Goal: Transaction & Acquisition: Download file/media

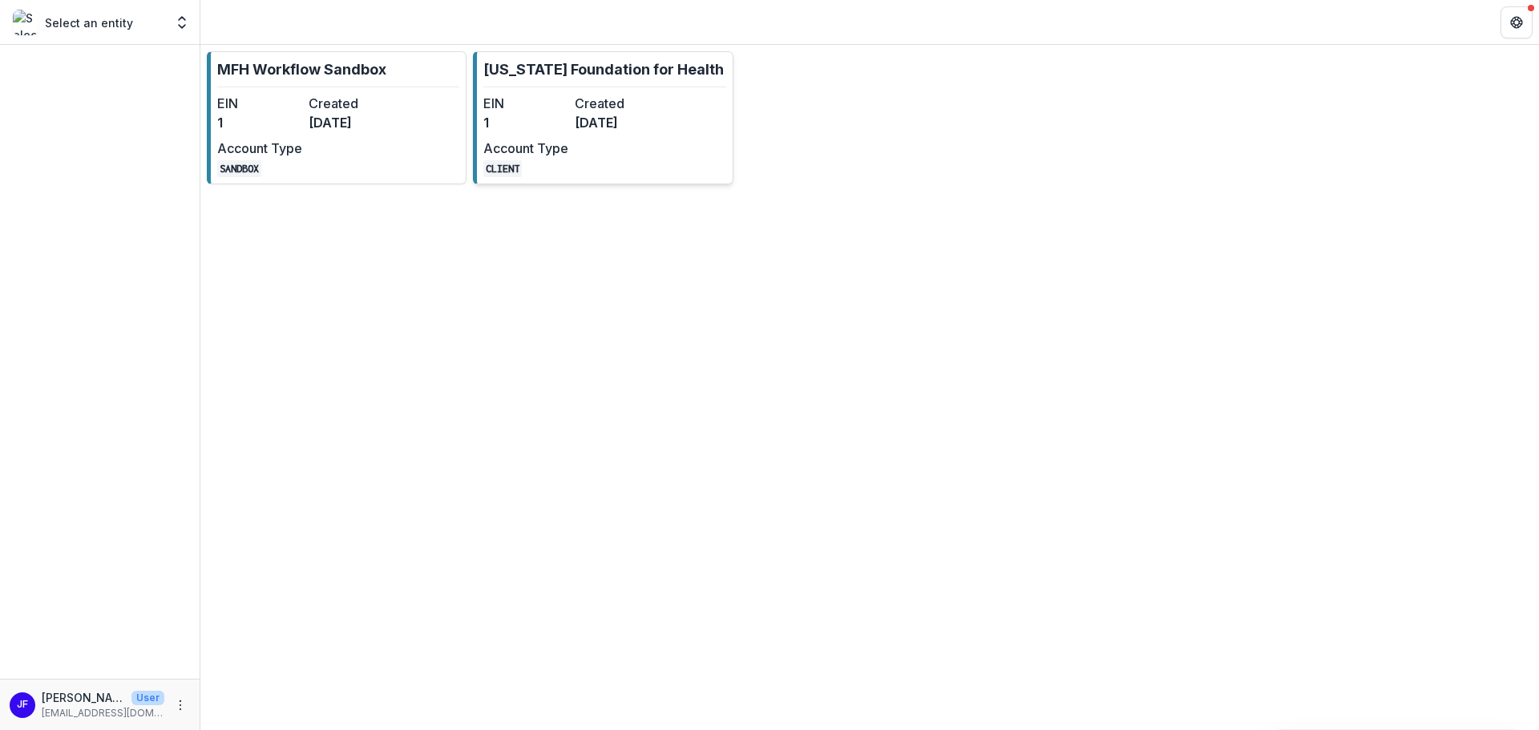
click at [582, 119] on dd "6 months ago" at bounding box center [617, 122] width 85 height 19
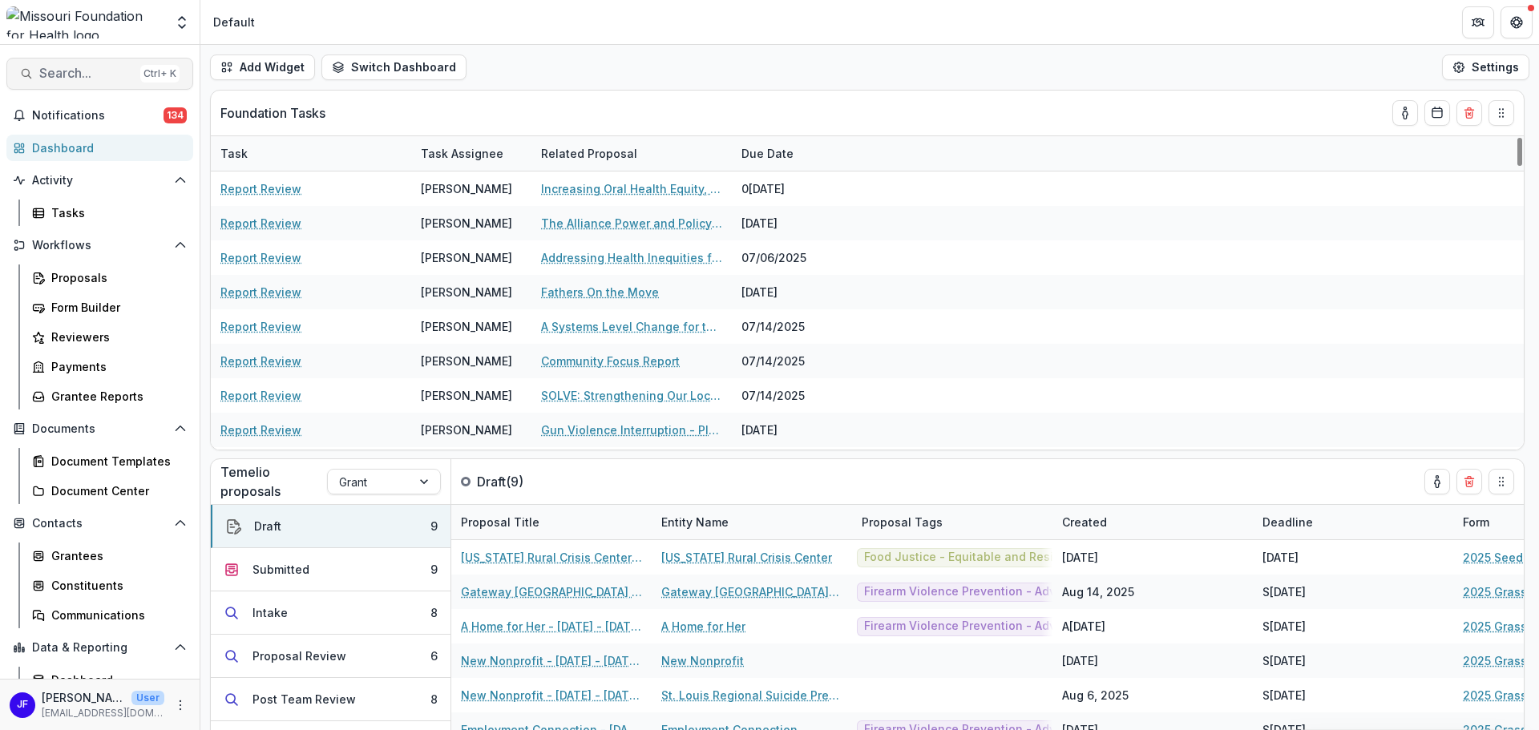
click at [73, 75] on span "Search..." at bounding box center [86, 73] width 95 height 15
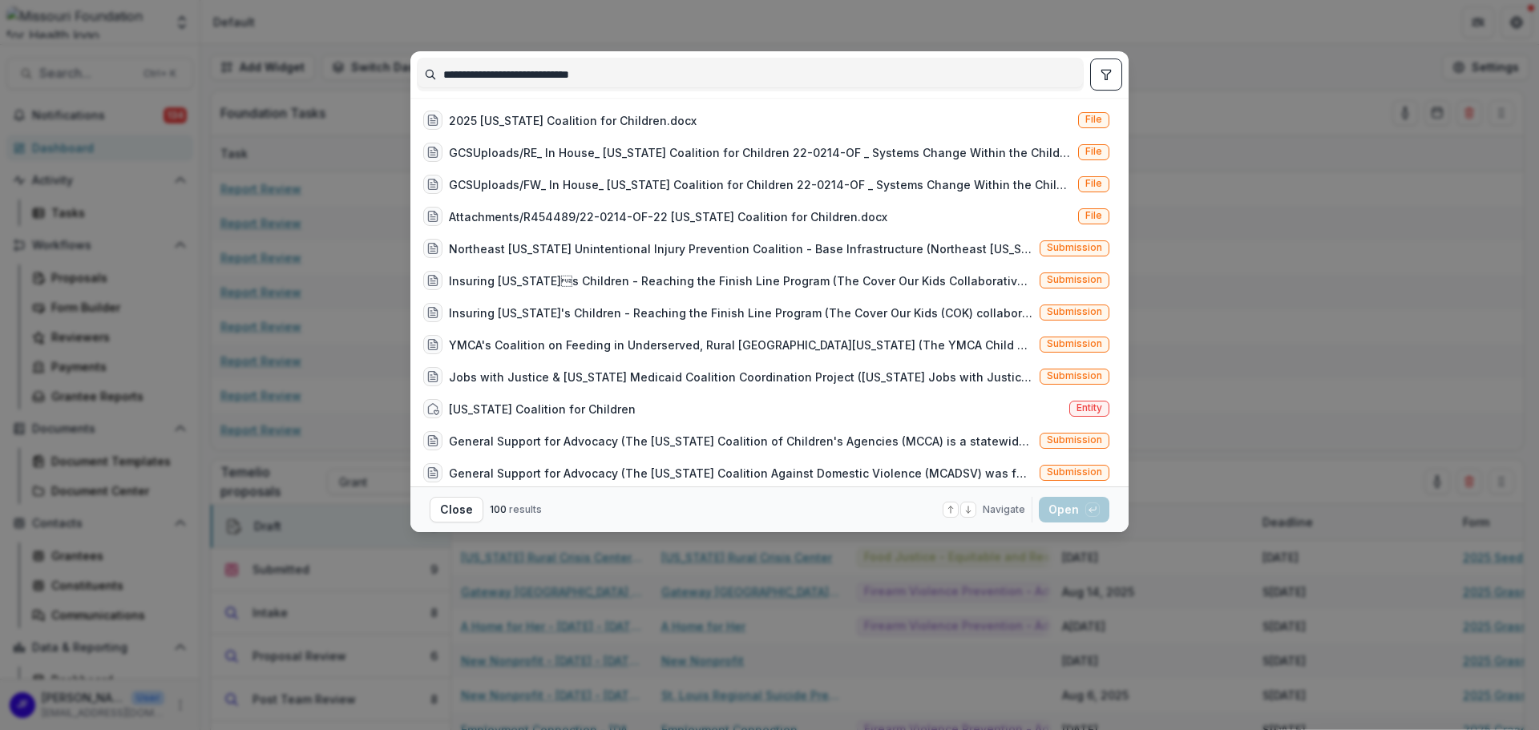
type input "**********"
click at [1103, 85] on button "toggle filters" at bounding box center [1106, 75] width 32 height 32
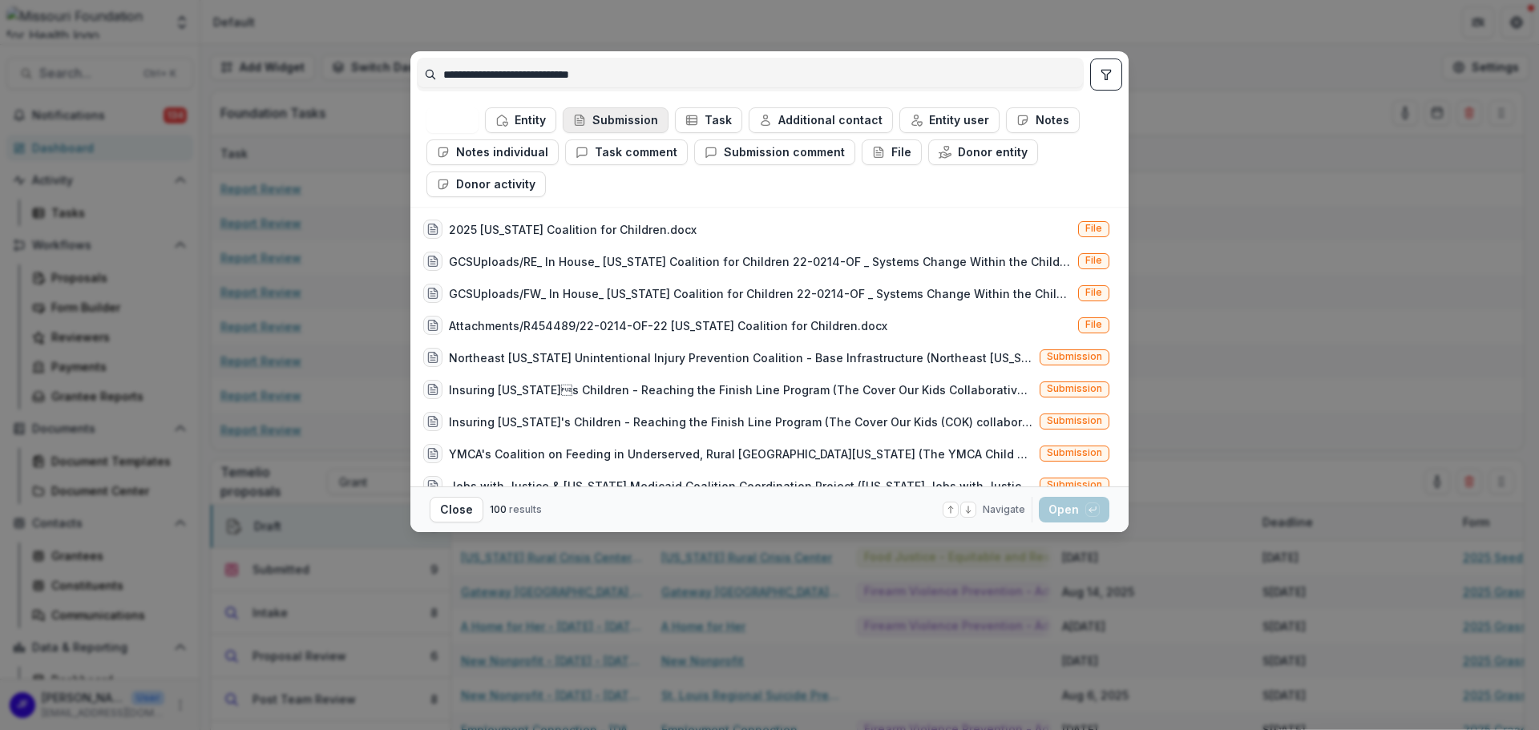
click at [633, 123] on button "Submission" at bounding box center [616, 120] width 106 height 26
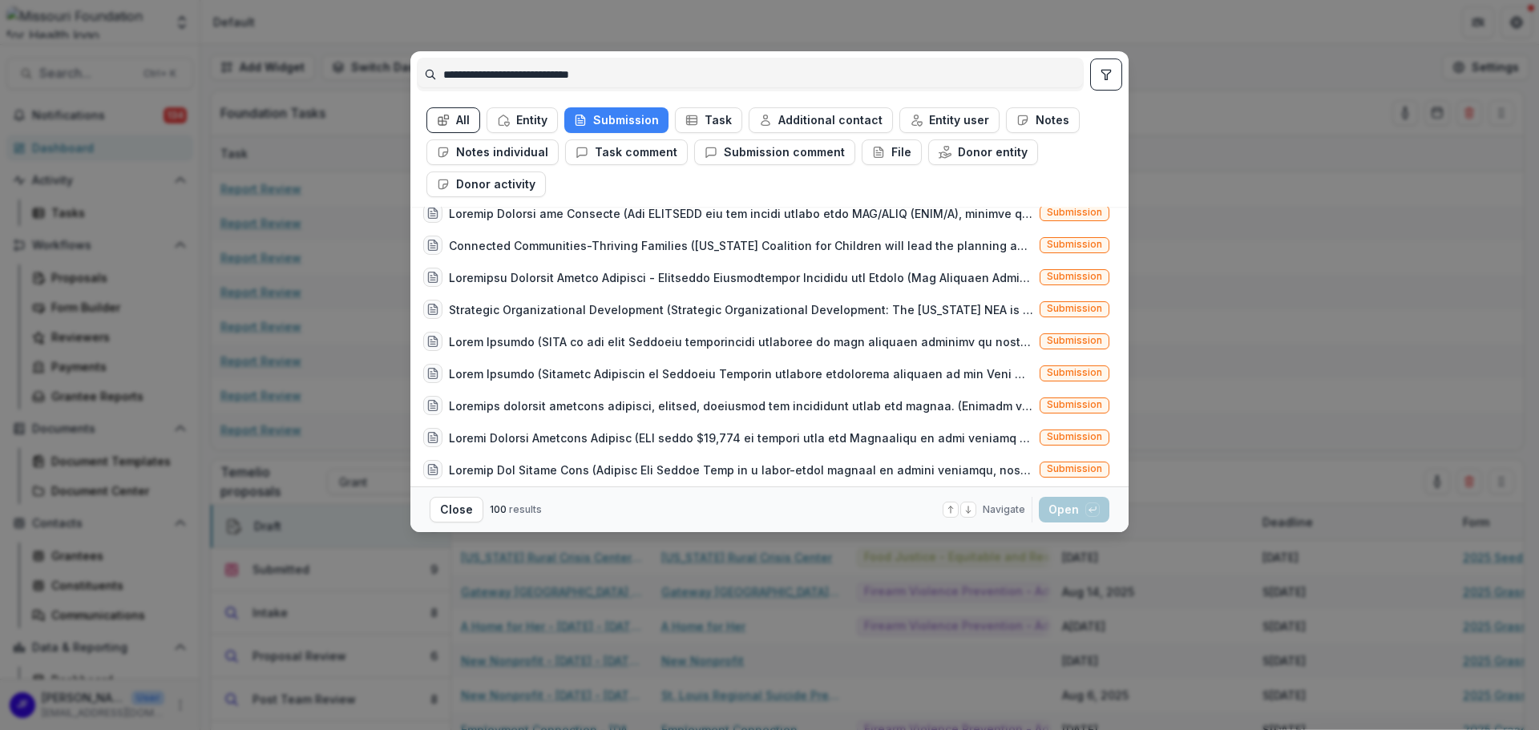
scroll to position [641, 0]
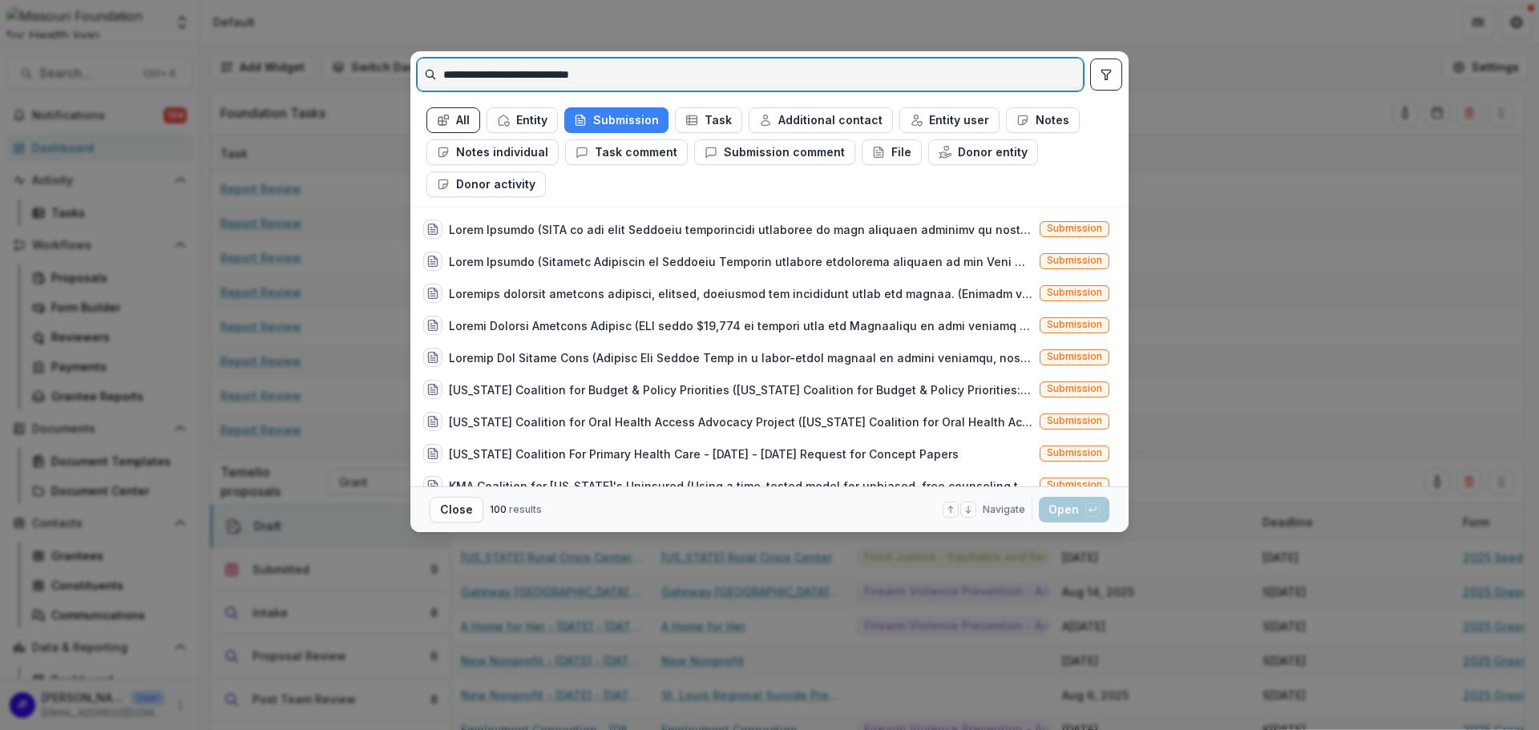
drag, startPoint x: 738, startPoint y: 70, endPoint x: 1597, endPoint y: 69, distance: 859.4
click at [1538, 69] on html "Skip to content Aggregate Analysis Foundations MFH Workflow Sandbox Missouri Fo…" at bounding box center [769, 365] width 1539 height 730
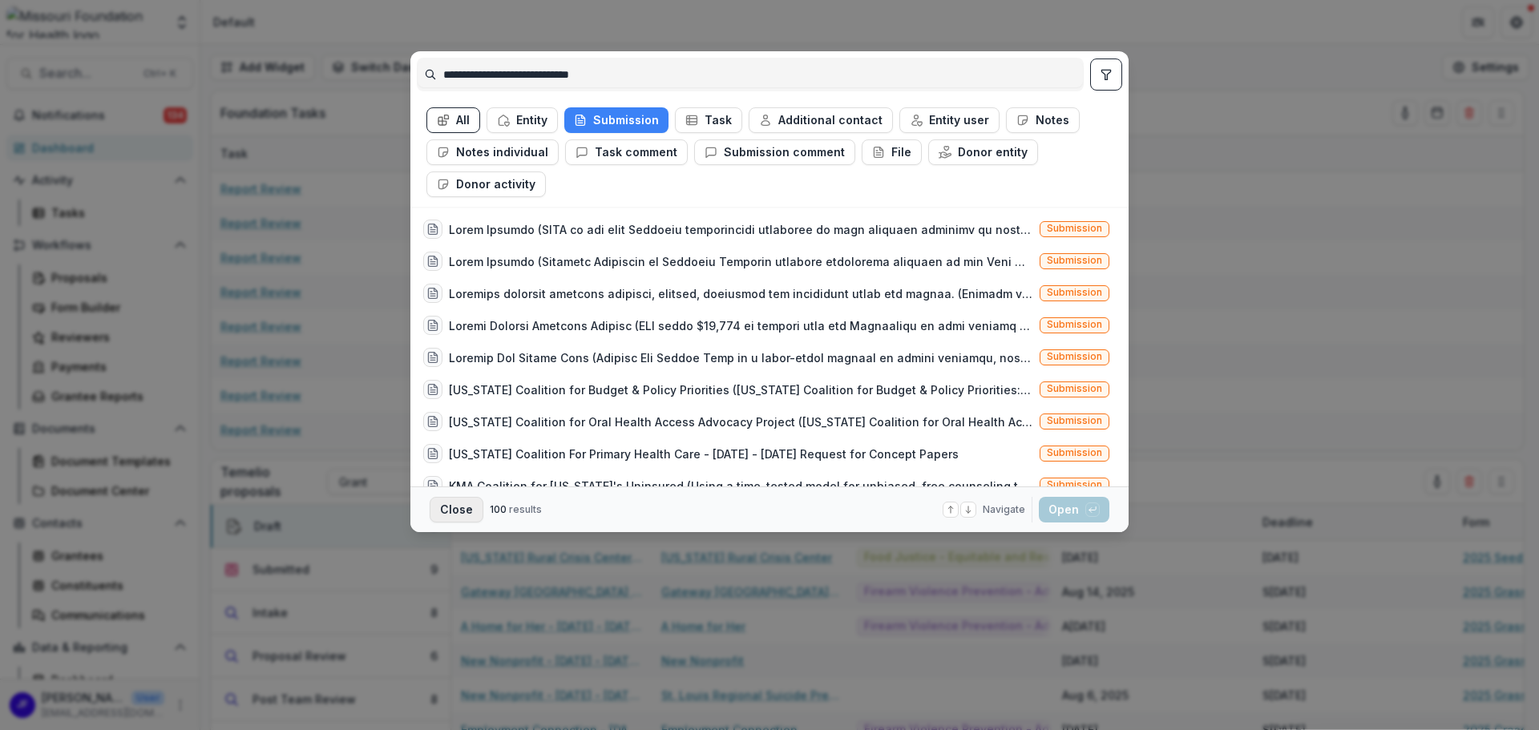
click at [456, 512] on button "Close" at bounding box center [457, 510] width 54 height 26
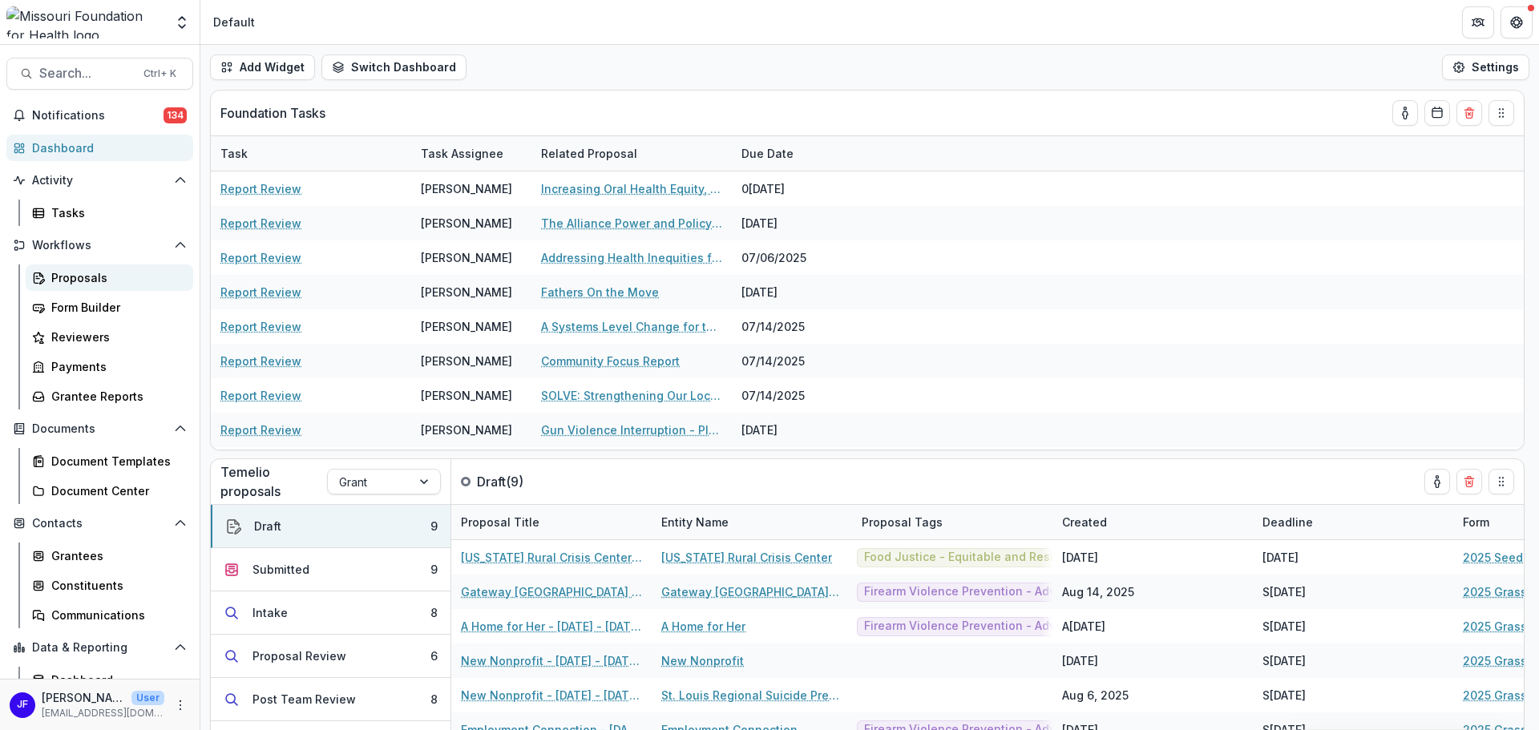
click at [81, 277] on div "Proposals" at bounding box center [115, 277] width 129 height 17
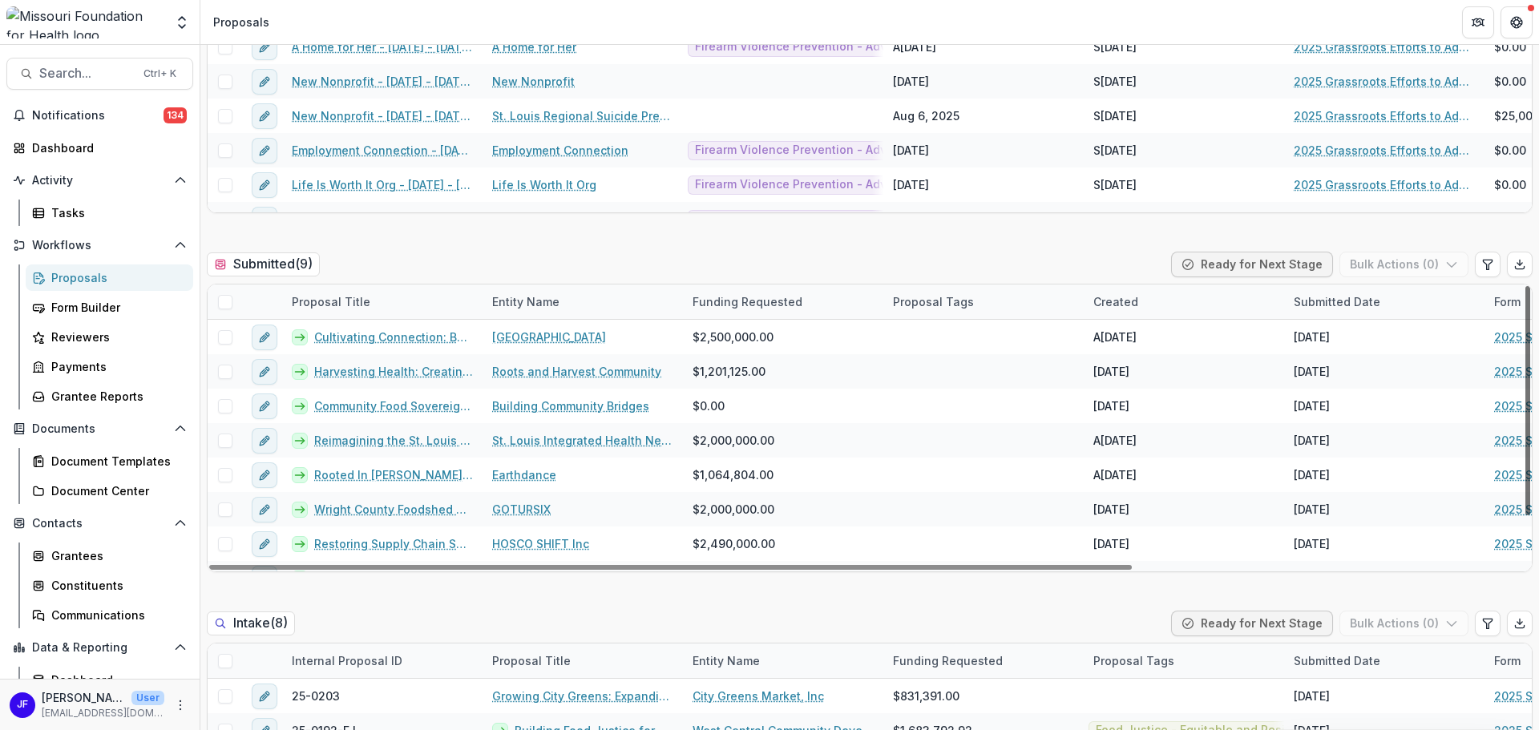
drag, startPoint x: 1521, startPoint y: 374, endPoint x: 1514, endPoint y: 325, distance: 49.3
click at [1526, 325] on div at bounding box center [1528, 400] width 5 height 229
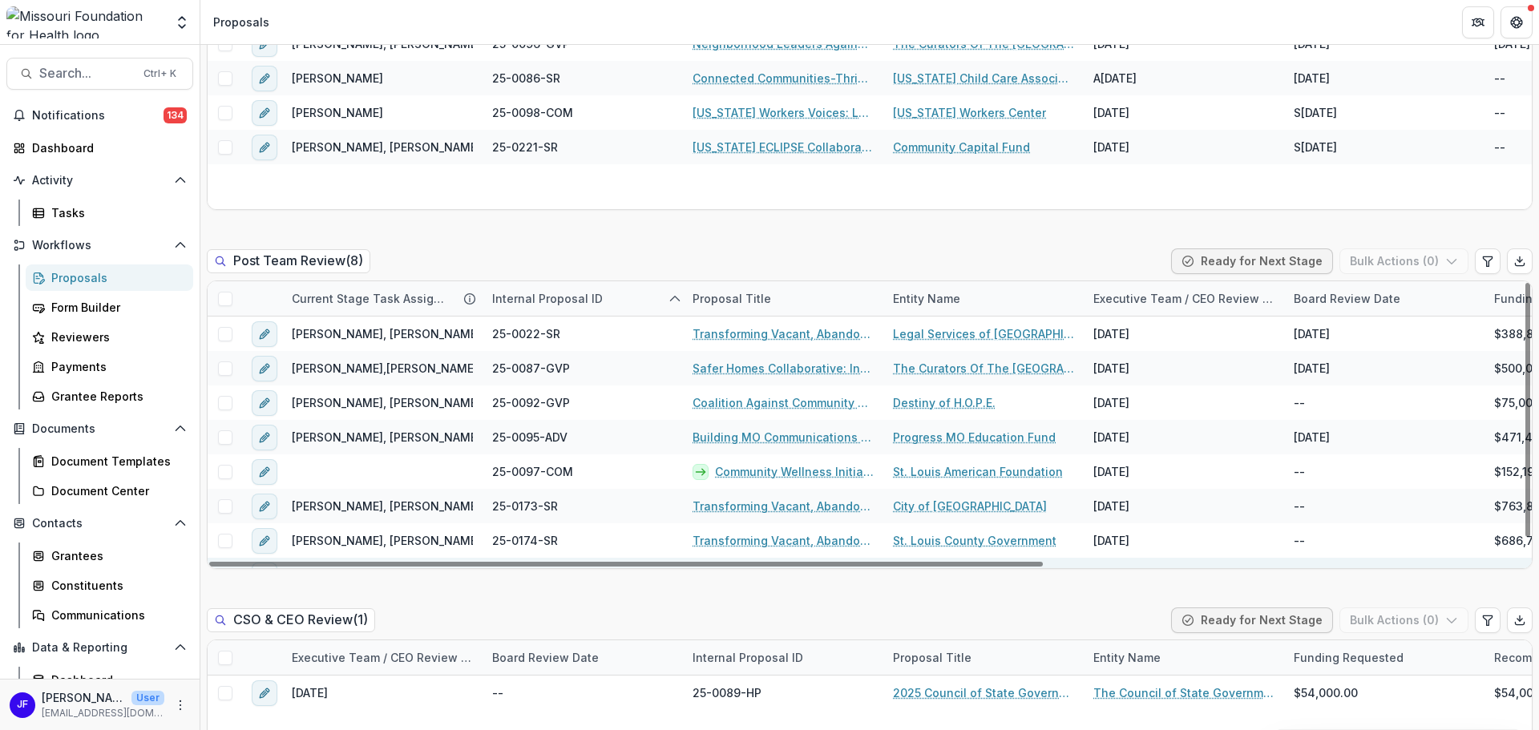
scroll to position [1392, 0]
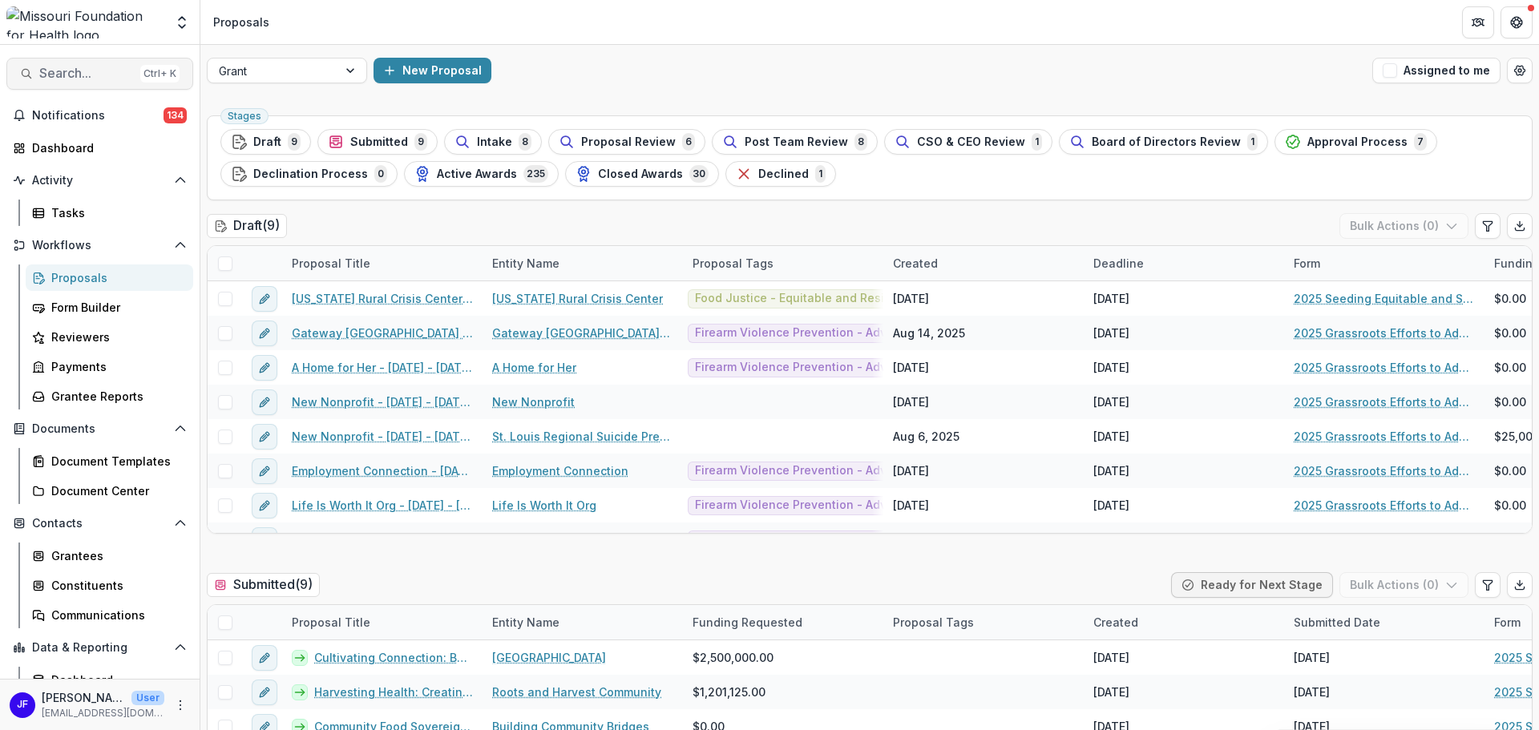
click at [62, 72] on span "Search..." at bounding box center [86, 73] width 95 height 15
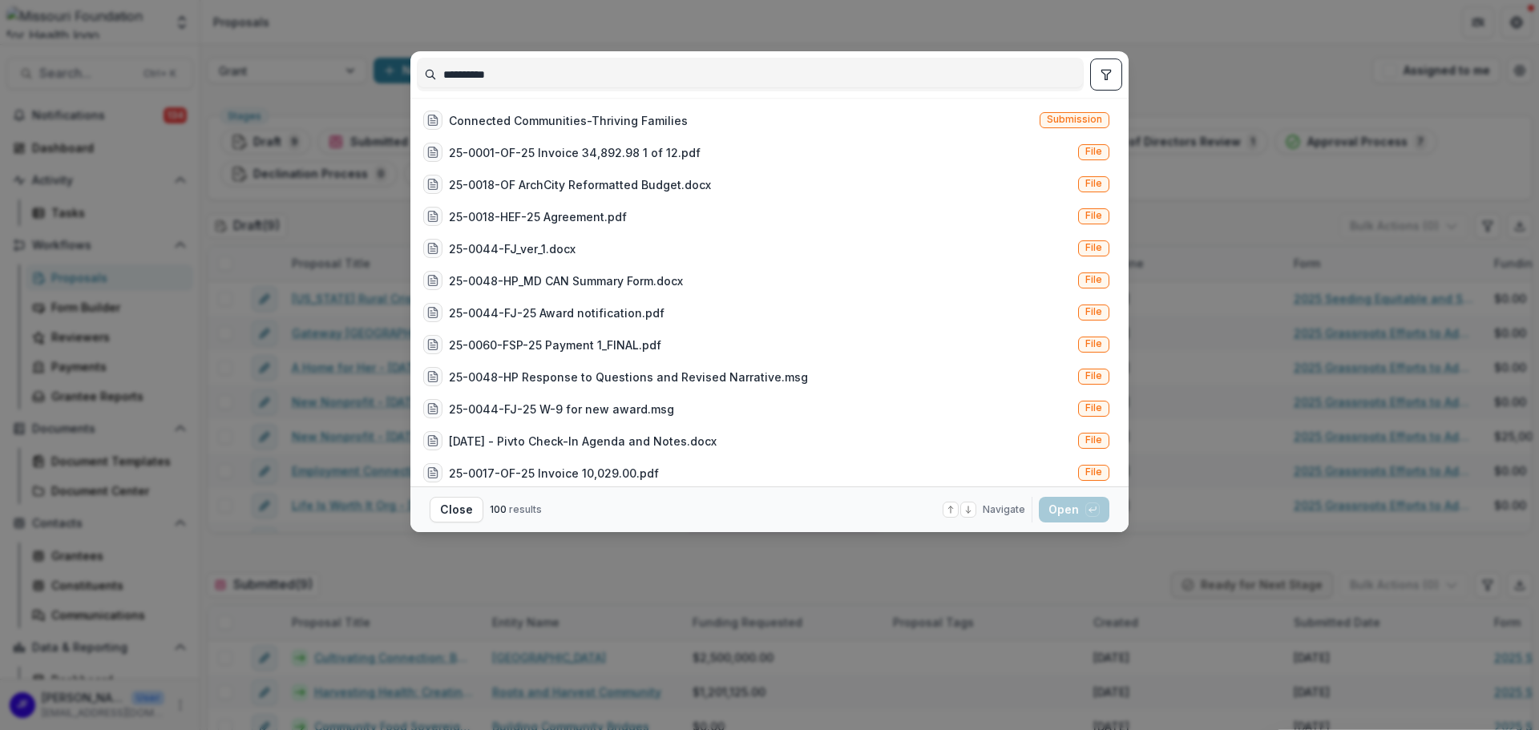
type input "**********"
click at [1105, 77] on icon "toggle filters" at bounding box center [1106, 75] width 9 height 10
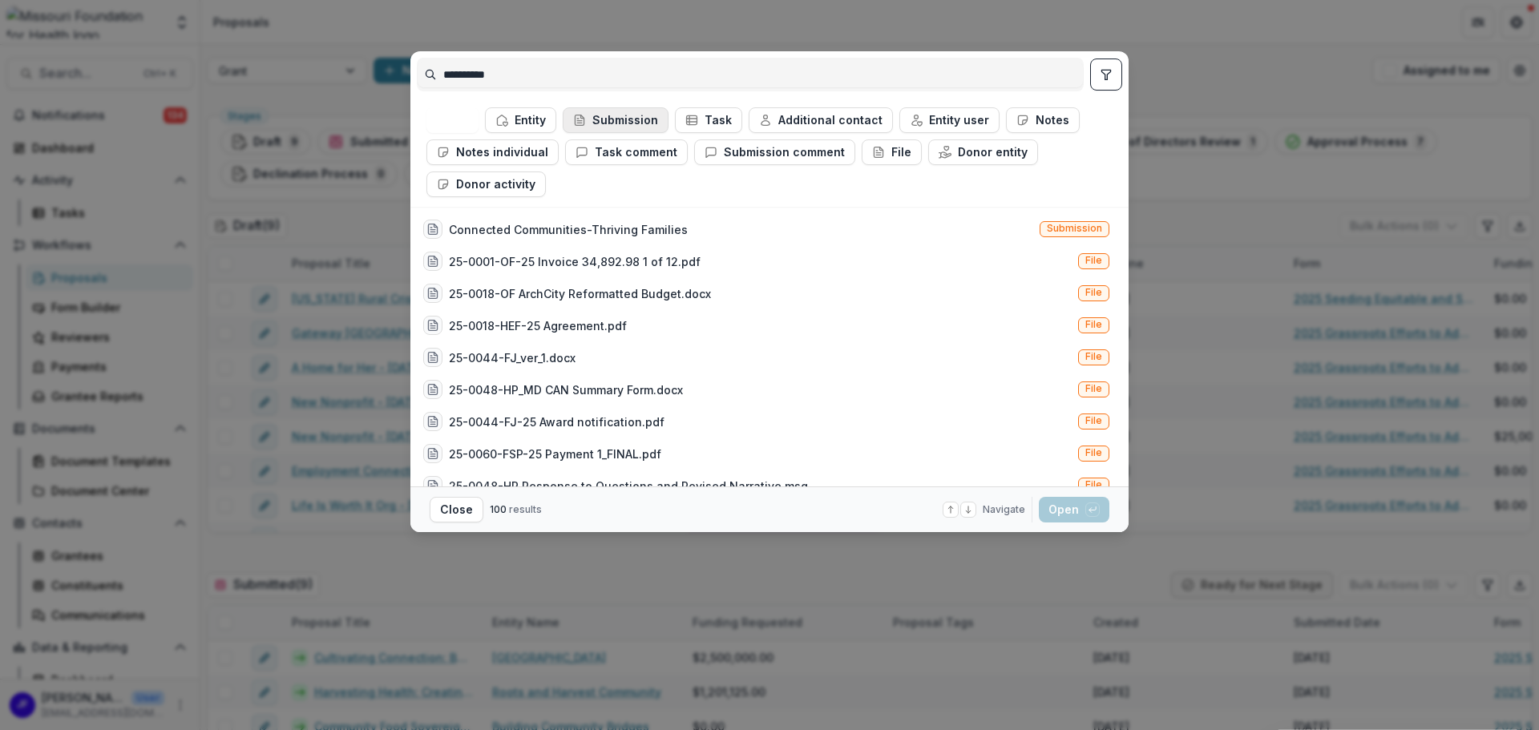
click at [612, 111] on button "Submission" at bounding box center [616, 120] width 106 height 26
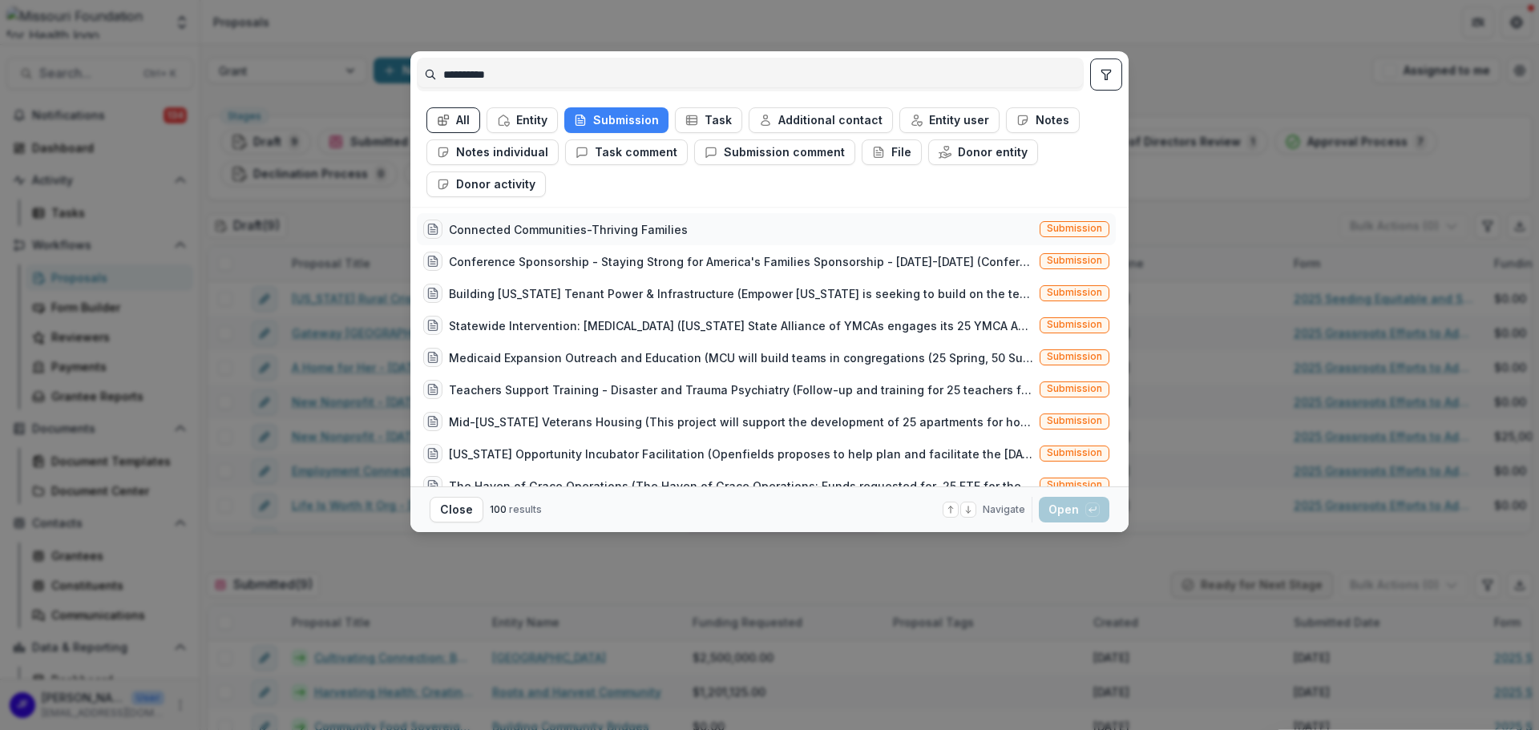
click at [556, 232] on div "Connected Communities-Thriving Families" at bounding box center [568, 229] width 239 height 17
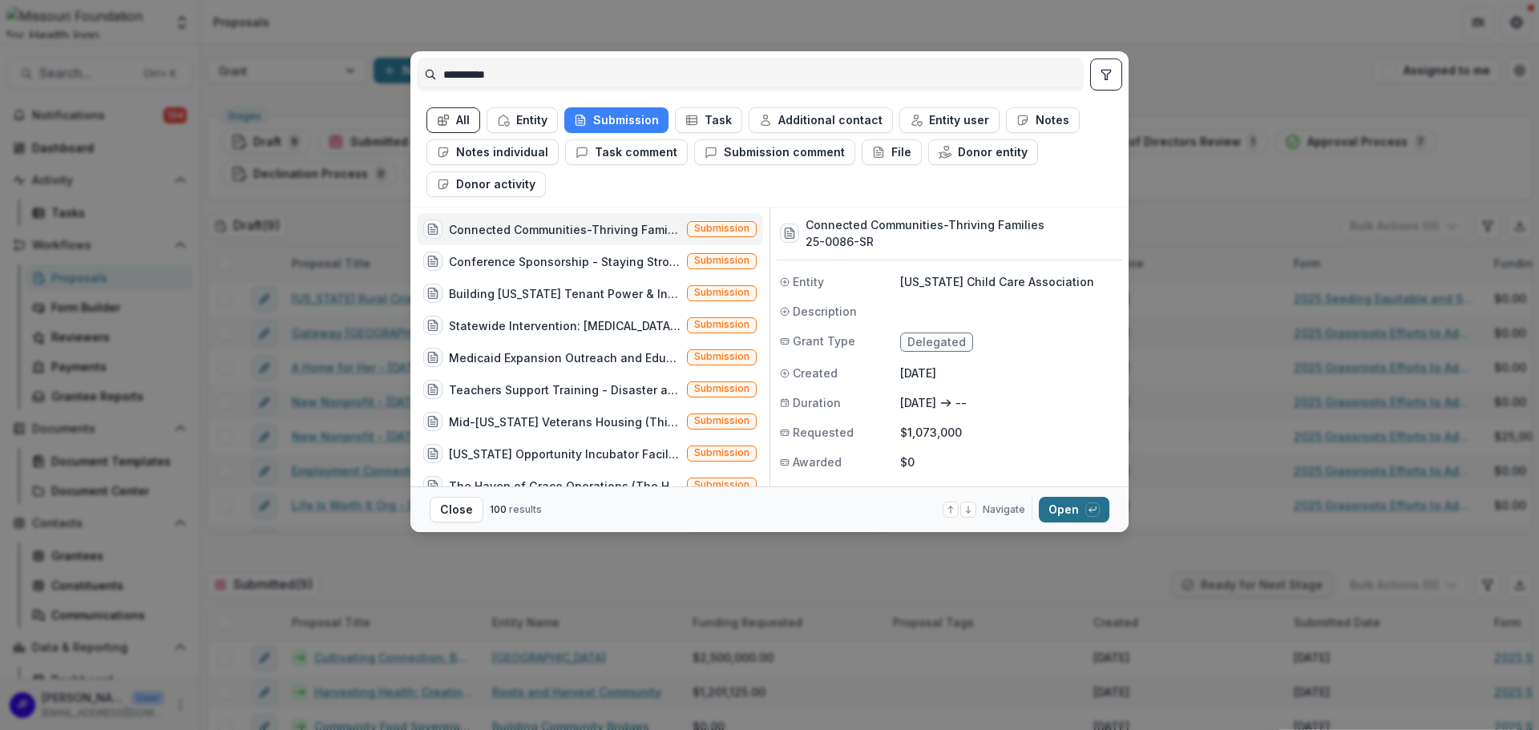
click at [1059, 505] on button "Open with enter key" at bounding box center [1074, 510] width 71 height 26
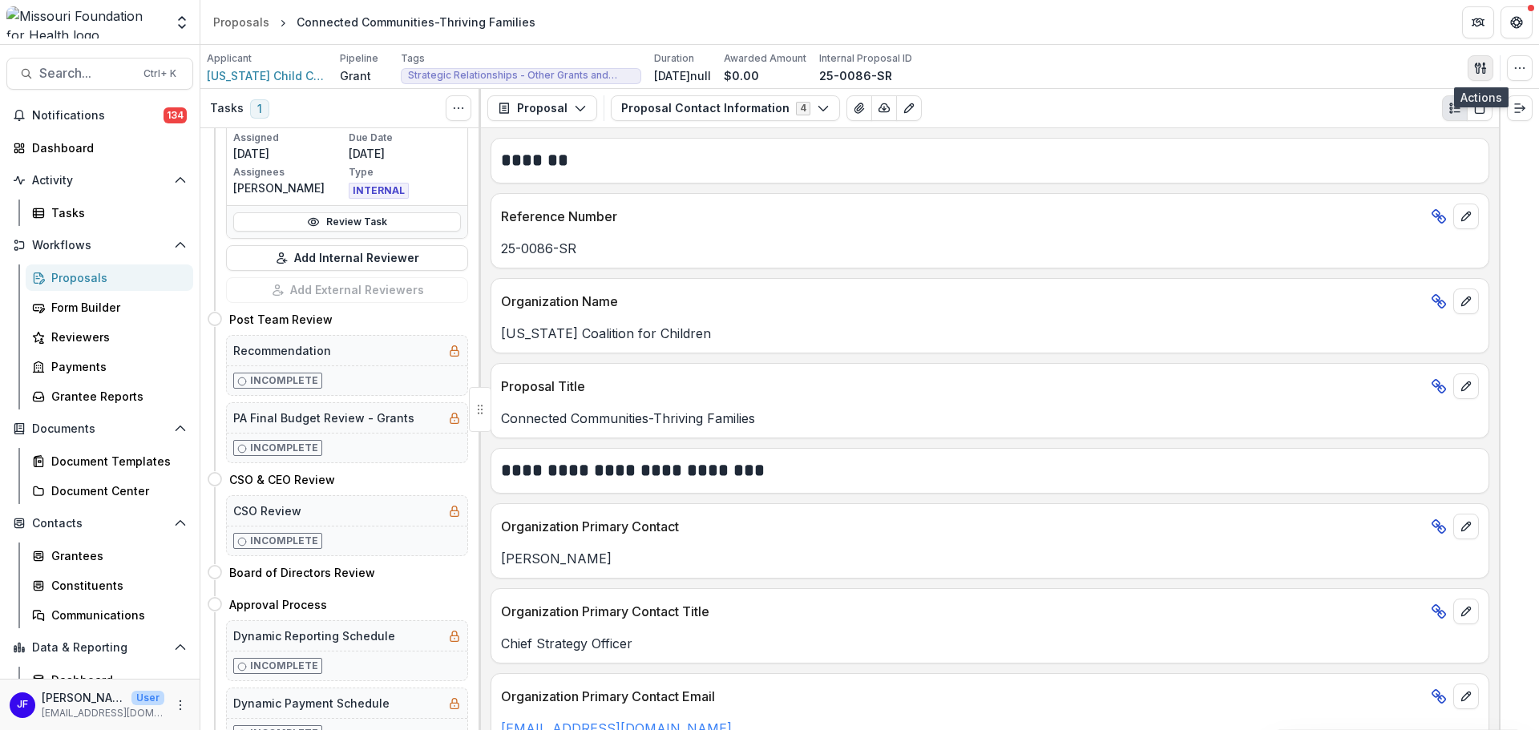
click at [1481, 64] on icon "button" at bounding box center [1478, 68] width 6 height 10
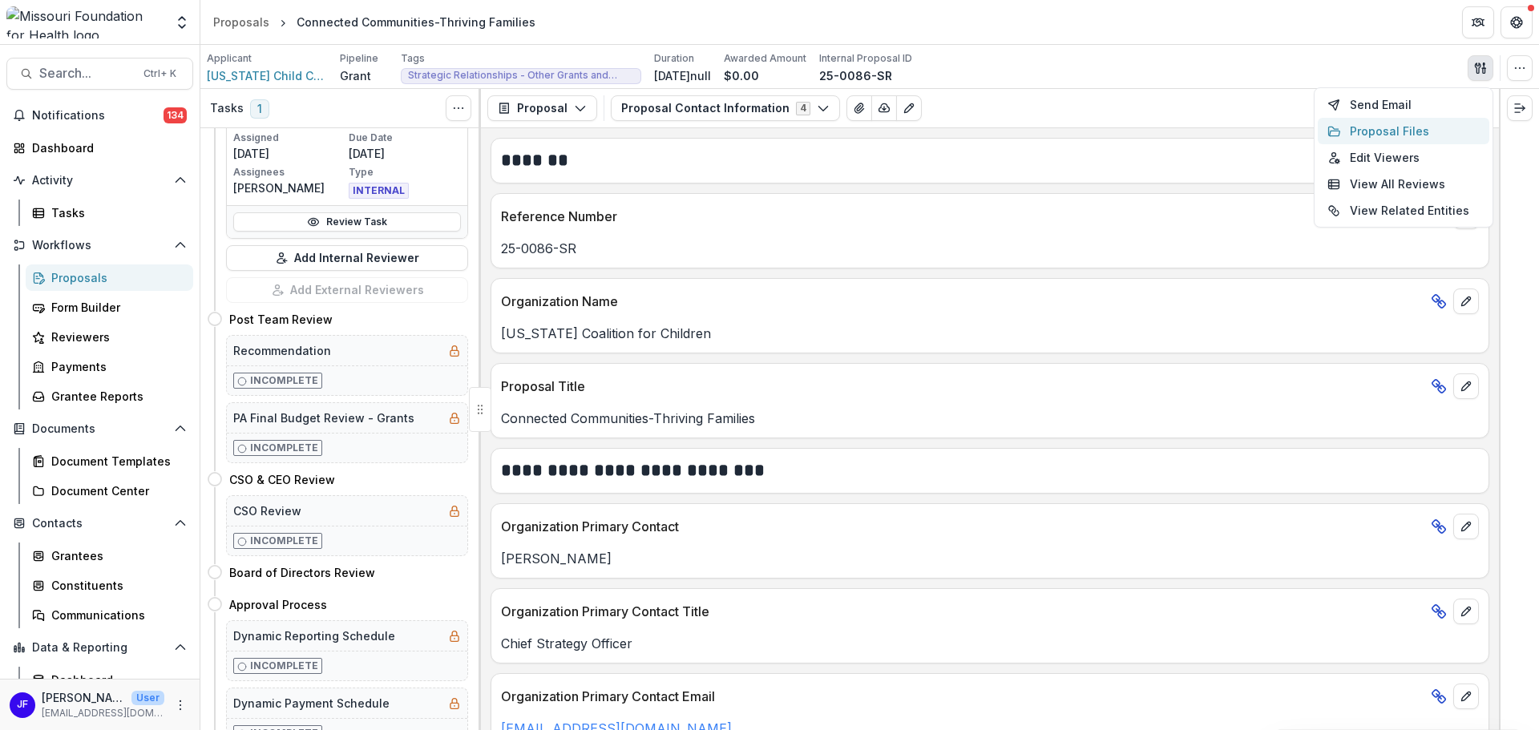
click at [1374, 135] on button "Proposal Files" at bounding box center [1404, 131] width 172 height 26
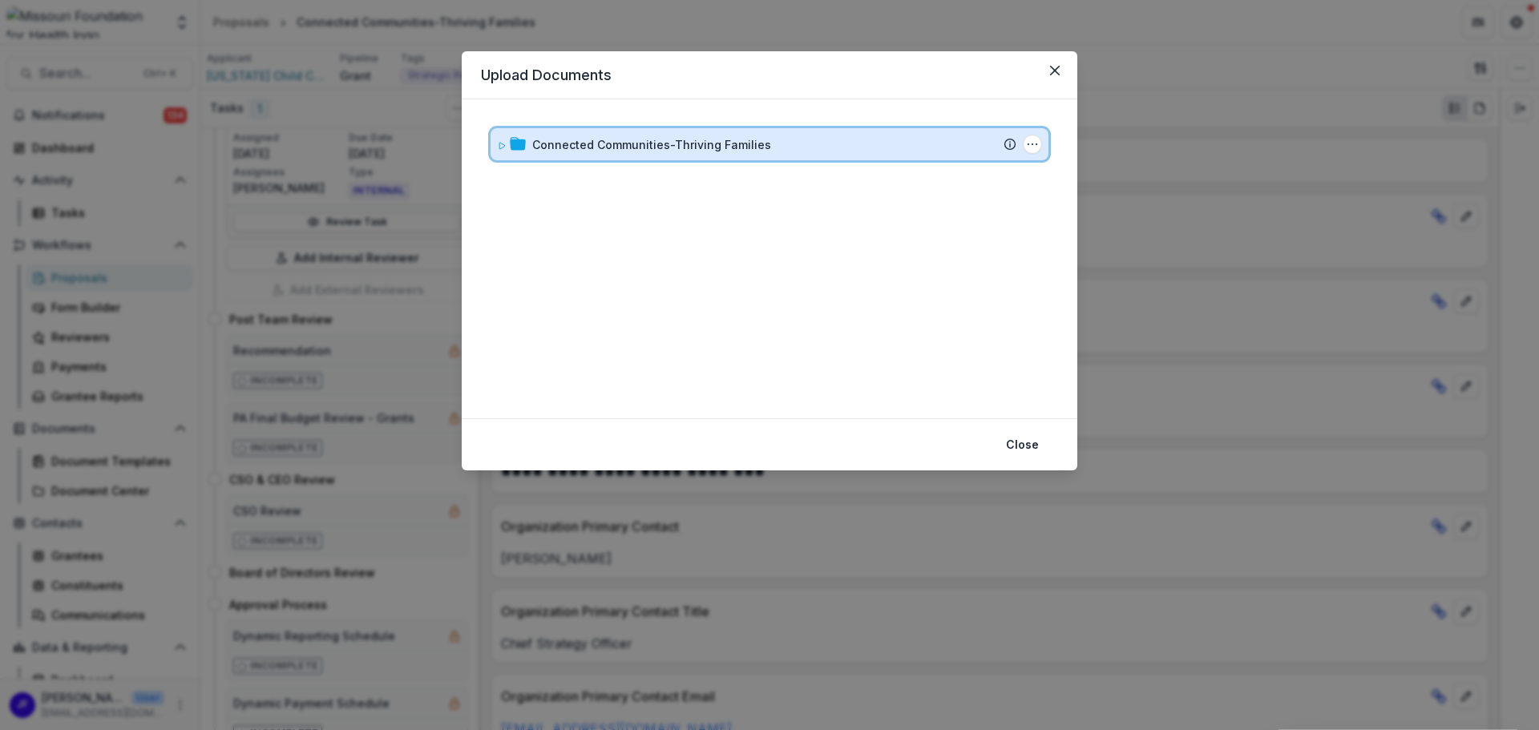
click at [495, 145] on div "Connected Communities-Thriving Families Submission Temelio Proposal Attached pr…" at bounding box center [770, 144] width 558 height 32
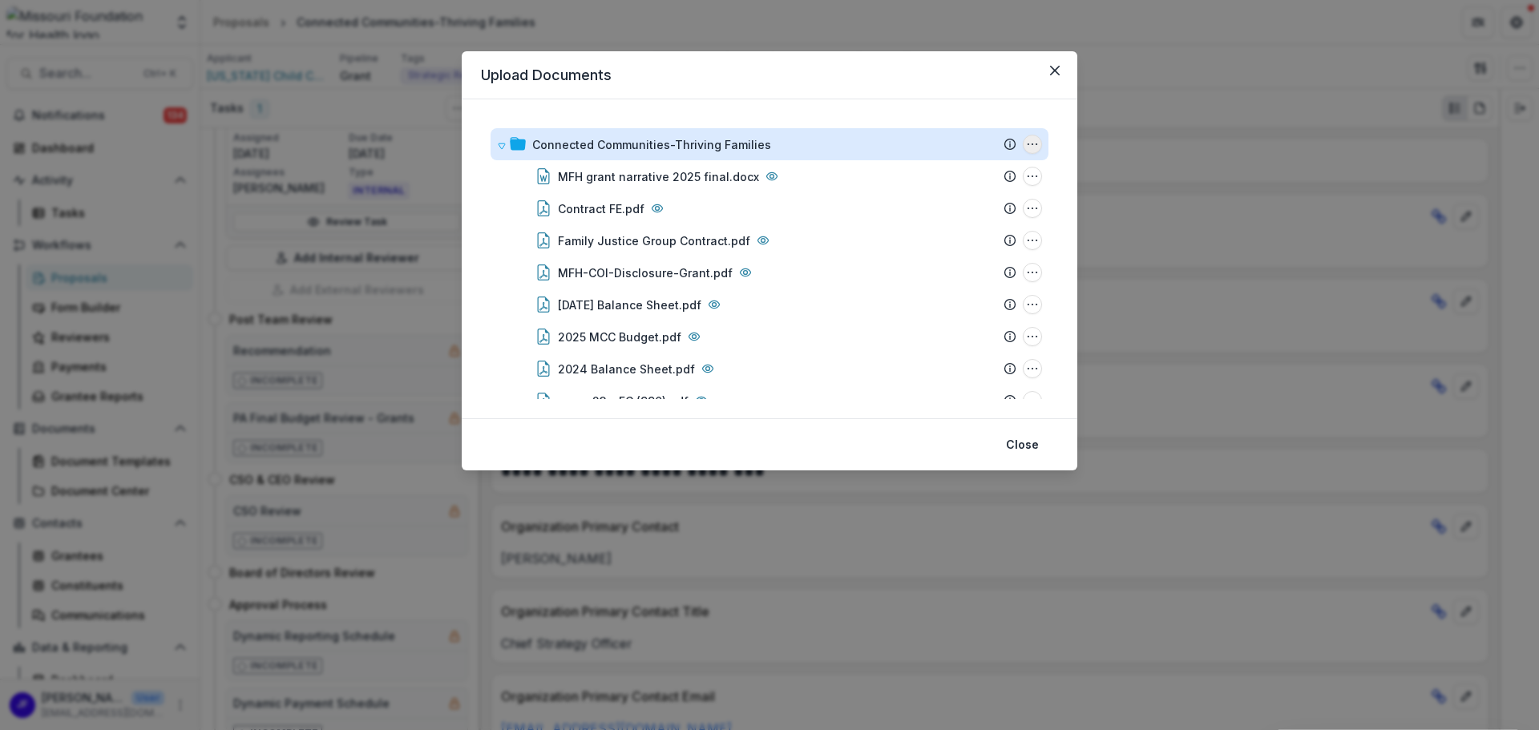
click at [1026, 144] on icon "Connected Communities-Thriving Families Options" at bounding box center [1032, 144] width 13 height 13
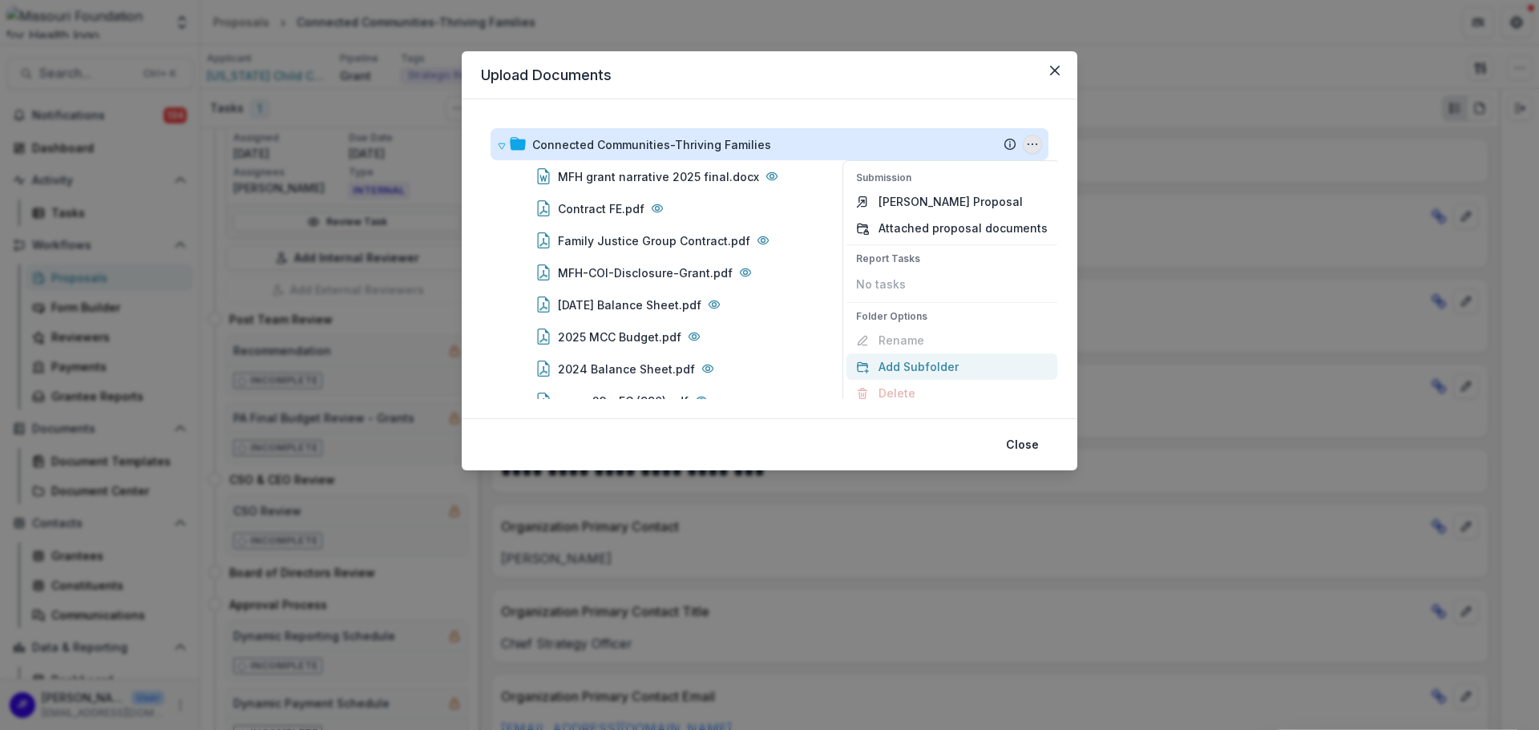
scroll to position [11, 0]
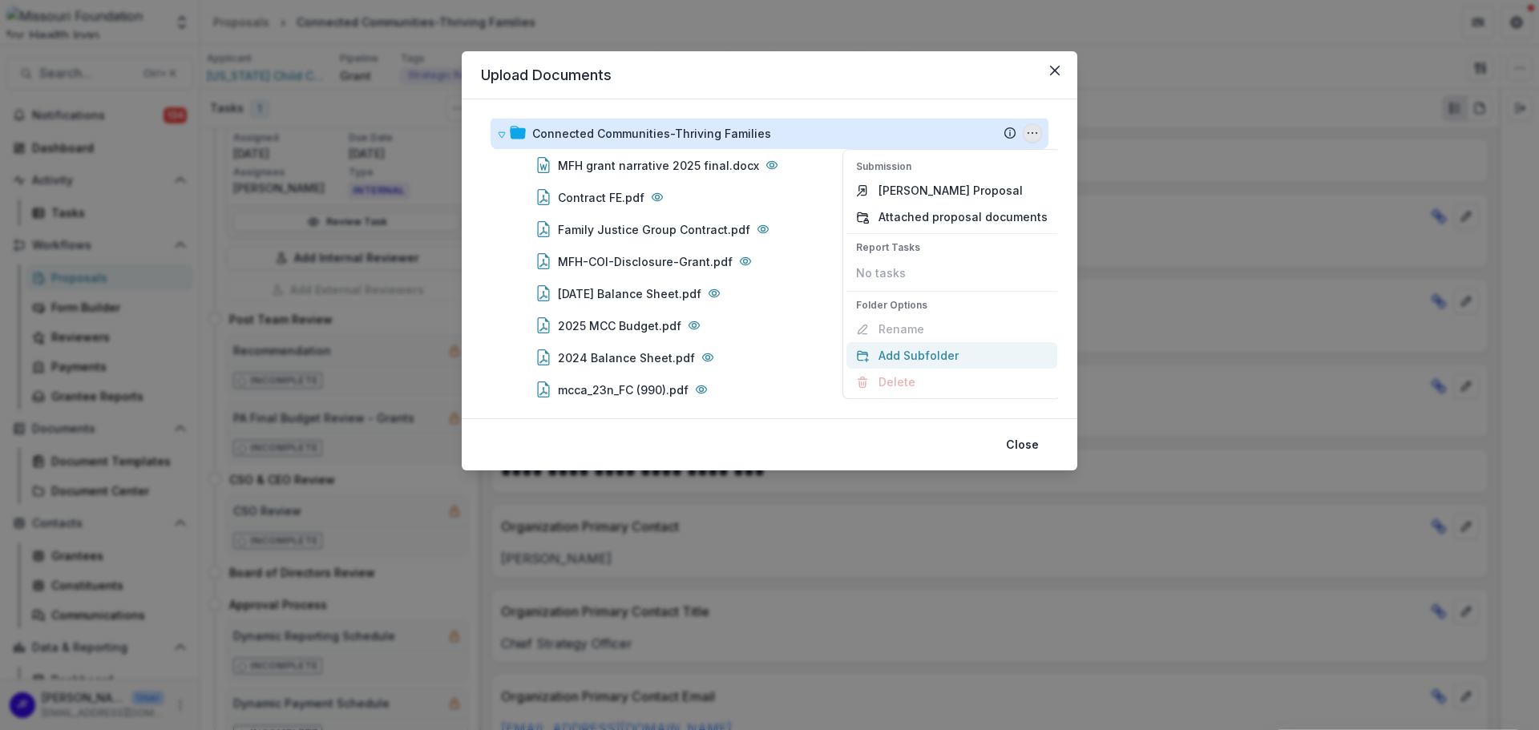
click at [894, 355] on button "Add Subfolder" at bounding box center [952, 355] width 211 height 26
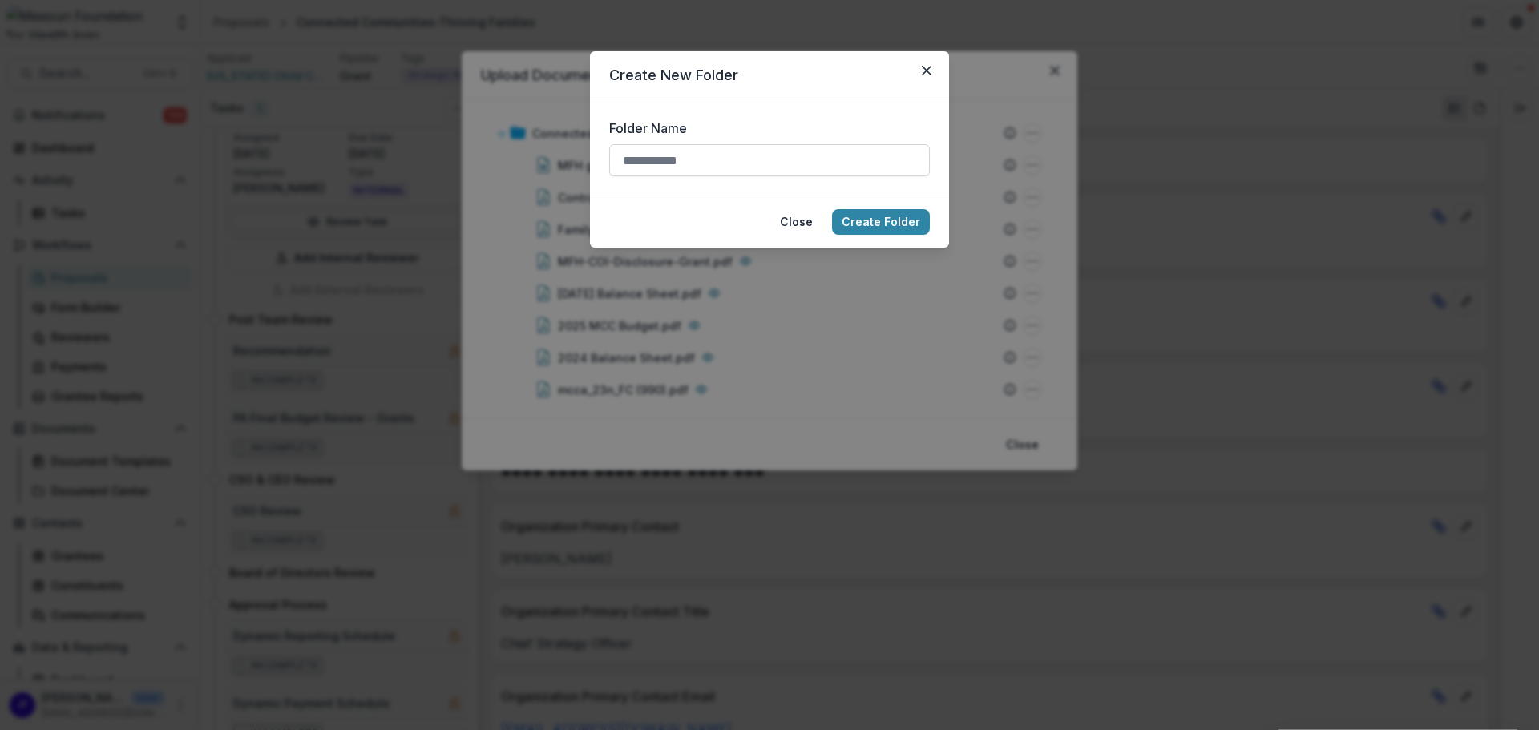
click at [772, 166] on input "Folder Name" at bounding box center [769, 160] width 321 height 32
type input "******"
click at [861, 216] on button "Create Folder" at bounding box center [881, 222] width 98 height 26
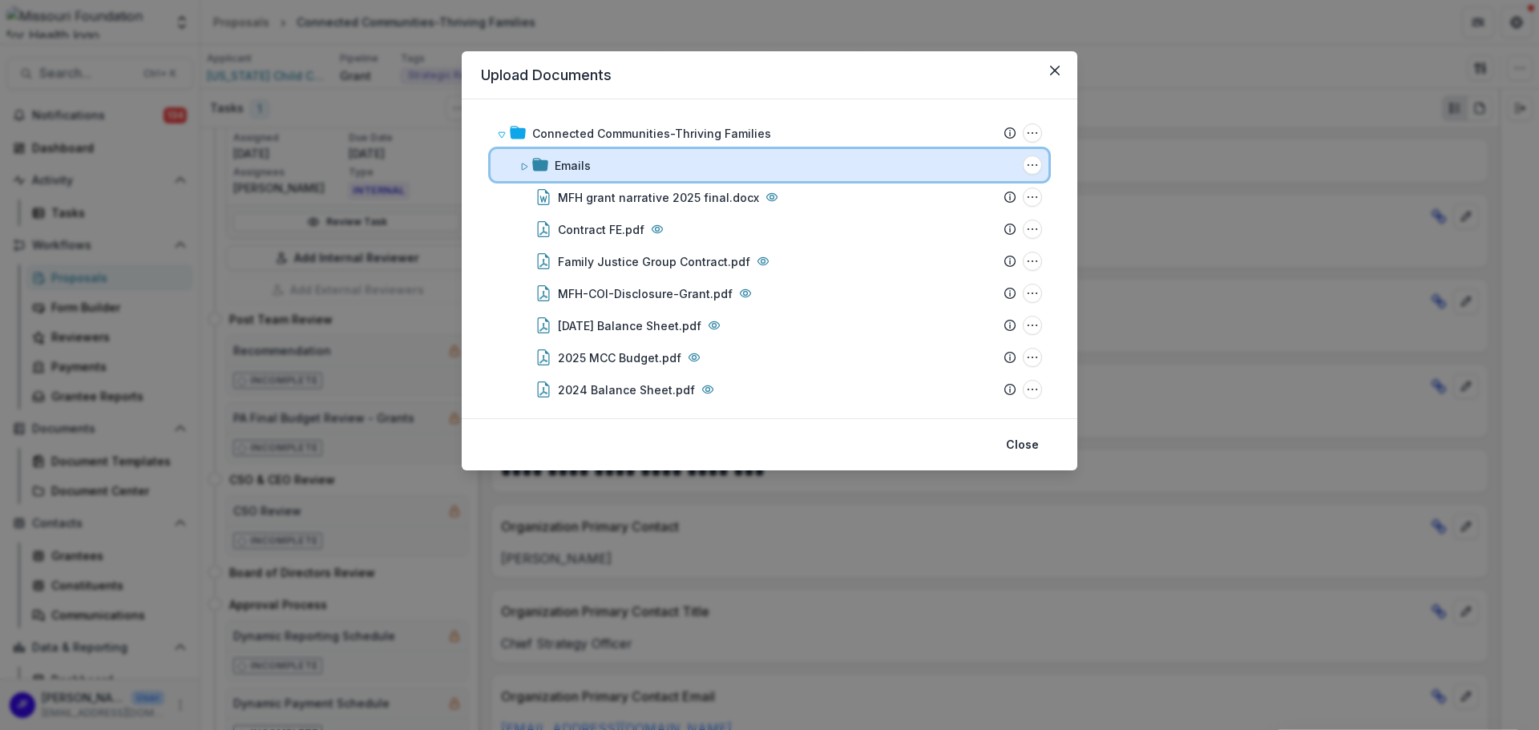
click at [661, 161] on div "Emails" at bounding box center [786, 165] width 462 height 17
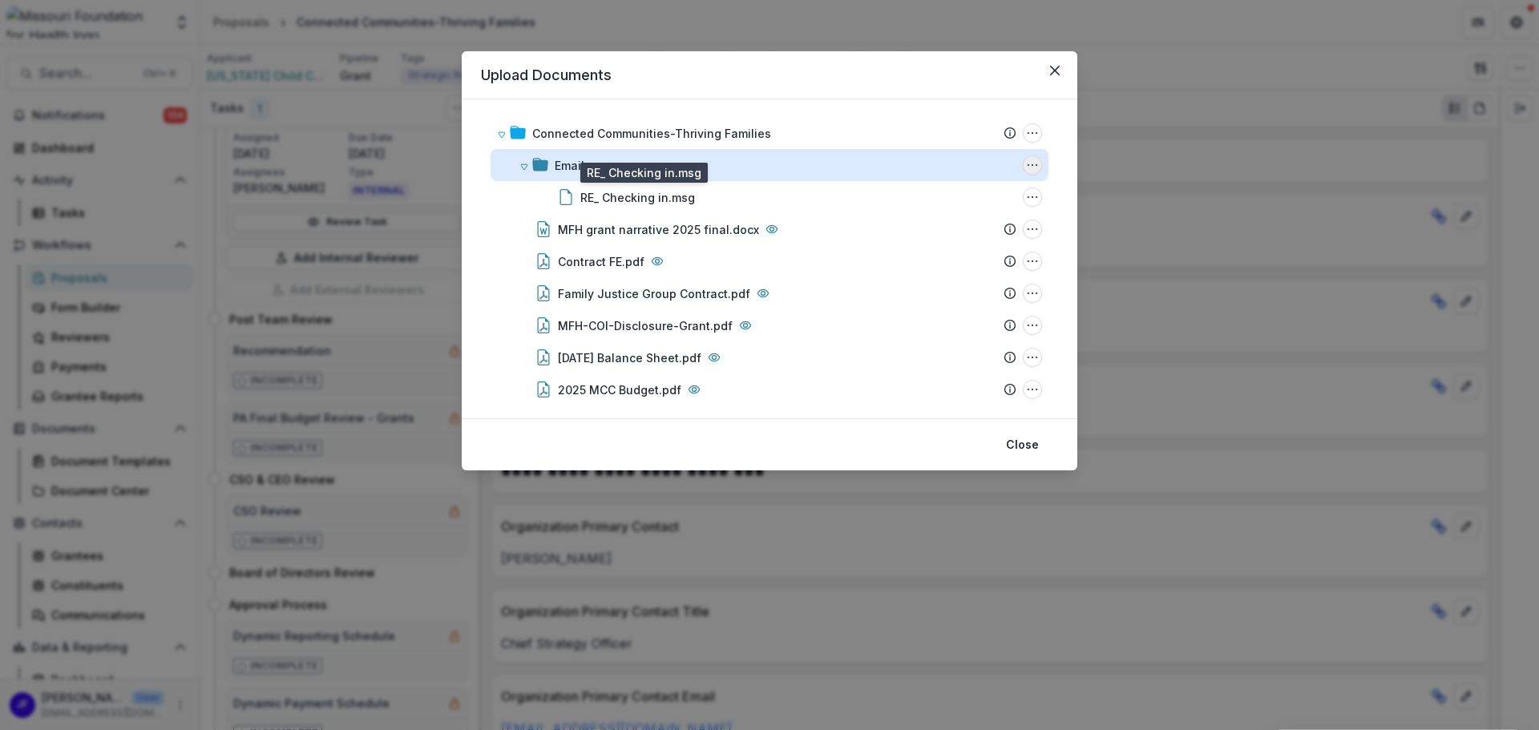
drag, startPoint x: 629, startPoint y: 198, endPoint x: 1029, endPoint y: 165, distance: 401.4
click at [1029, 166] on icon "Emails Options" at bounding box center [1032, 165] width 13 height 13
click at [1033, 165] on circle "Emails Options" at bounding box center [1033, 165] width 1 height 1
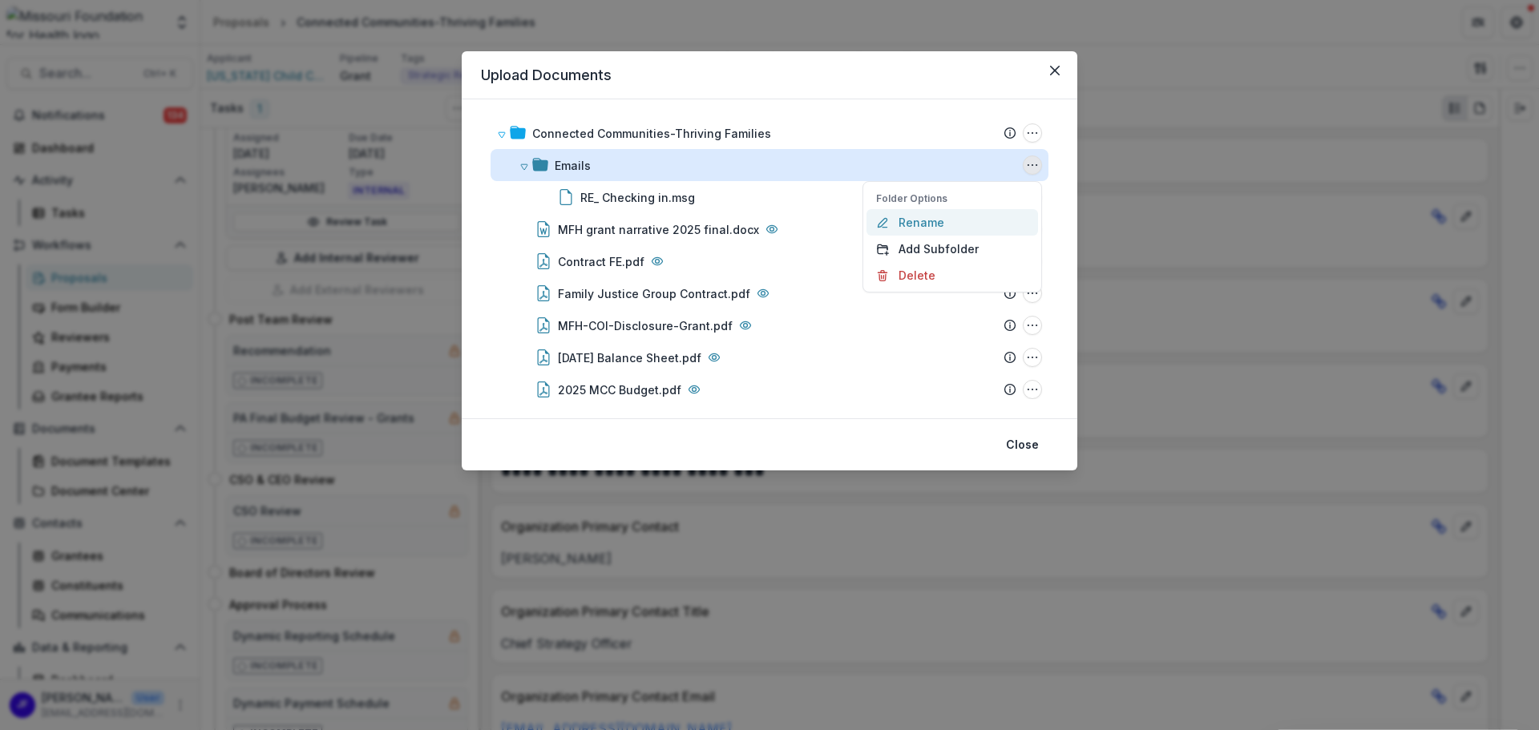
click at [950, 222] on button "Rename" at bounding box center [953, 222] width 172 height 26
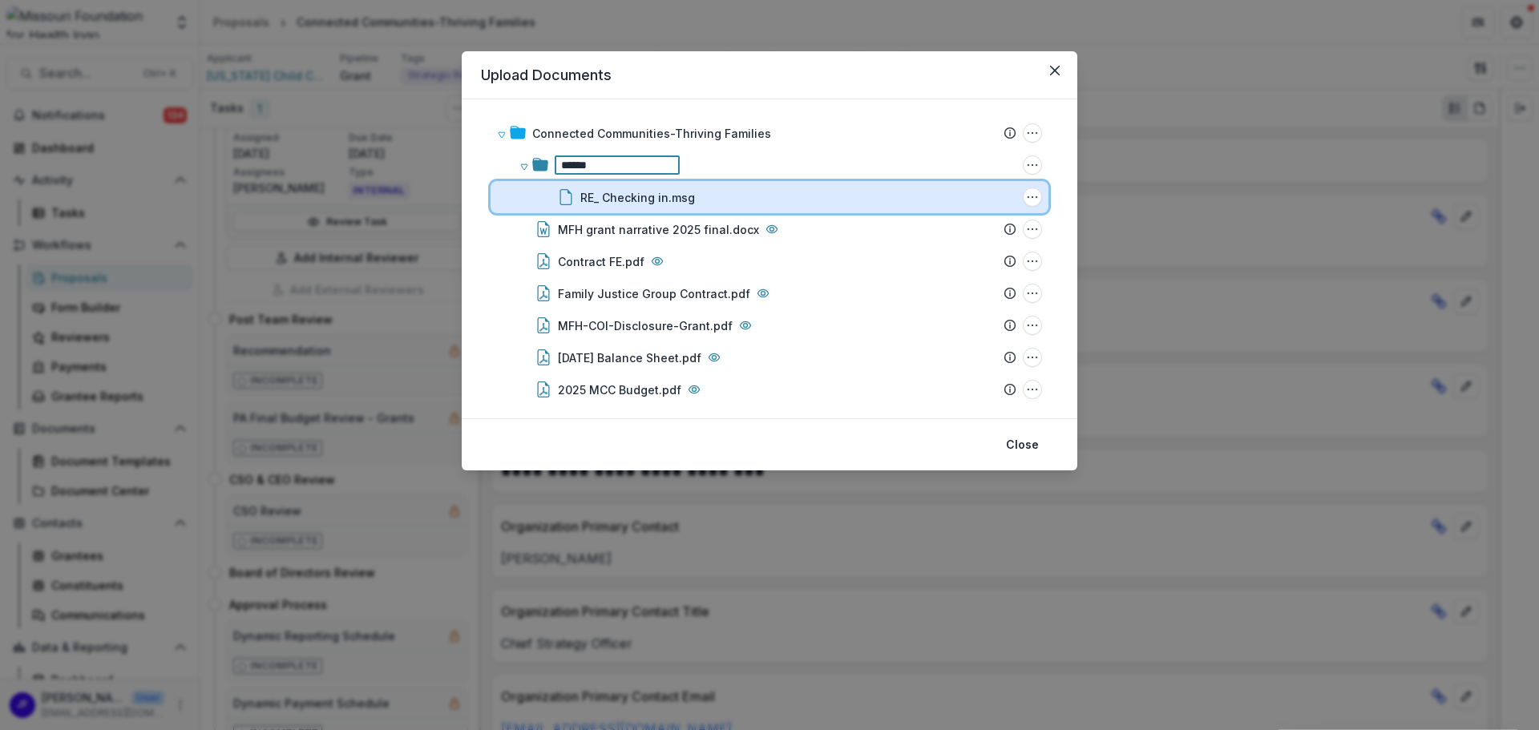
click at [693, 195] on div "****** Folder Options Rename Add Subfolder Delete RE_ Checking in.msg File Opti…" at bounding box center [770, 181] width 558 height 64
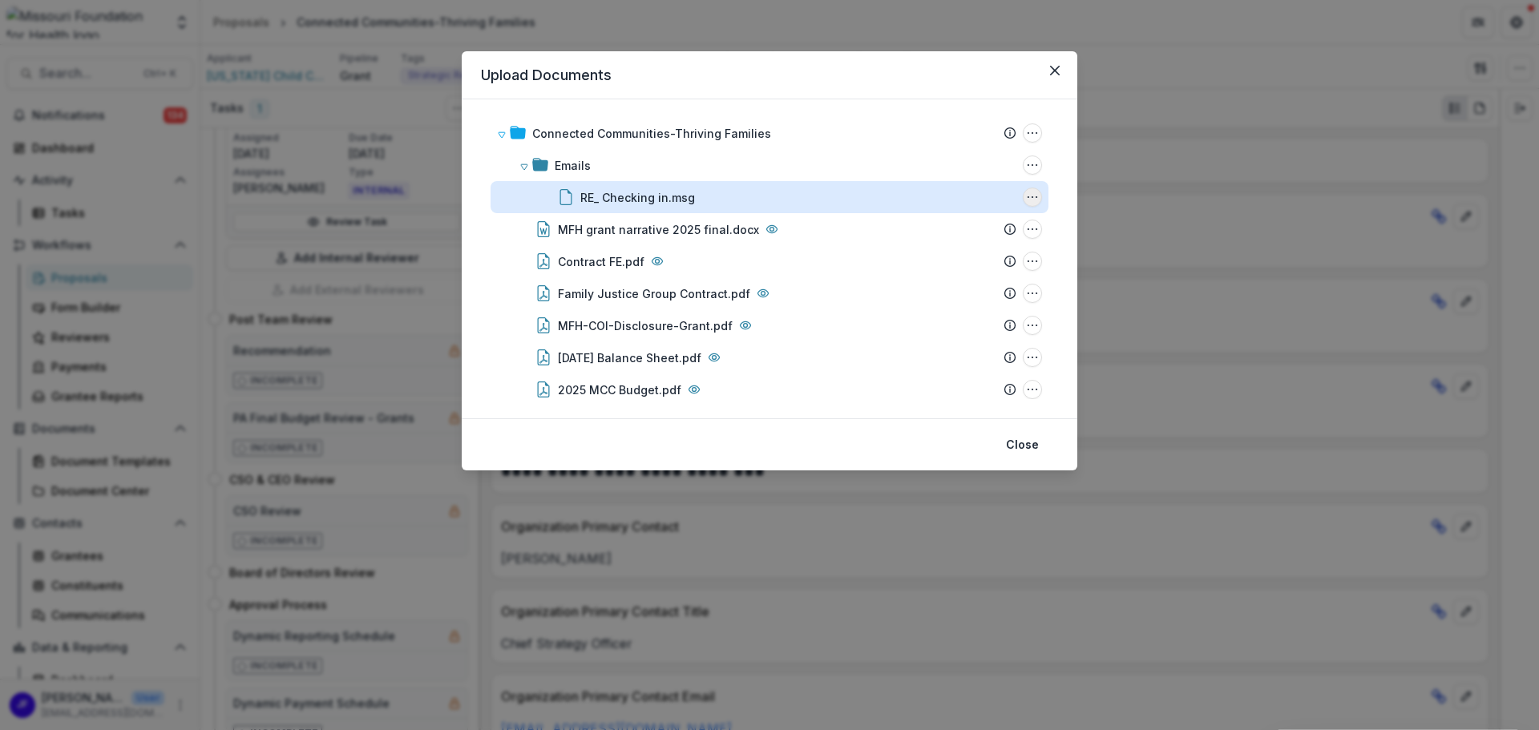
click at [1026, 196] on icon "RE_ Checking in.msg Options" at bounding box center [1032, 197] width 13 height 13
click at [932, 278] on button "Rename" at bounding box center [953, 281] width 172 height 26
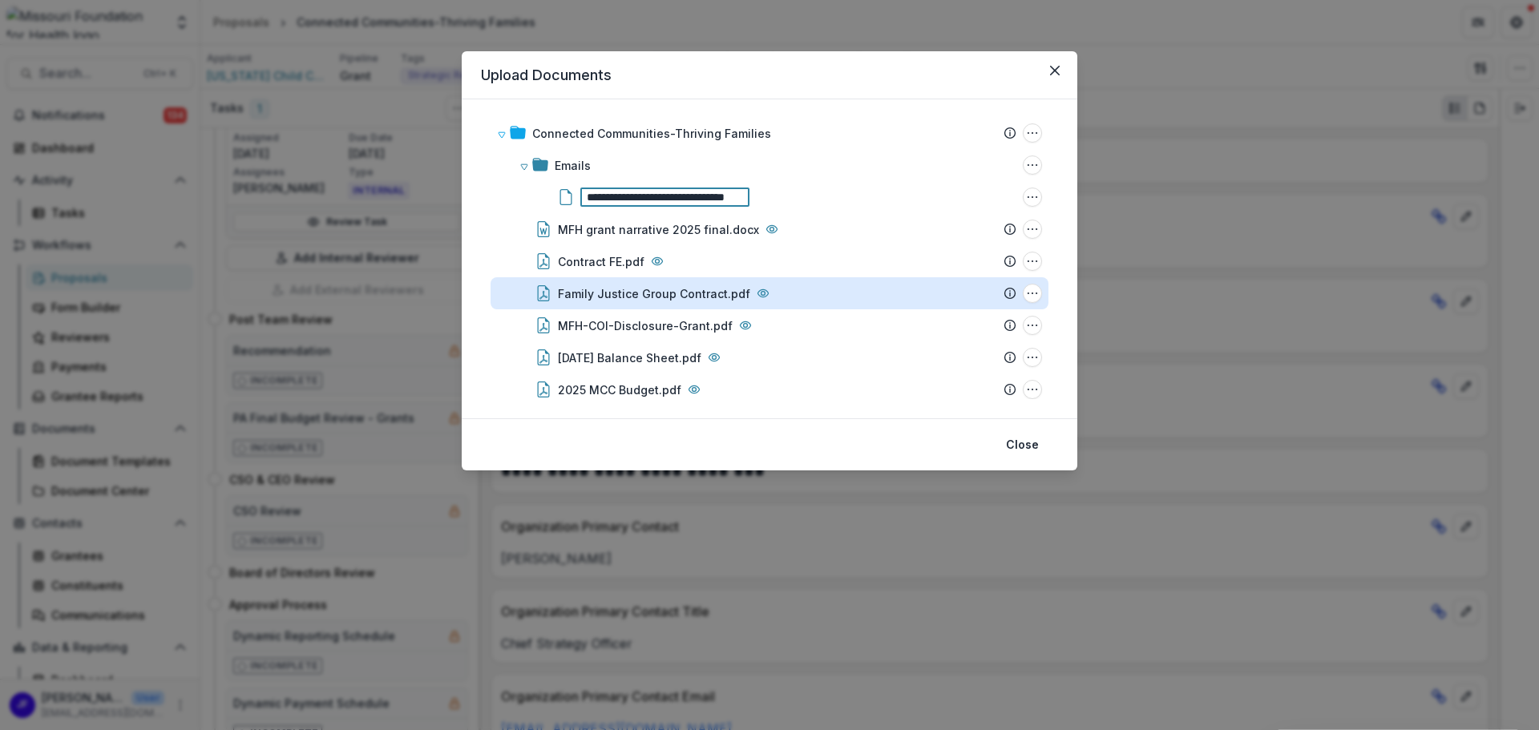
scroll to position [0, 42]
type input "**********"
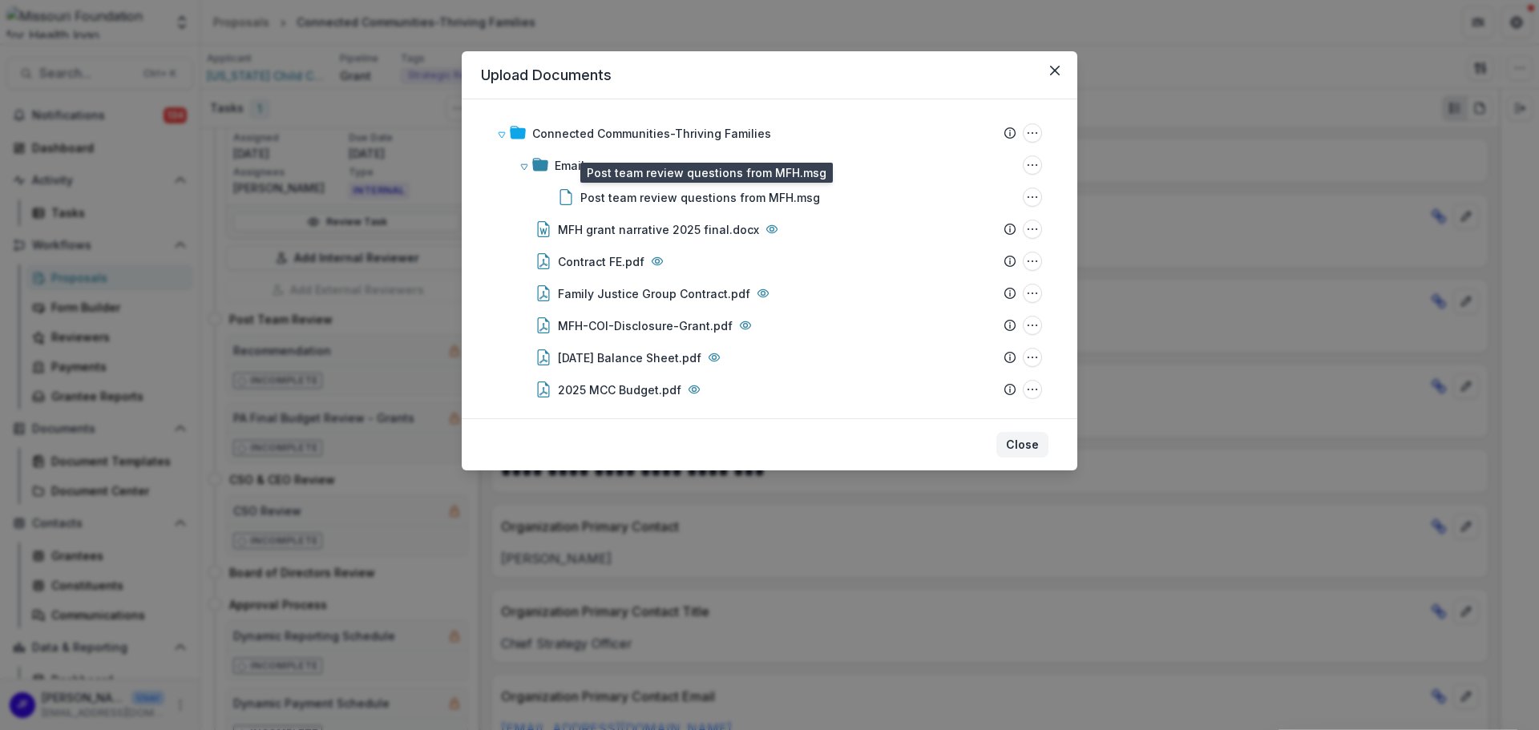
click at [1015, 443] on button "Close" at bounding box center [1023, 445] width 52 height 26
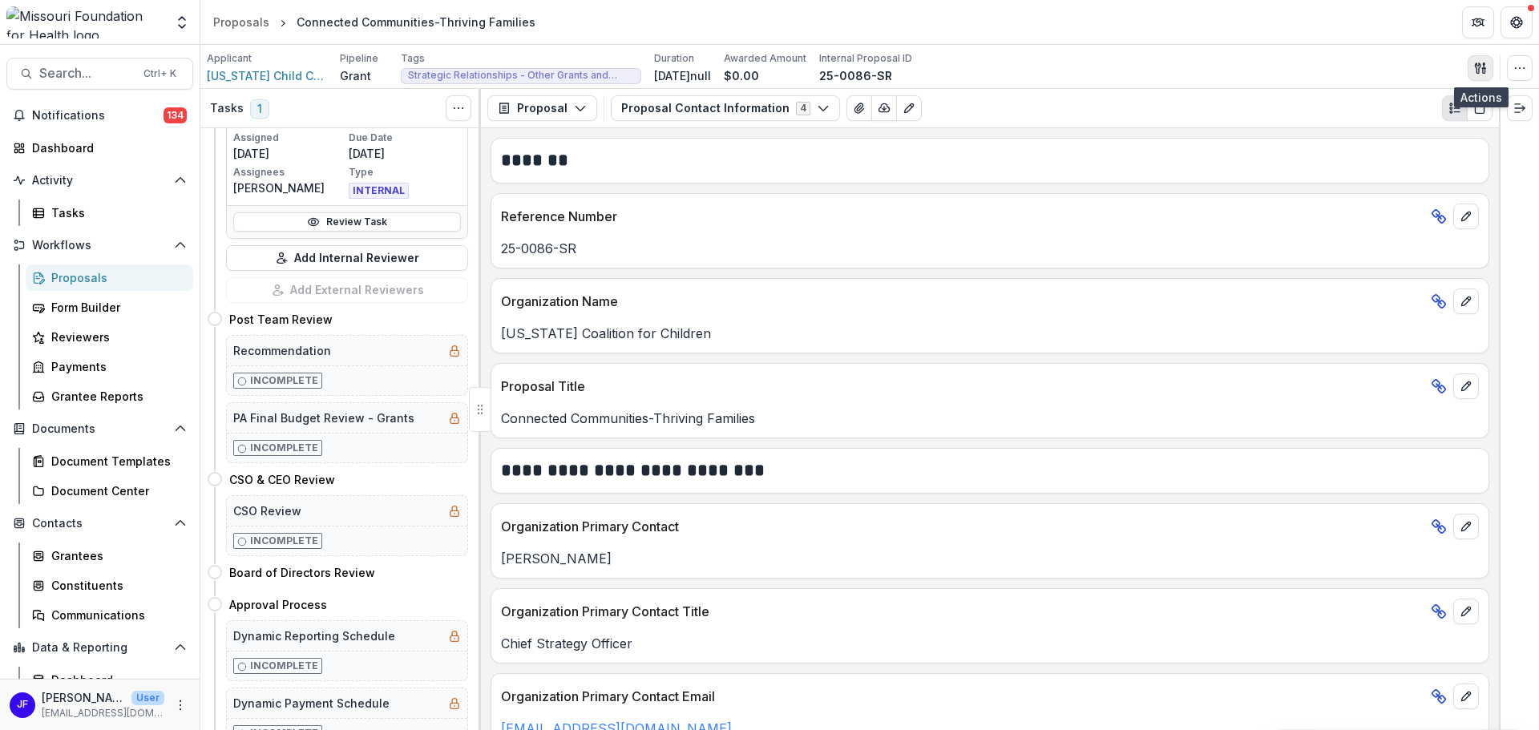
click at [1486, 66] on icon "button" at bounding box center [1480, 68] width 13 height 13
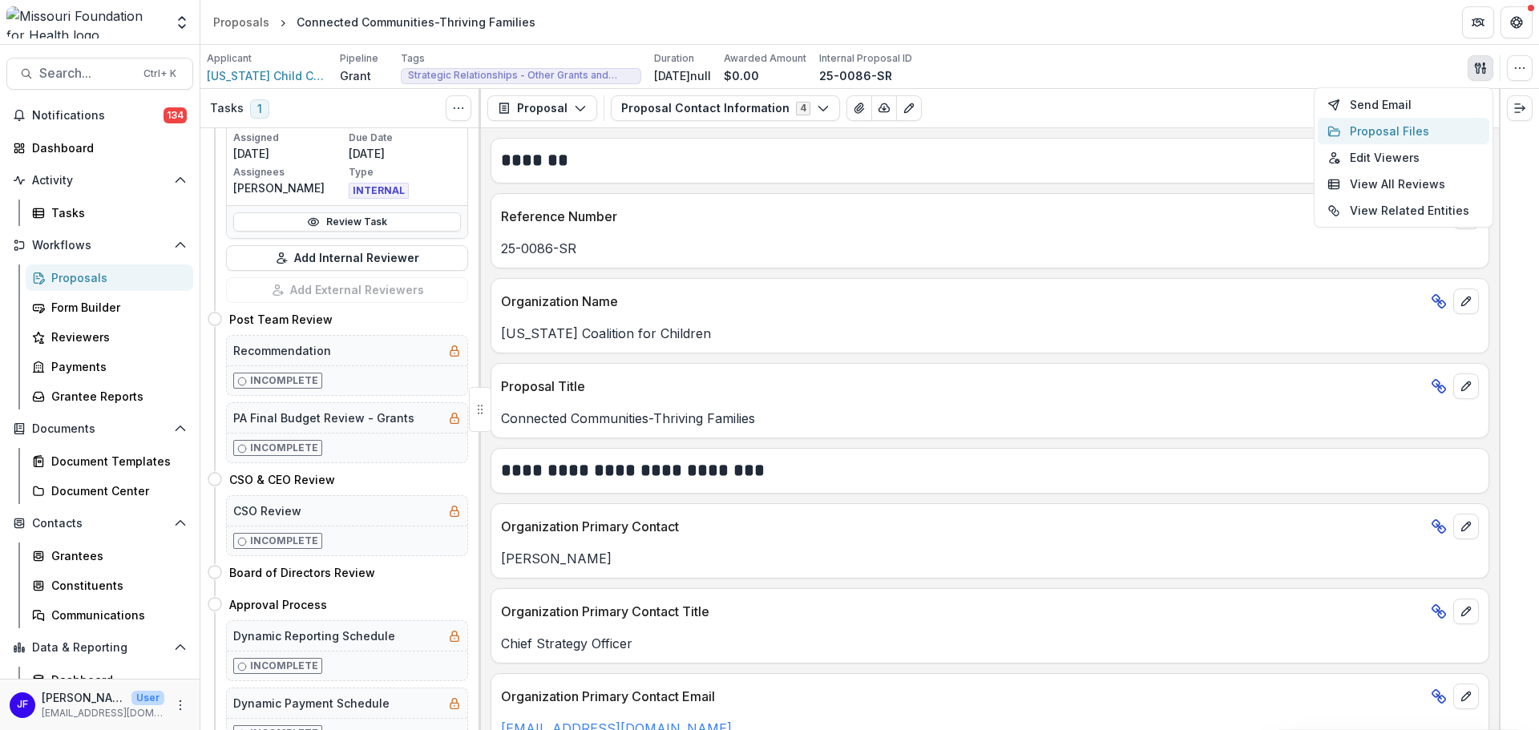
click at [1417, 130] on button "Proposal Files" at bounding box center [1404, 131] width 172 height 26
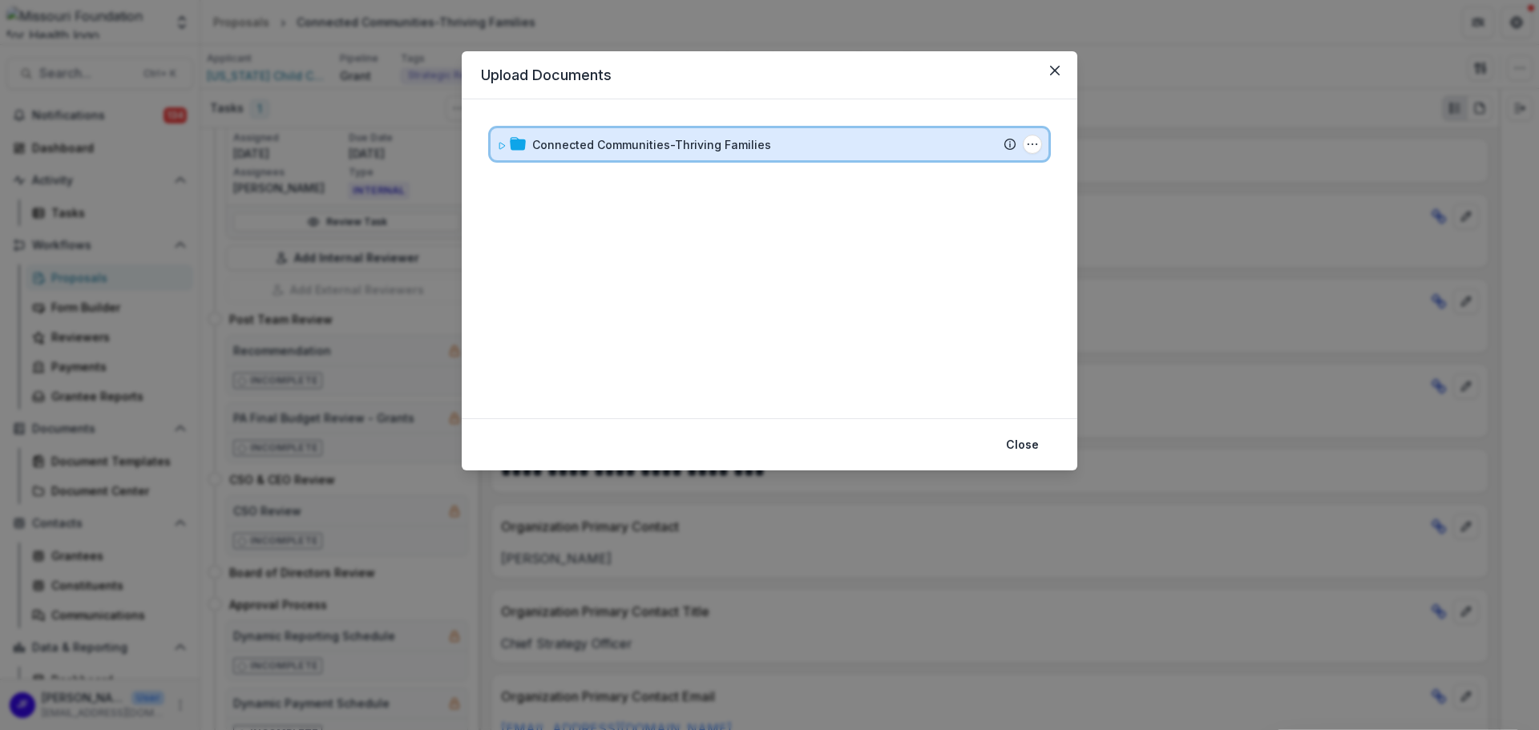
click at [495, 144] on div "Connected Communities-Thriving Families Submission Temelio Proposal Attached pr…" at bounding box center [770, 144] width 558 height 32
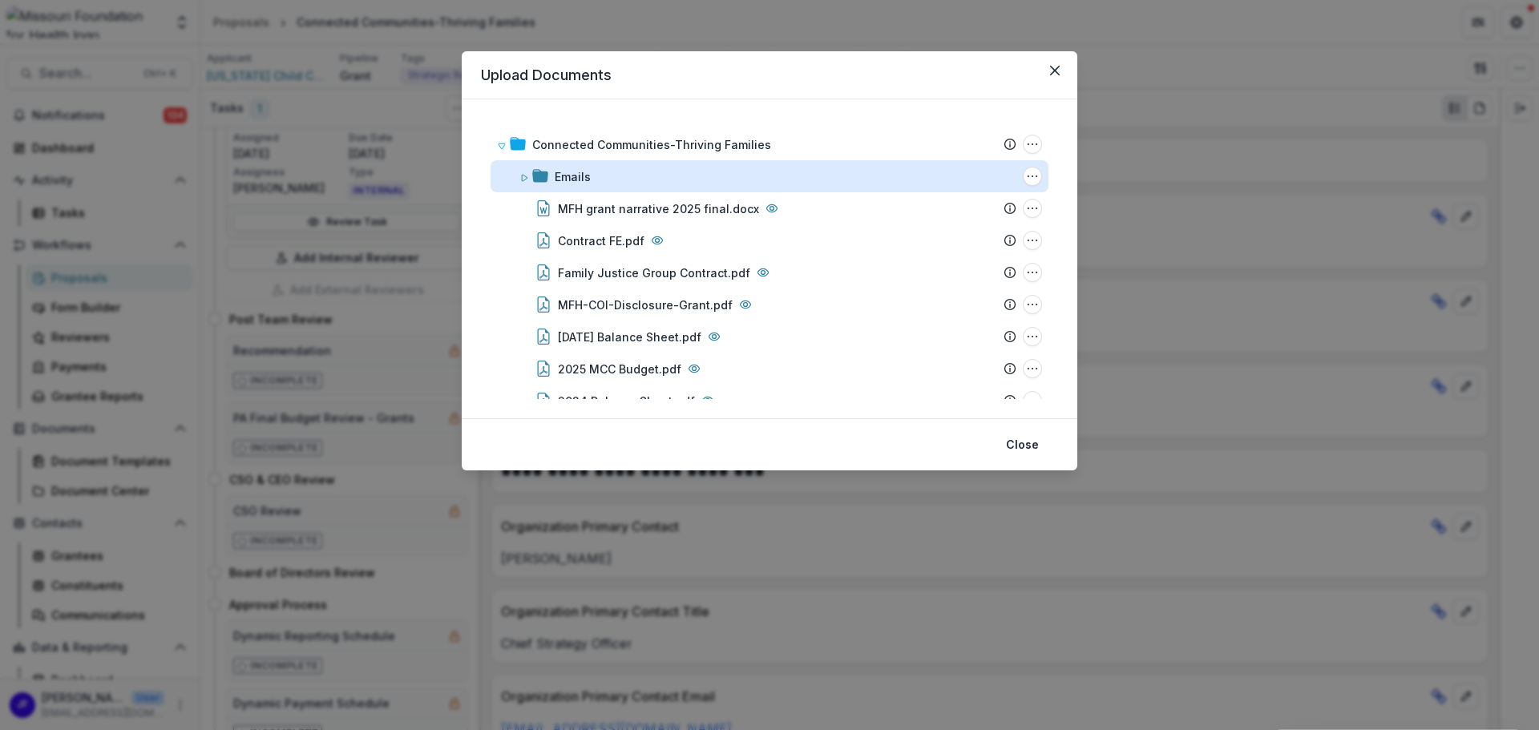
click at [572, 170] on div "Emails" at bounding box center [573, 176] width 36 height 17
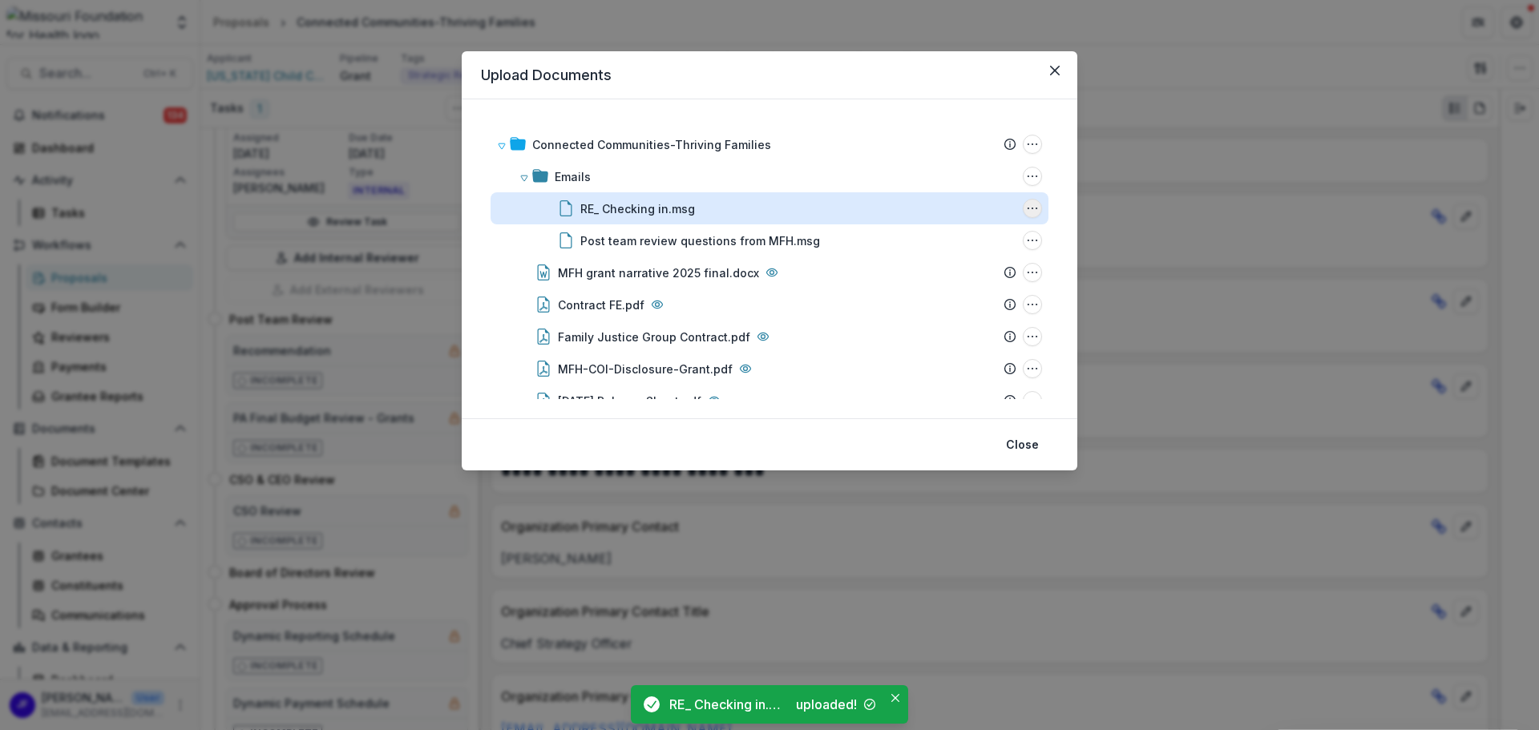
click at [1029, 208] on icon "RE_ Checking in.msg Options" at bounding box center [1032, 208] width 13 height 13
click at [972, 284] on button "Rename" at bounding box center [953, 292] width 172 height 26
type input "*"
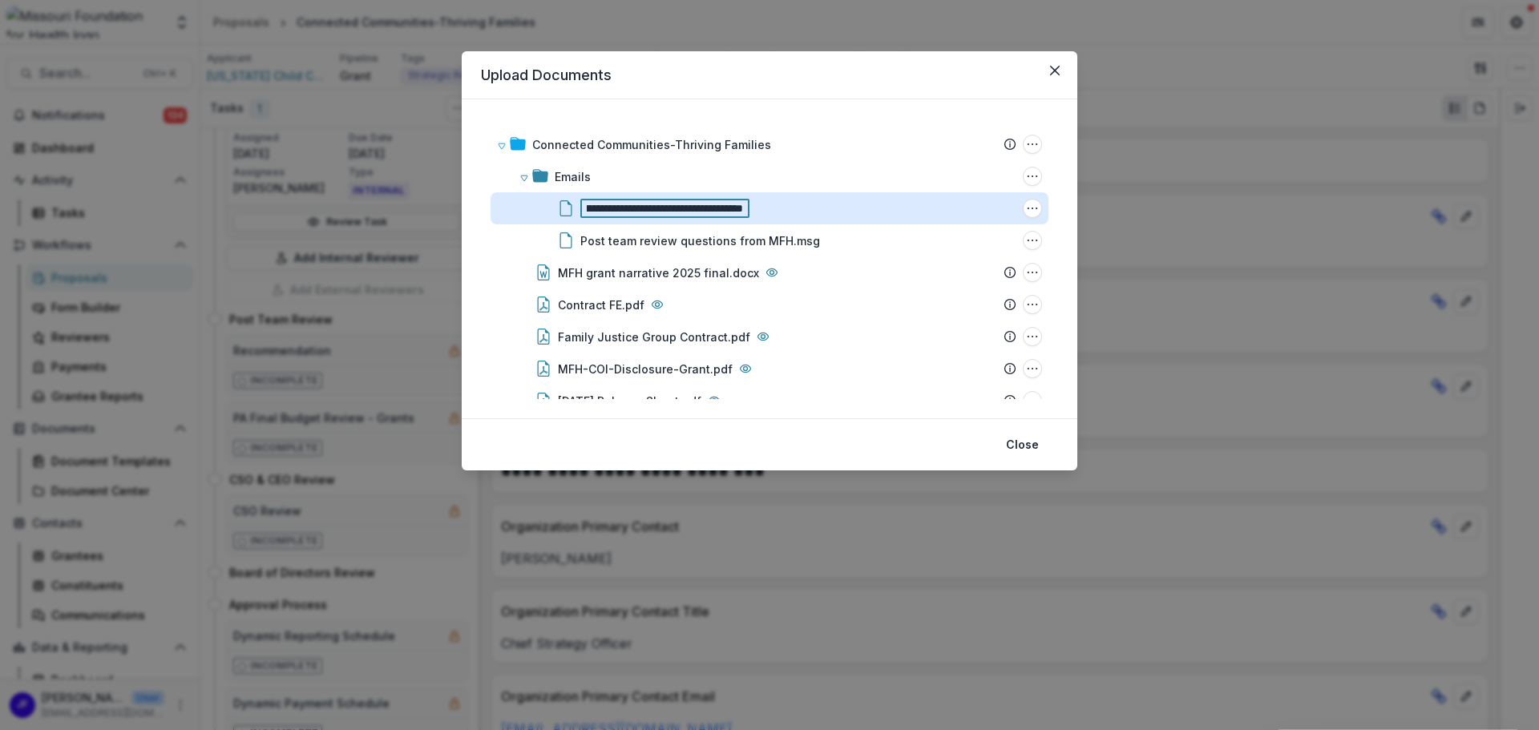
type input "**********"
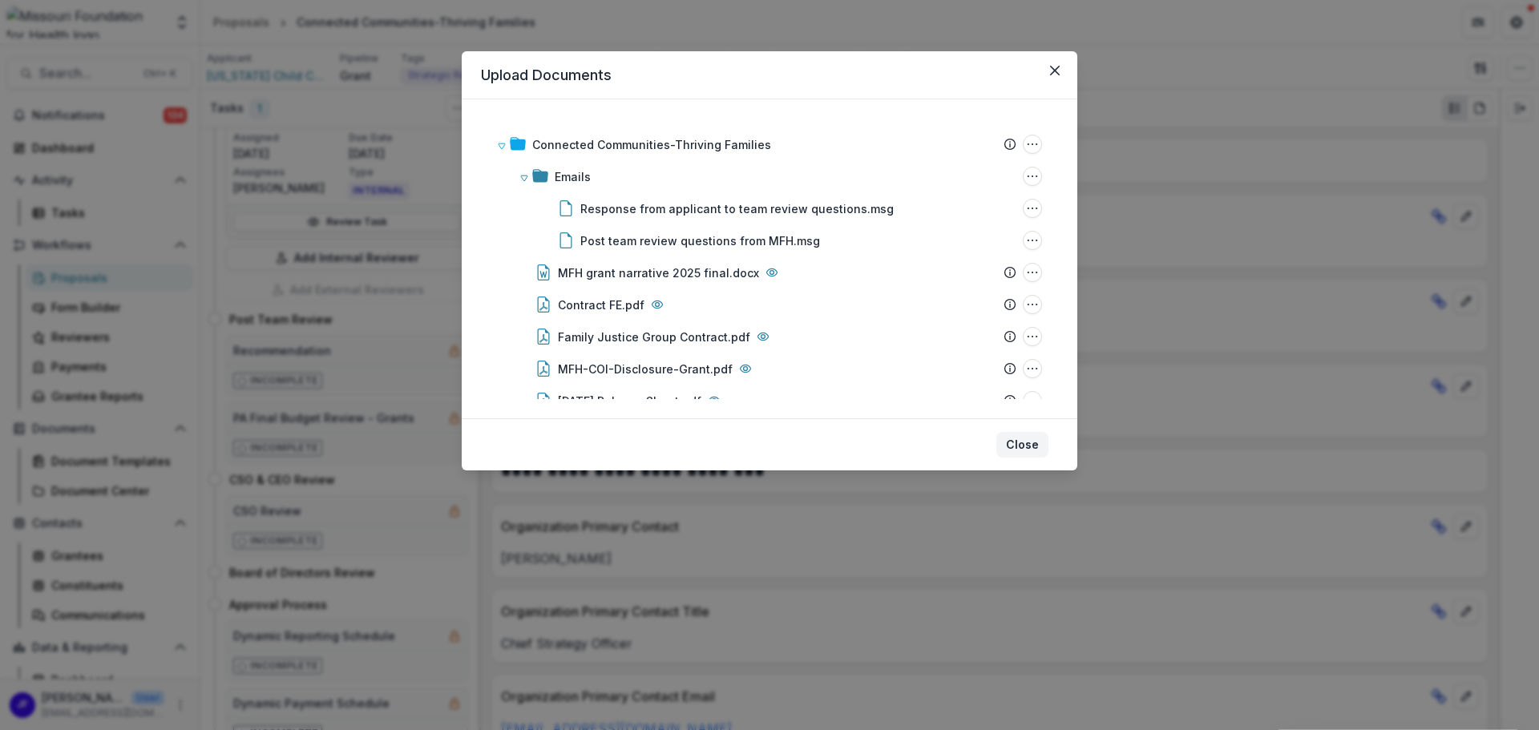
click at [1035, 442] on button "Close" at bounding box center [1023, 445] width 52 height 26
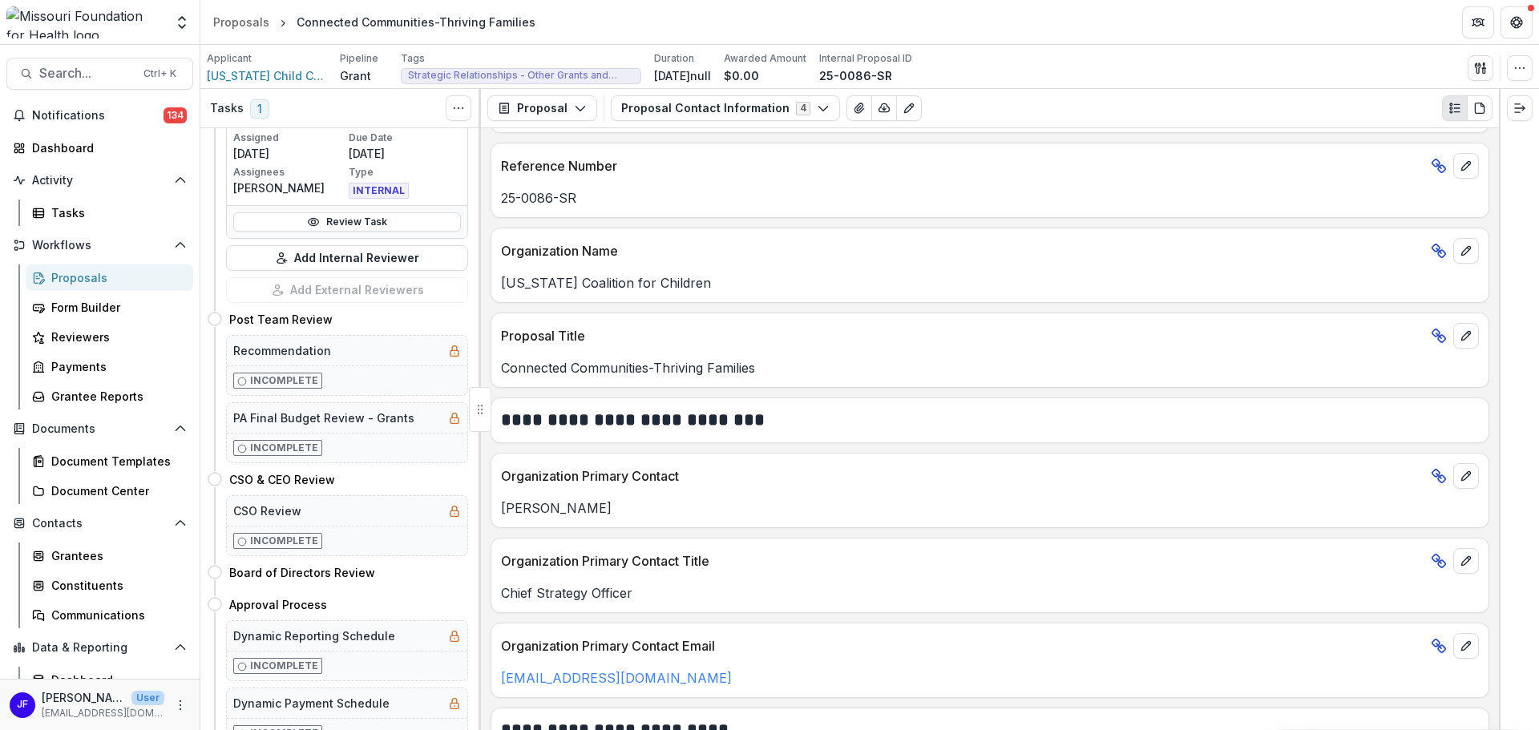
scroll to position [0, 0]
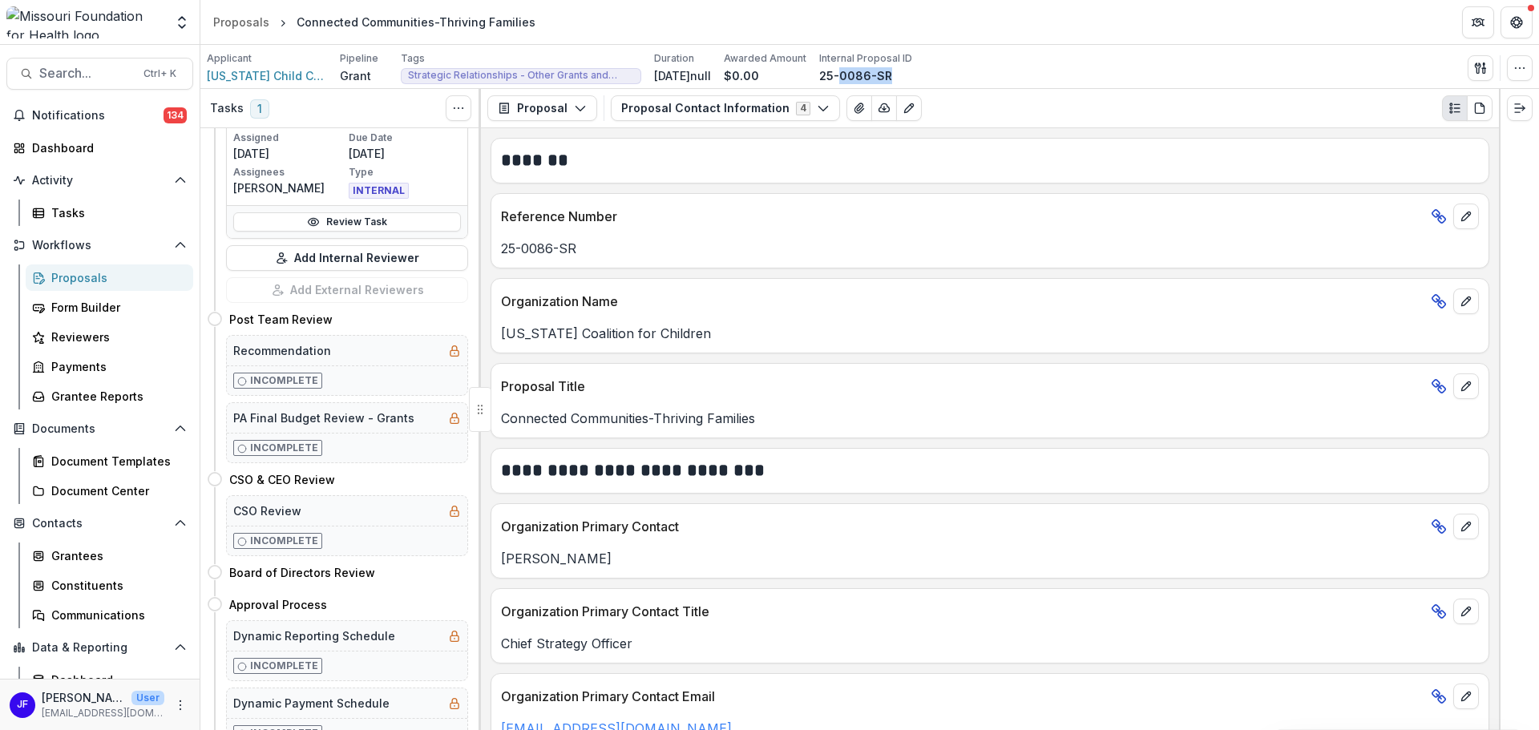
drag, startPoint x: 908, startPoint y: 72, endPoint x: 856, endPoint y: 73, distance: 52.1
click at [856, 73] on div "25-0086-SR" at bounding box center [865, 75] width 93 height 17
drag, startPoint x: 836, startPoint y: 73, endPoint x: 908, endPoint y: 73, distance: 72.2
click at [908, 73] on div "Applicant Missouri Child Care Association Pipeline Grant Tags Strategic Relatio…" at bounding box center [559, 67] width 705 height 33
copy p "25-0086-SR"
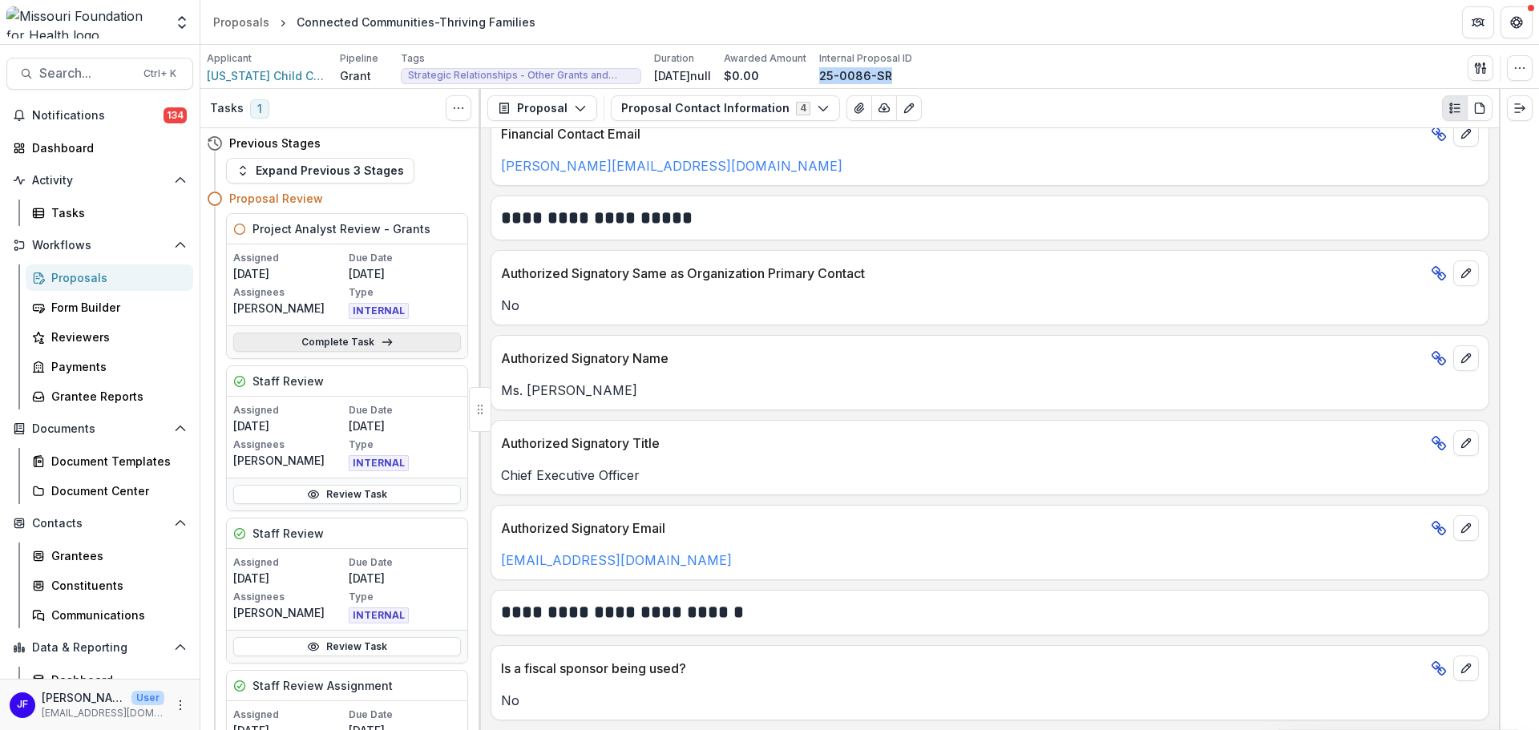
click at [328, 342] on link "Complete Task" at bounding box center [347, 342] width 228 height 19
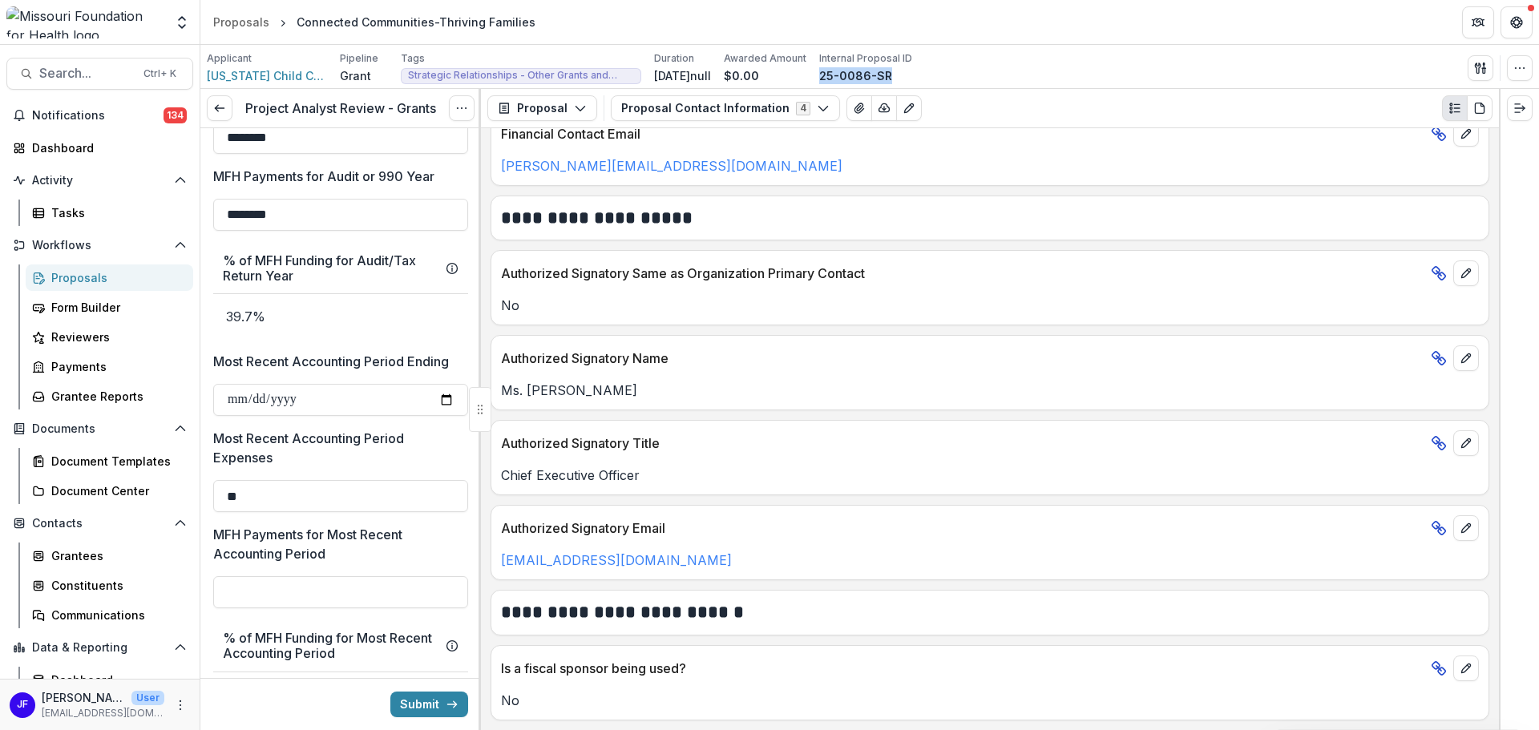
scroll to position [1764, 0]
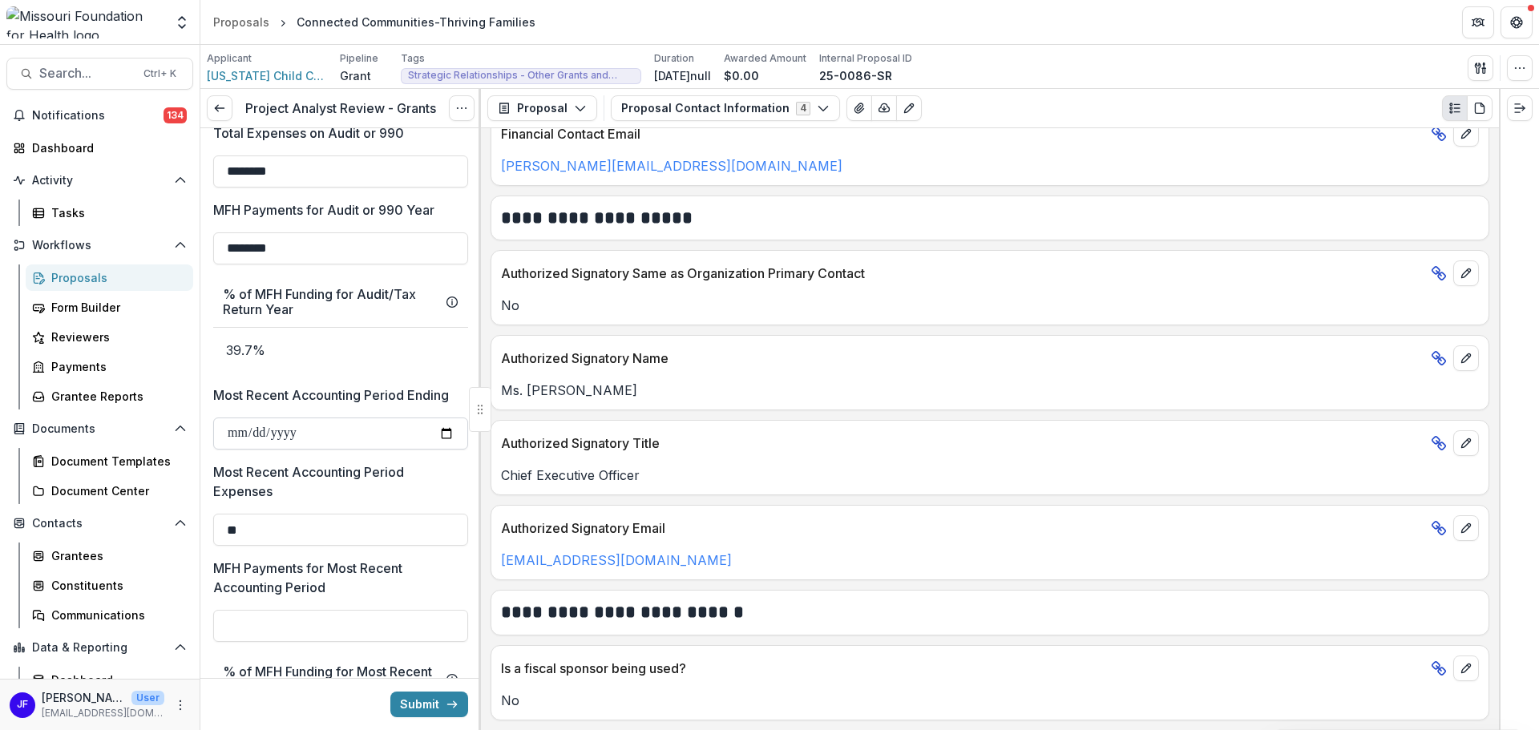
click at [333, 434] on input "**********" at bounding box center [340, 434] width 255 height 32
click at [329, 431] on input "**********" at bounding box center [340, 434] width 255 height 32
click at [252, 433] on input "**********" at bounding box center [340, 434] width 255 height 32
click at [269, 435] on input "**********" at bounding box center [340, 434] width 255 height 32
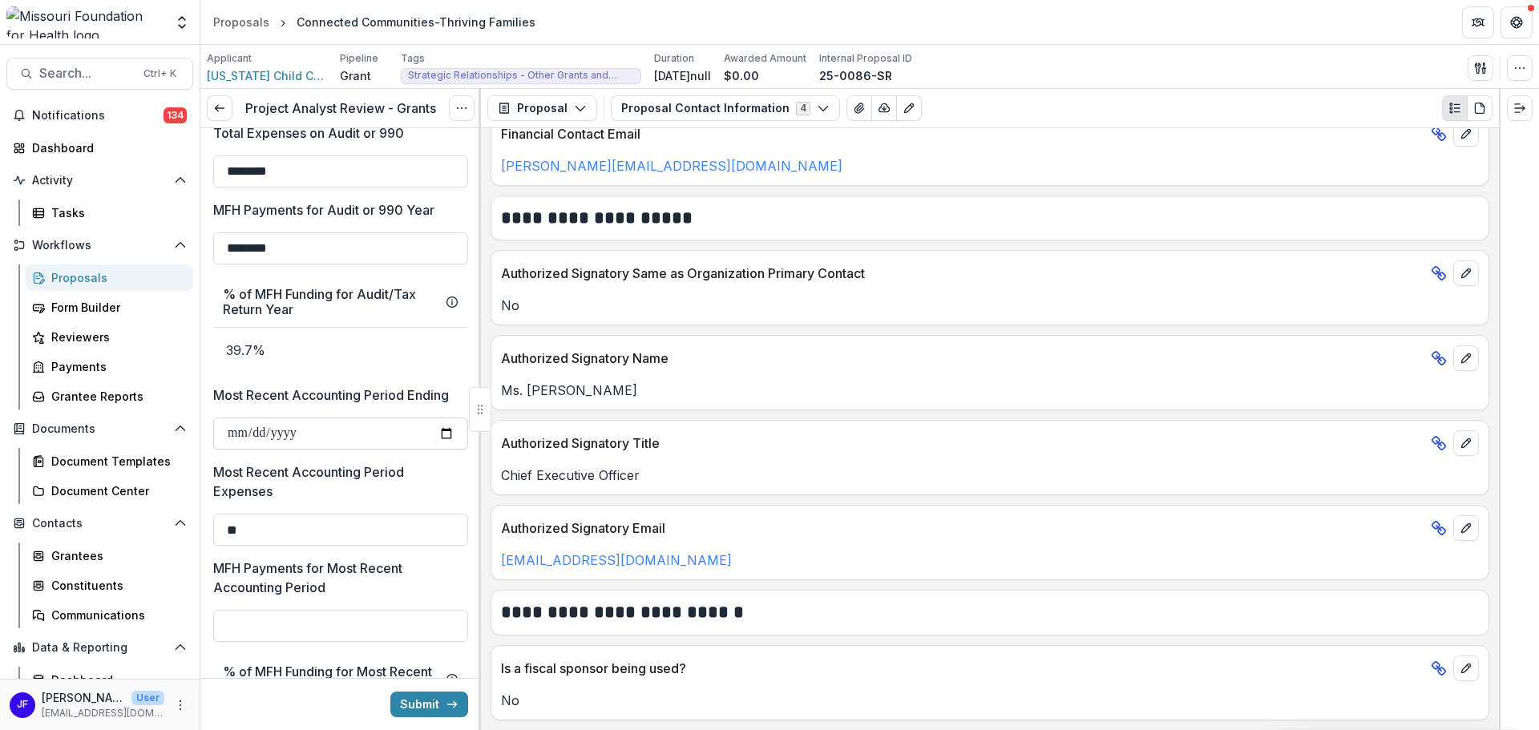
type input "**********"
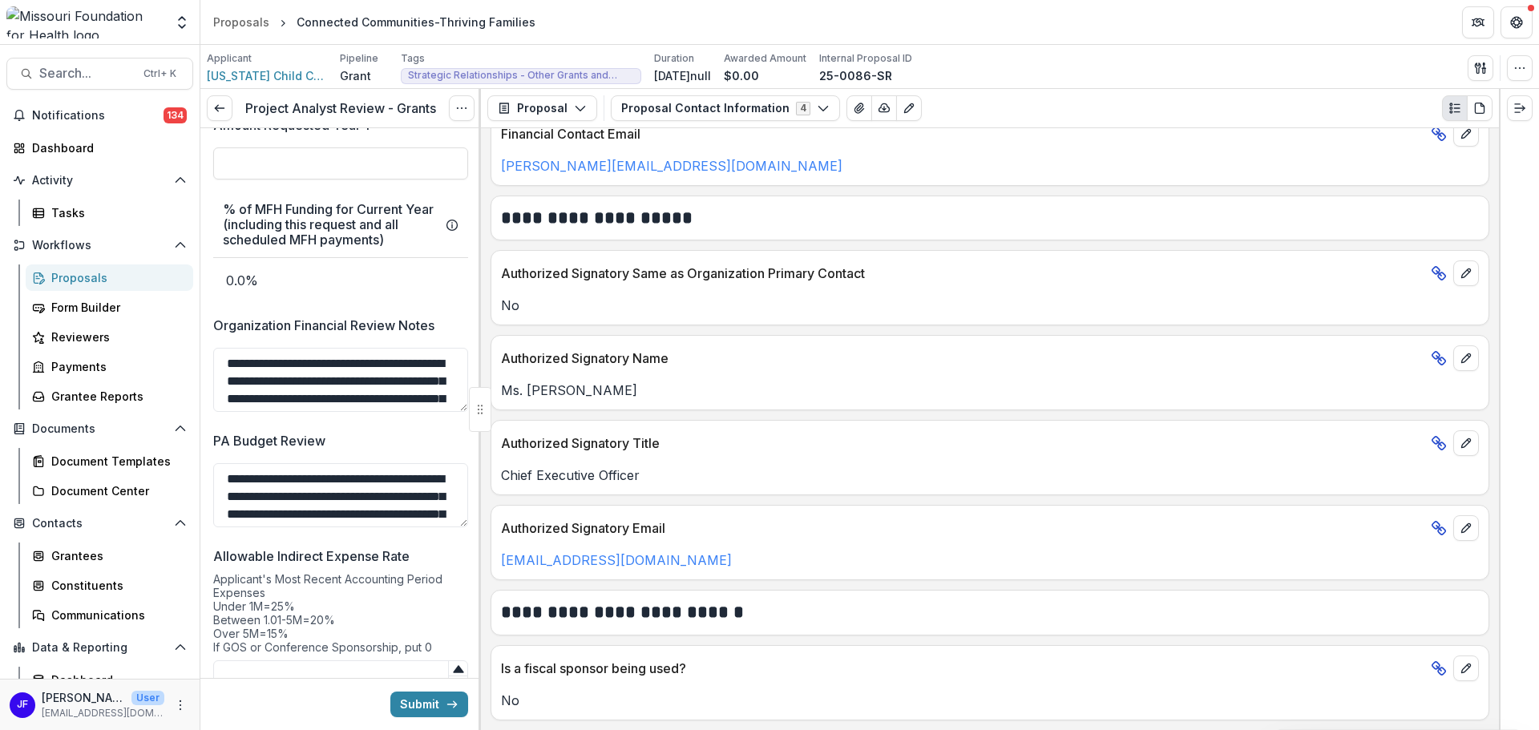
scroll to position [2907, 0]
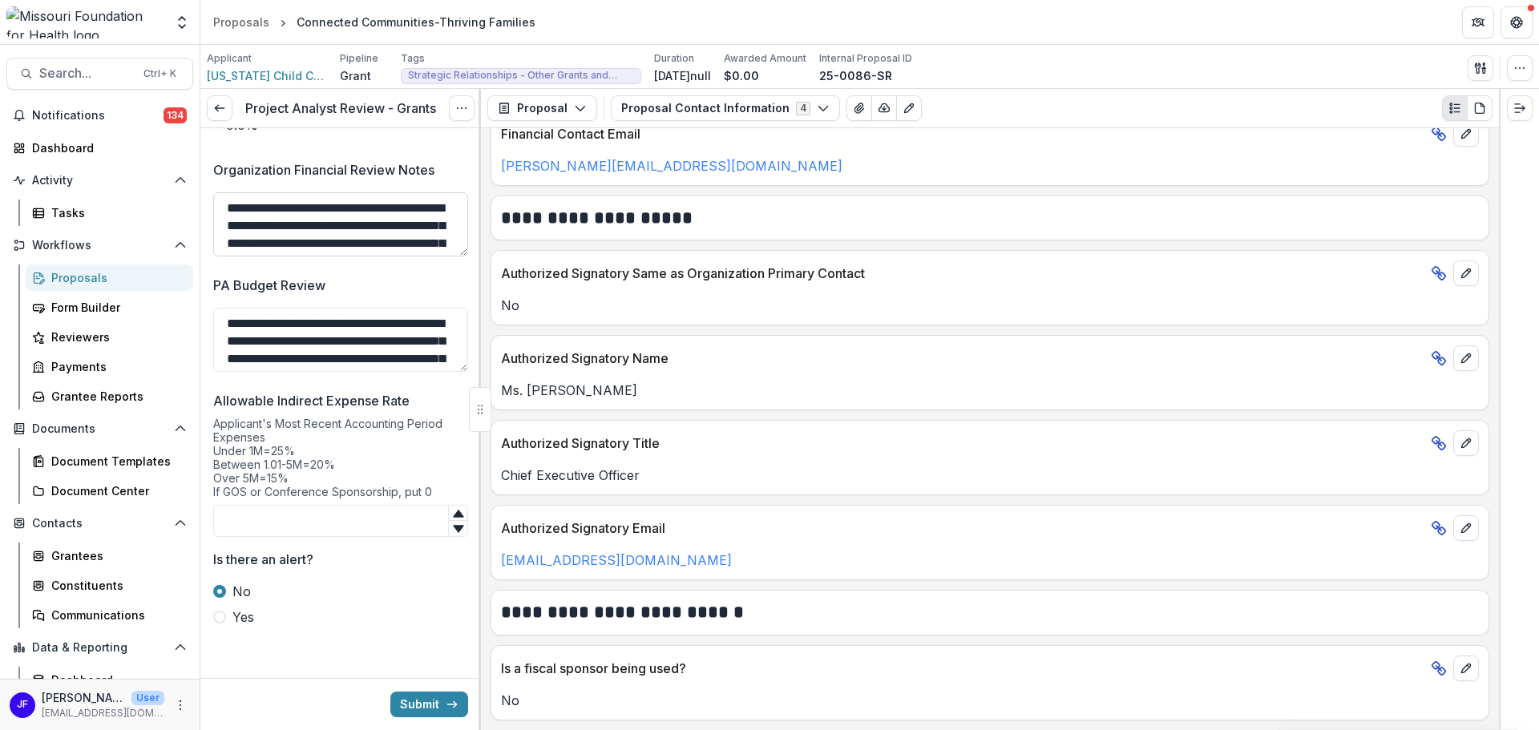
click at [308, 220] on textarea "**********" at bounding box center [340, 224] width 255 height 64
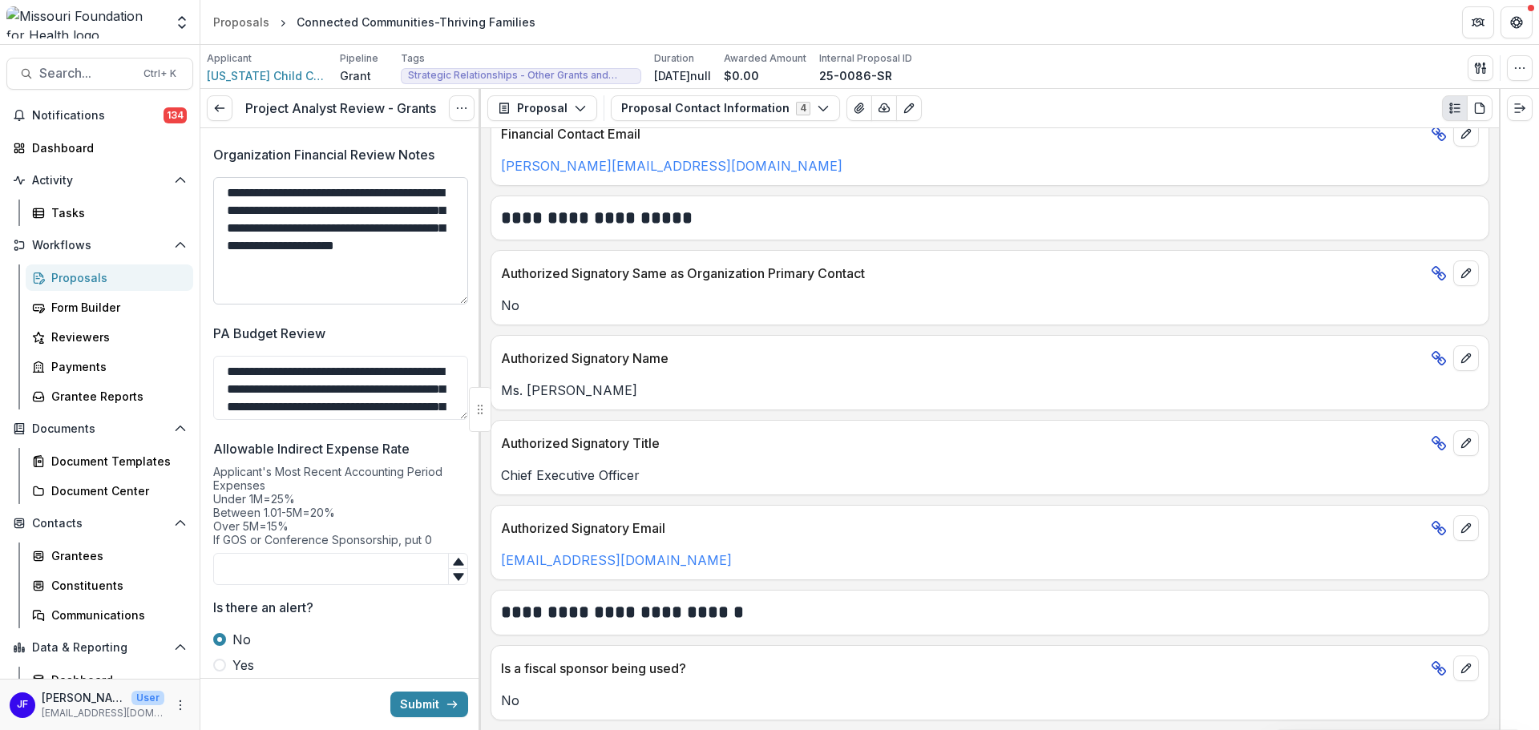
drag, startPoint x: 460, startPoint y: 255, endPoint x: 448, endPoint y: 318, distance: 64.5
click at [448, 305] on textarea "**********" at bounding box center [340, 240] width 255 height 127
click at [455, 420] on textarea "PA Budget Review" at bounding box center [340, 388] width 255 height 64
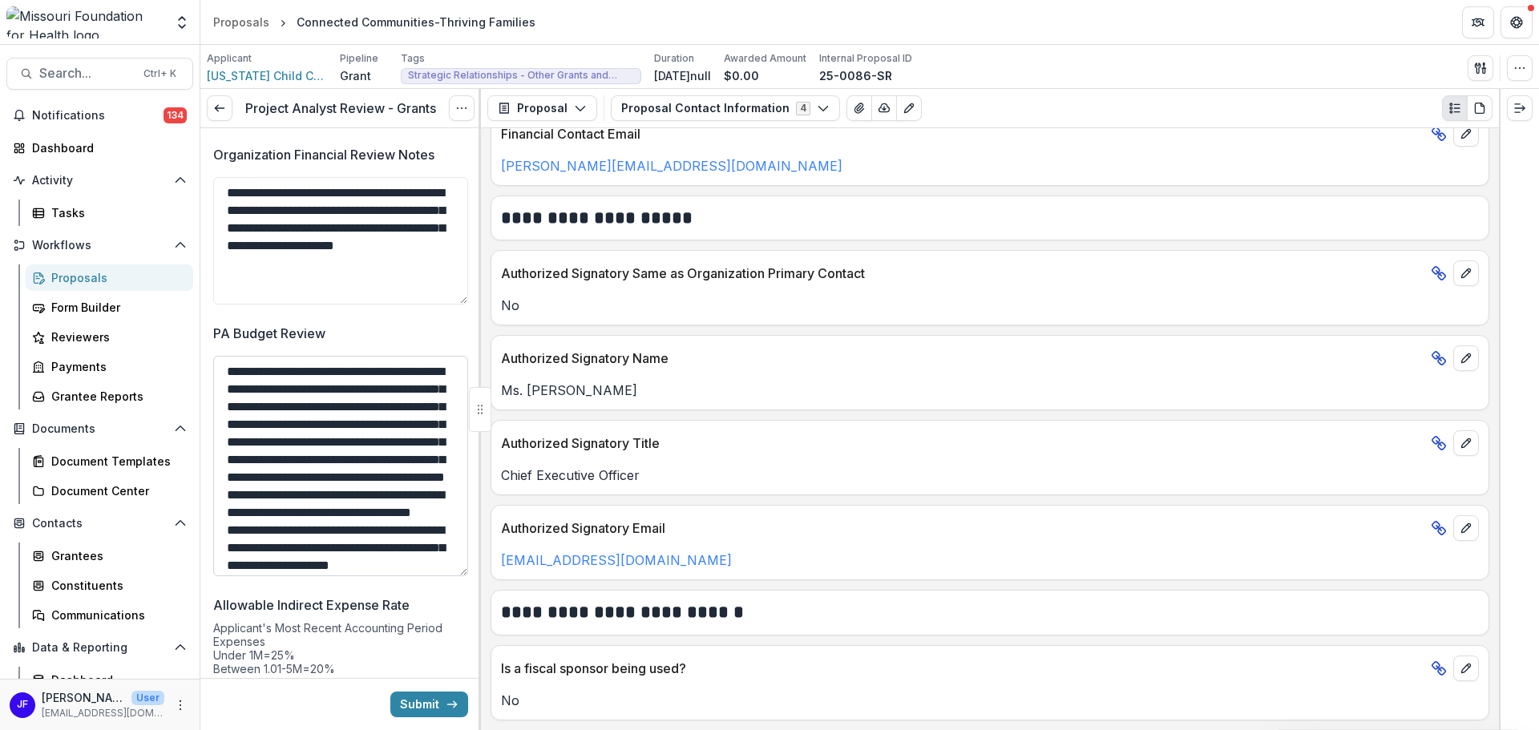
drag, startPoint x: 459, startPoint y: 432, endPoint x: 440, endPoint y: 588, distance: 157.5
click at [440, 576] on textarea "PA Budget Review" at bounding box center [340, 466] width 255 height 220
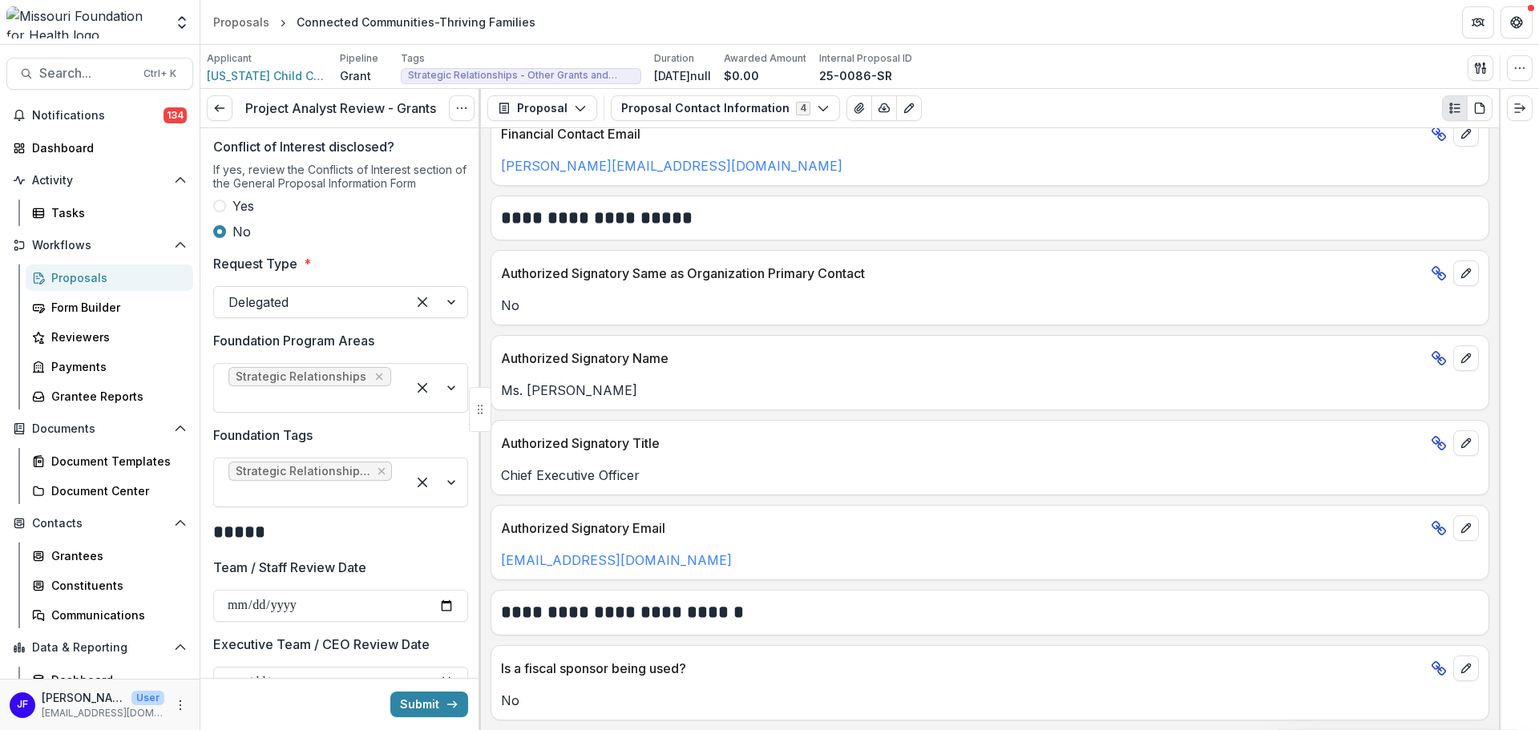
scroll to position [0, 0]
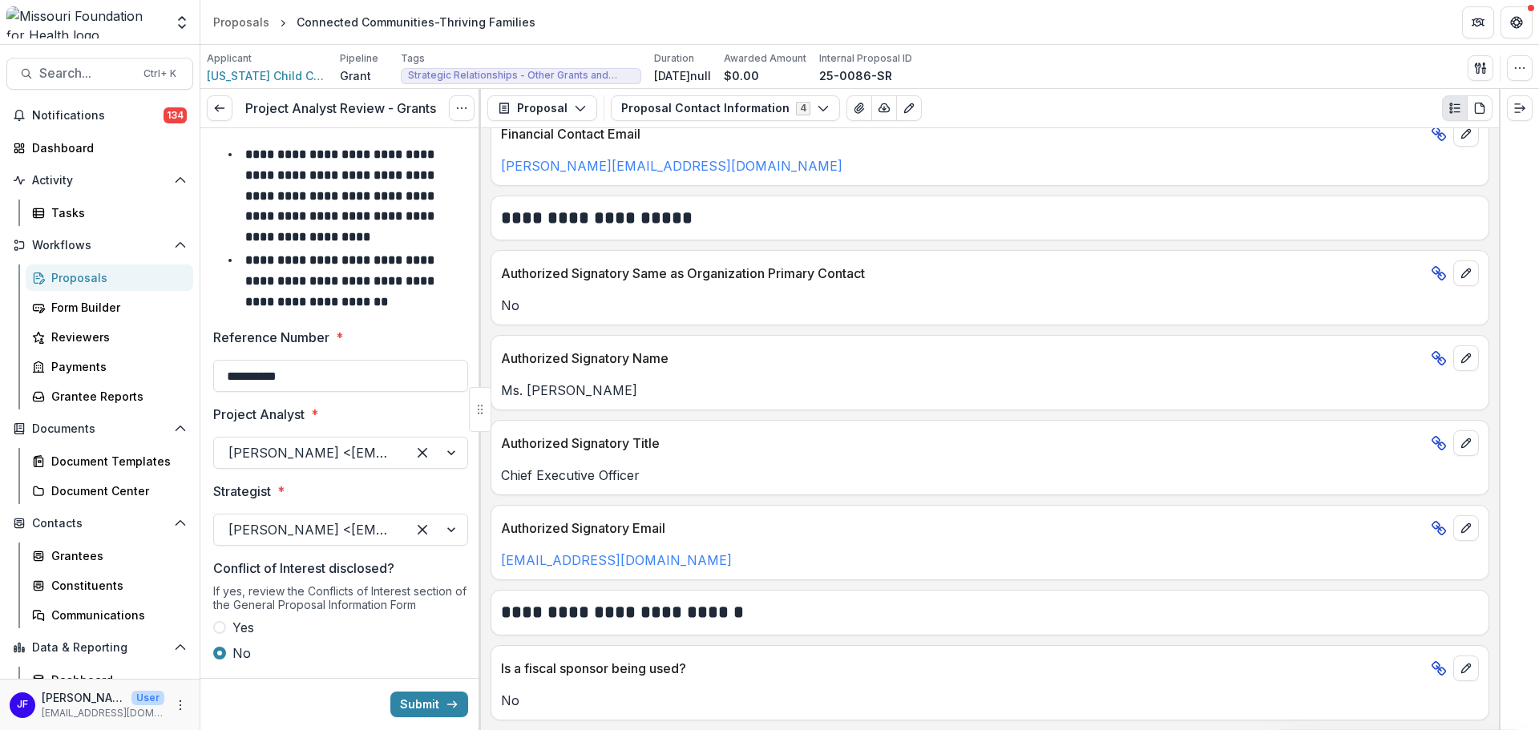
click at [1052, 418] on div "**********" at bounding box center [990, 429] width 1018 height 602
click at [1086, 290] on div "No" at bounding box center [989, 300] width 997 height 29
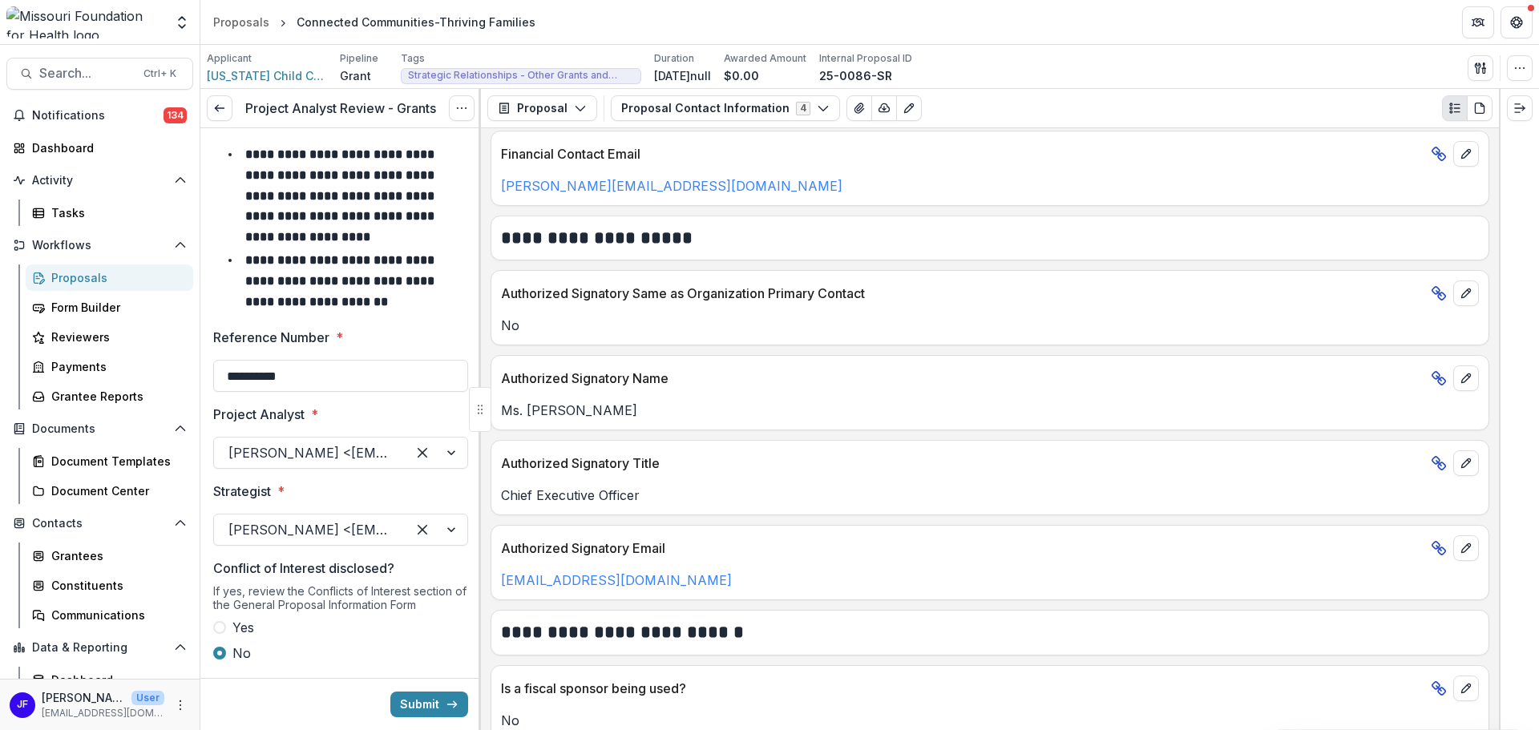
scroll to position [1098, 0]
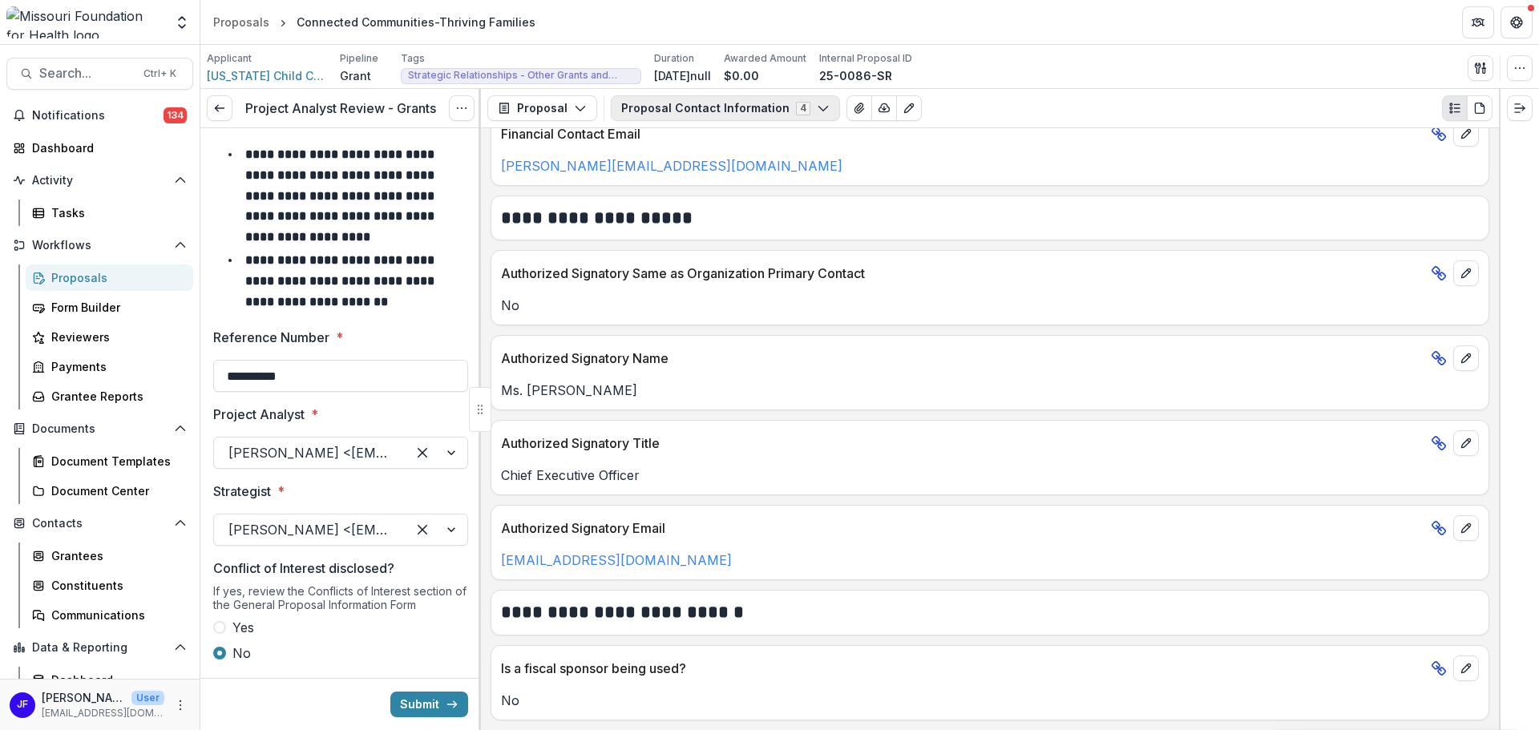
click at [688, 103] on button "Proposal Contact Information 4" at bounding box center [725, 108] width 229 height 26
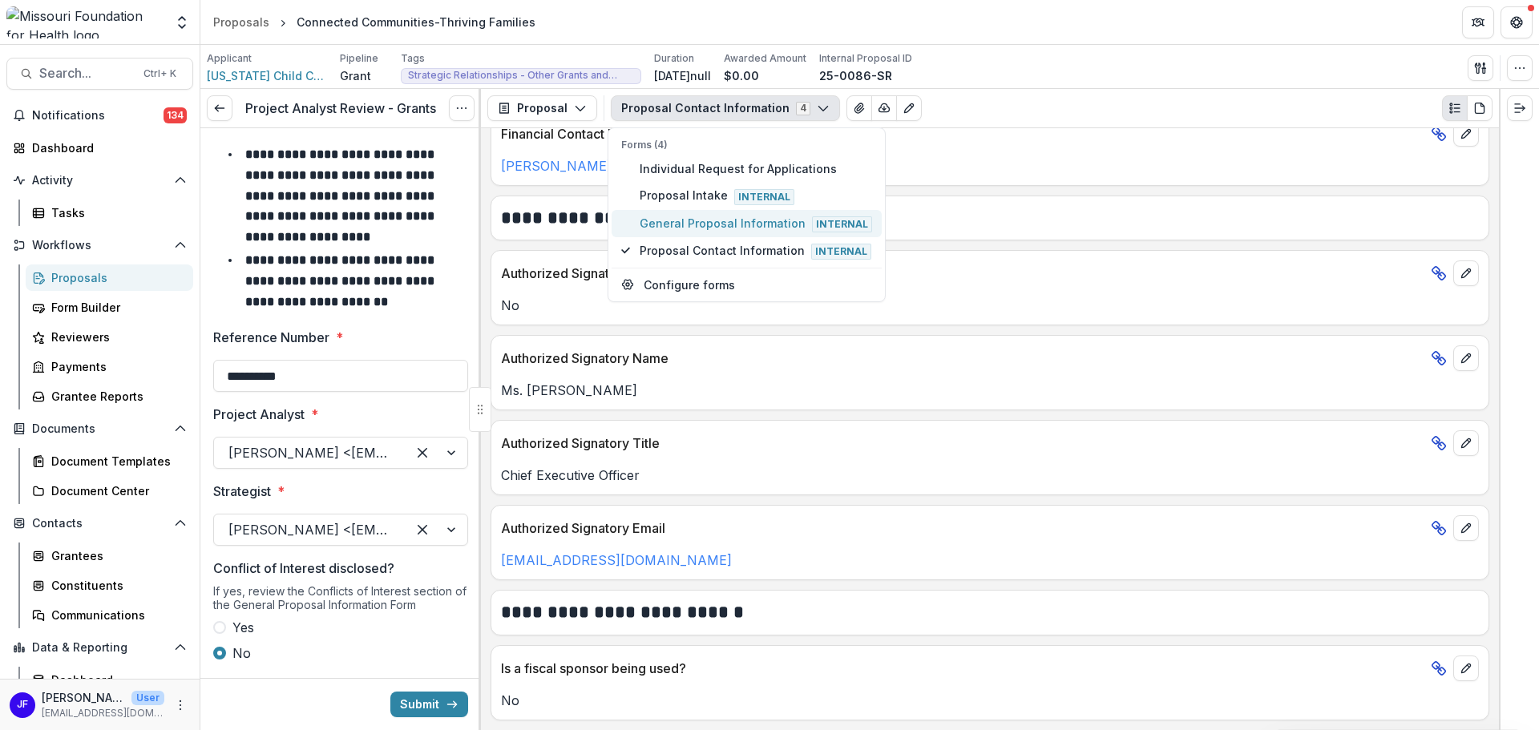
click at [676, 220] on span "General Proposal Information Internal" at bounding box center [756, 224] width 232 height 18
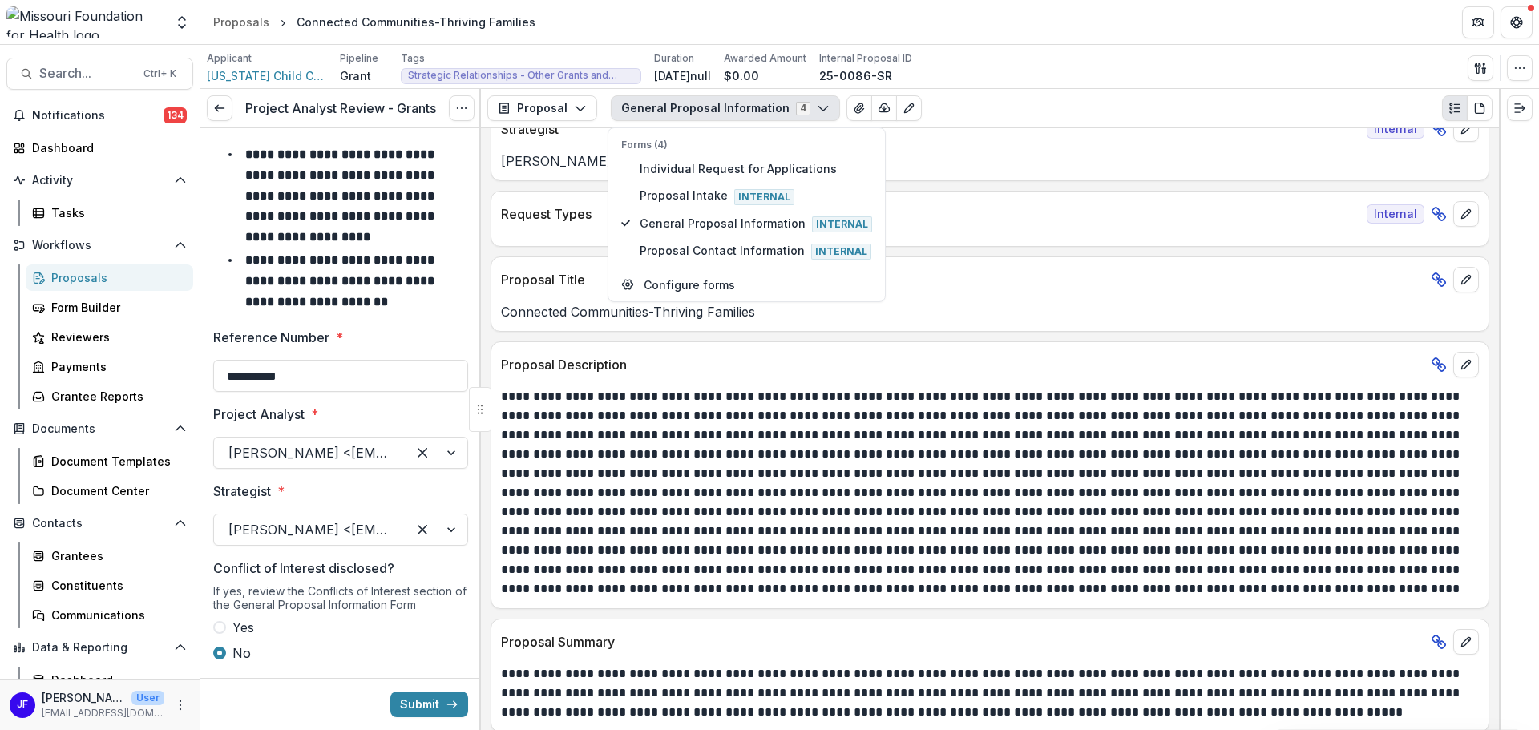
scroll to position [165, 0]
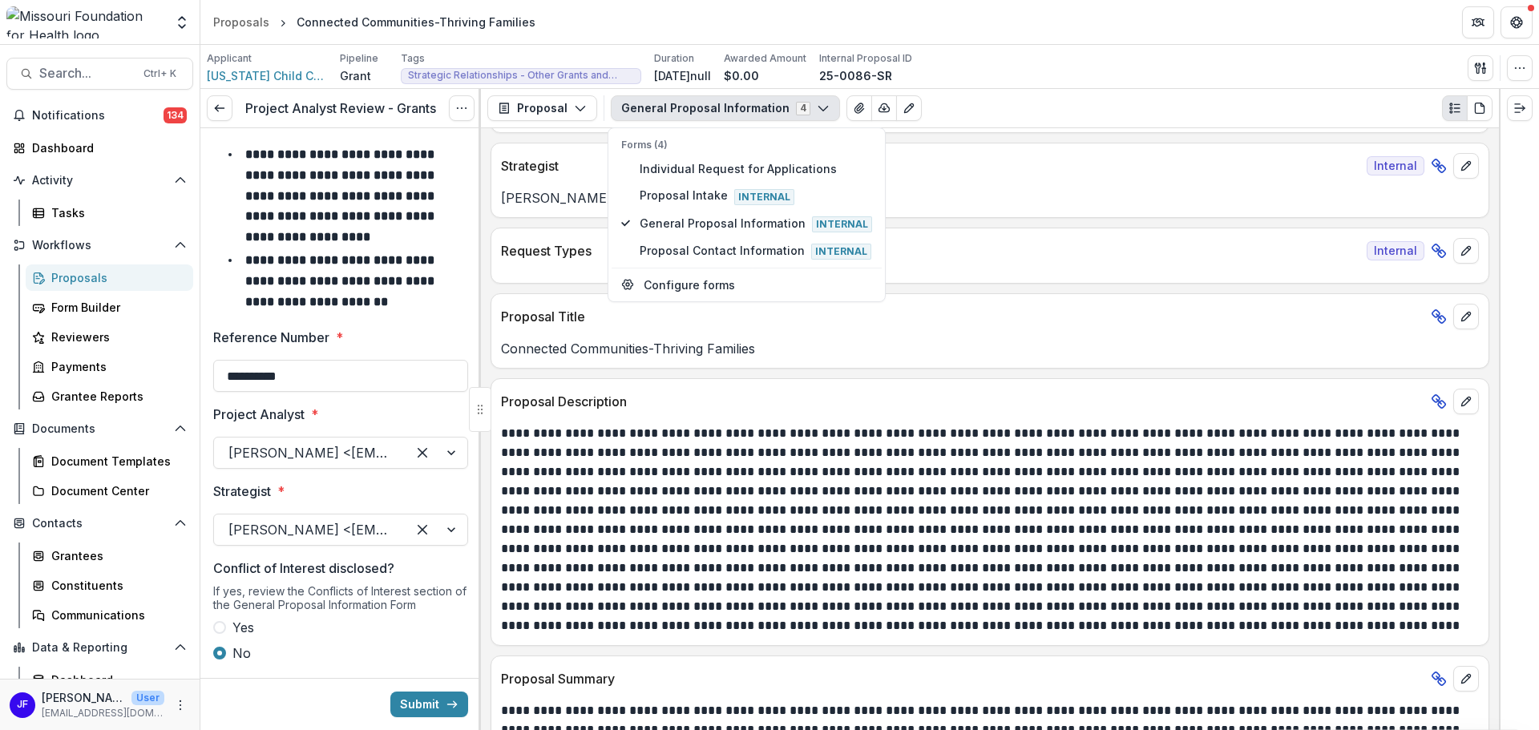
click at [1028, 75] on div "Applicant Missouri Child Care Association Pipeline Grant Tags Strategic Relatio…" at bounding box center [870, 67] width 1326 height 33
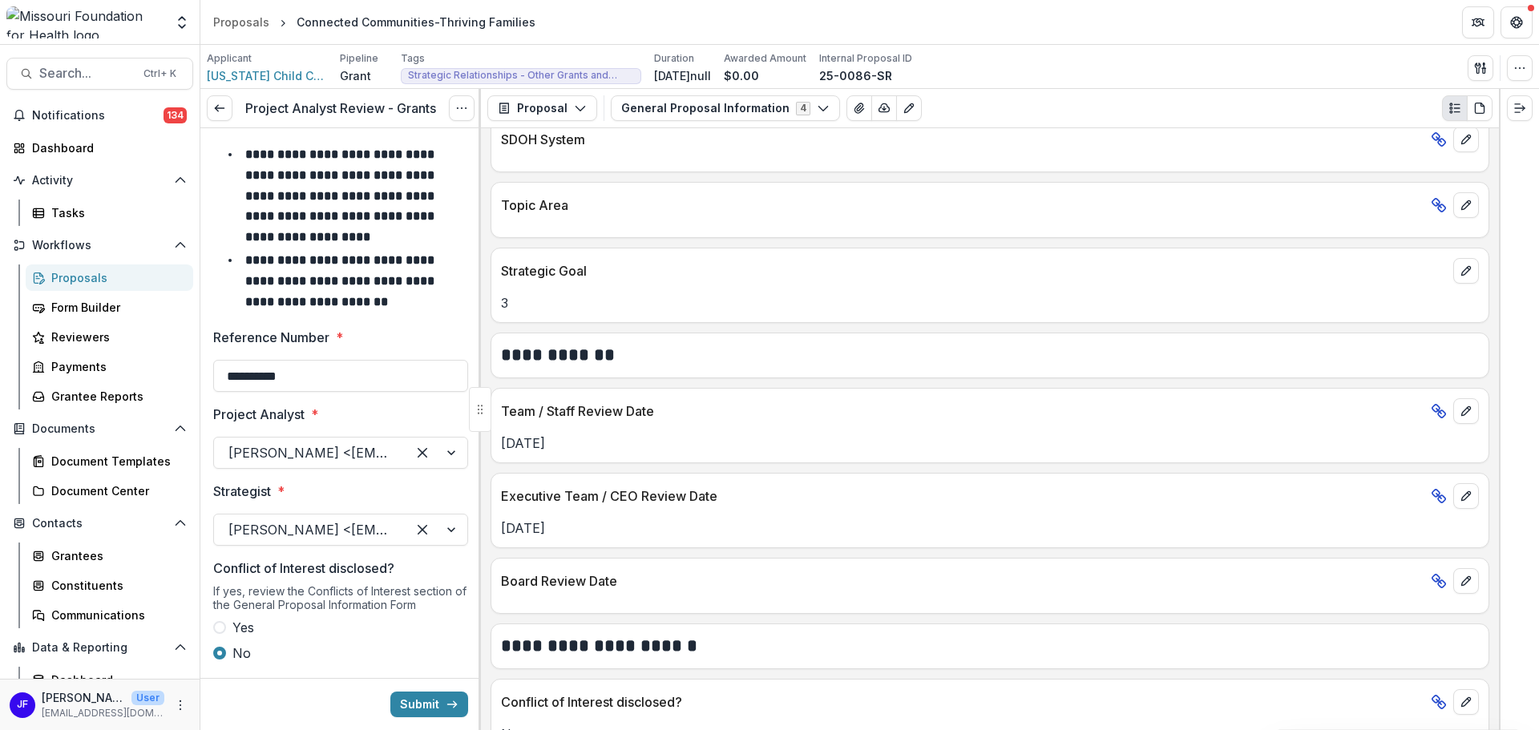
scroll to position [2021, 0]
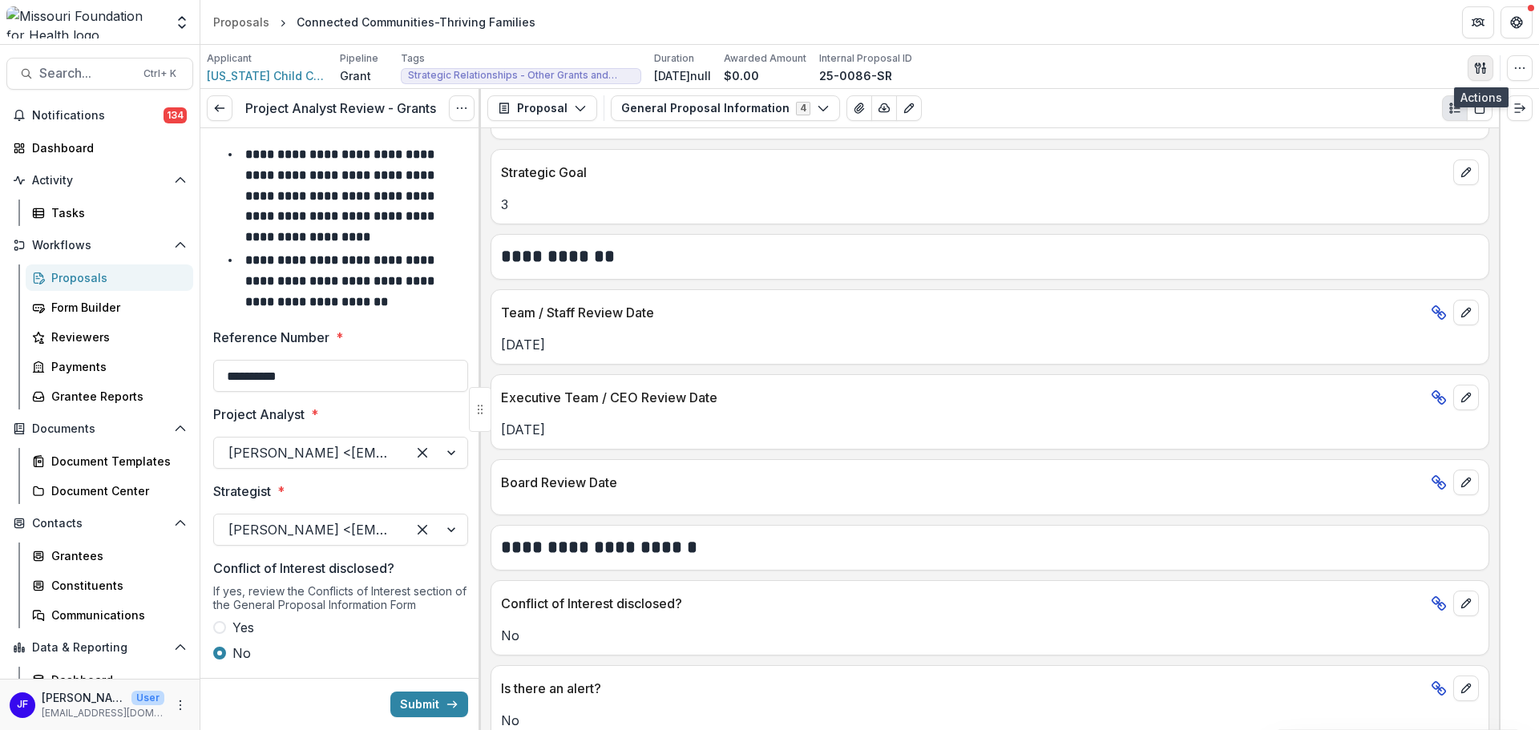
click at [1482, 64] on icon "button" at bounding box center [1480, 68] width 13 height 13
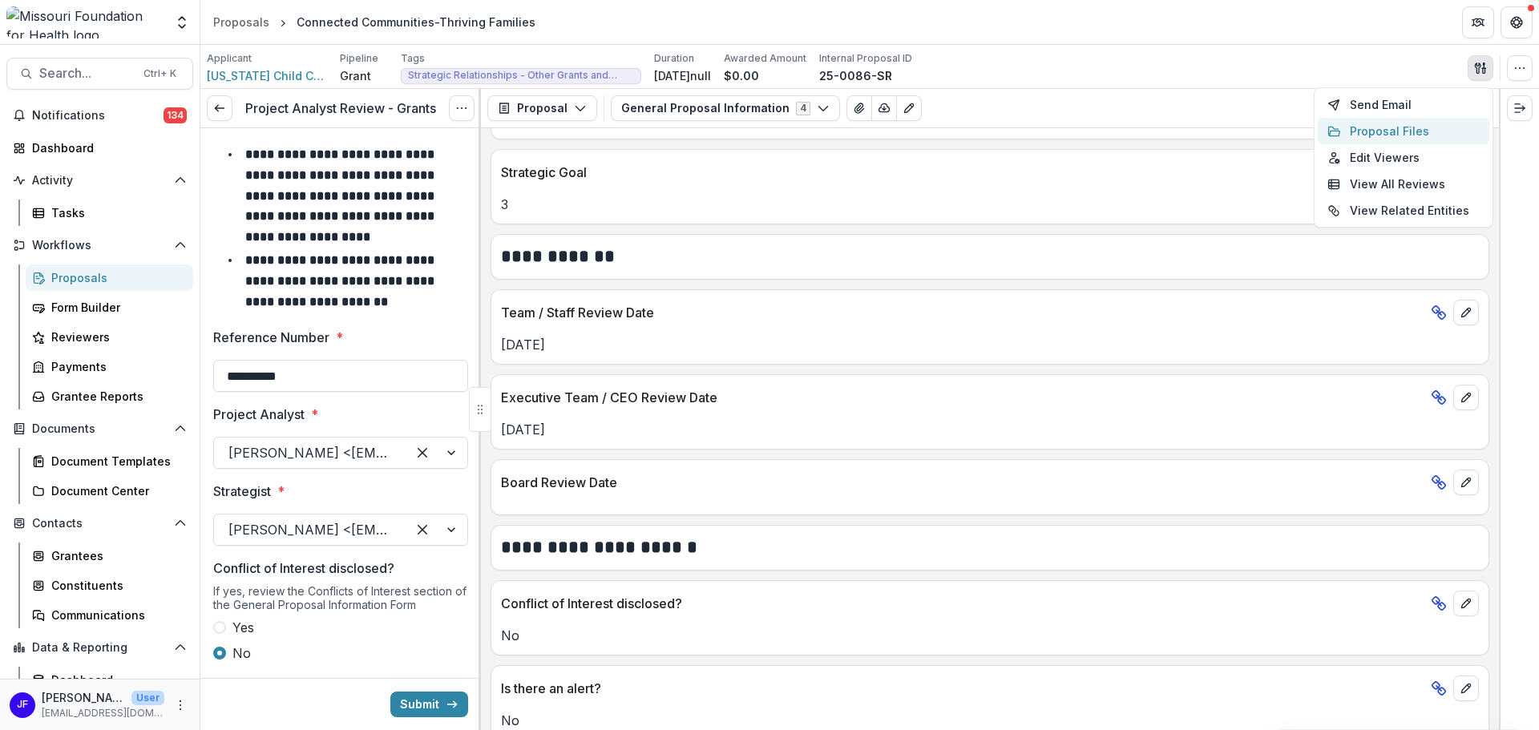
click at [1385, 134] on button "Proposal Files" at bounding box center [1404, 131] width 172 height 26
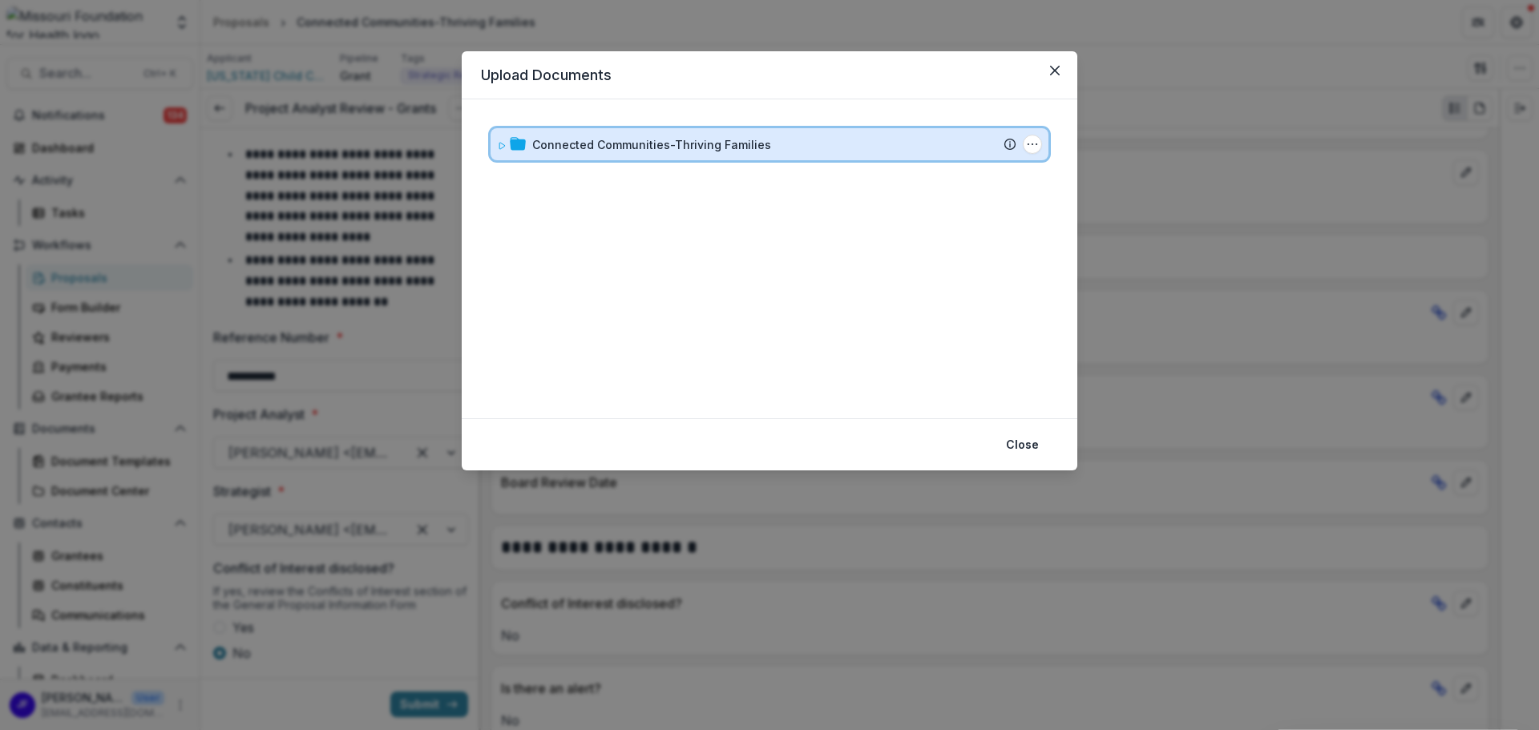
click at [501, 147] on icon at bounding box center [502, 146] width 10 height 10
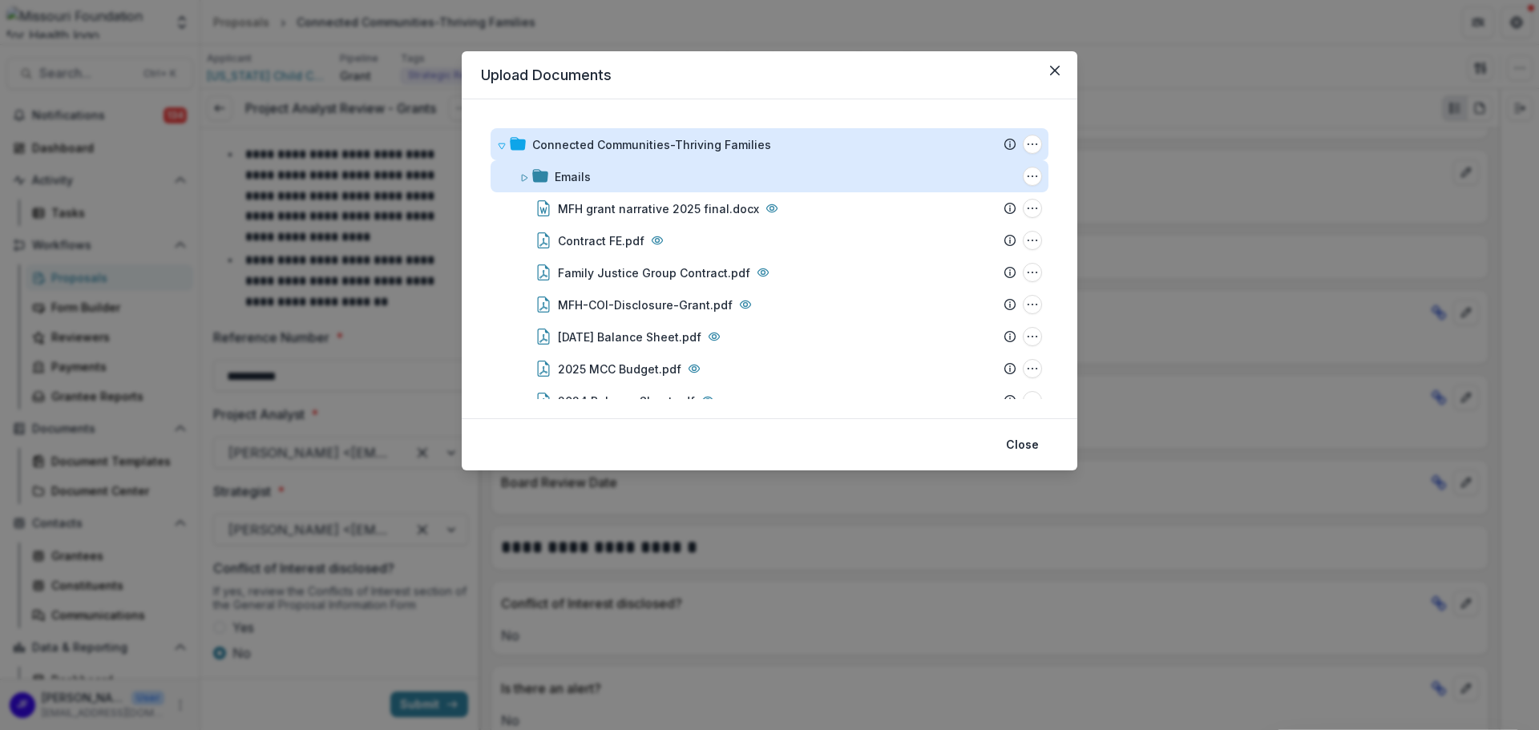
click at [560, 175] on div "Emails" at bounding box center [573, 176] width 36 height 17
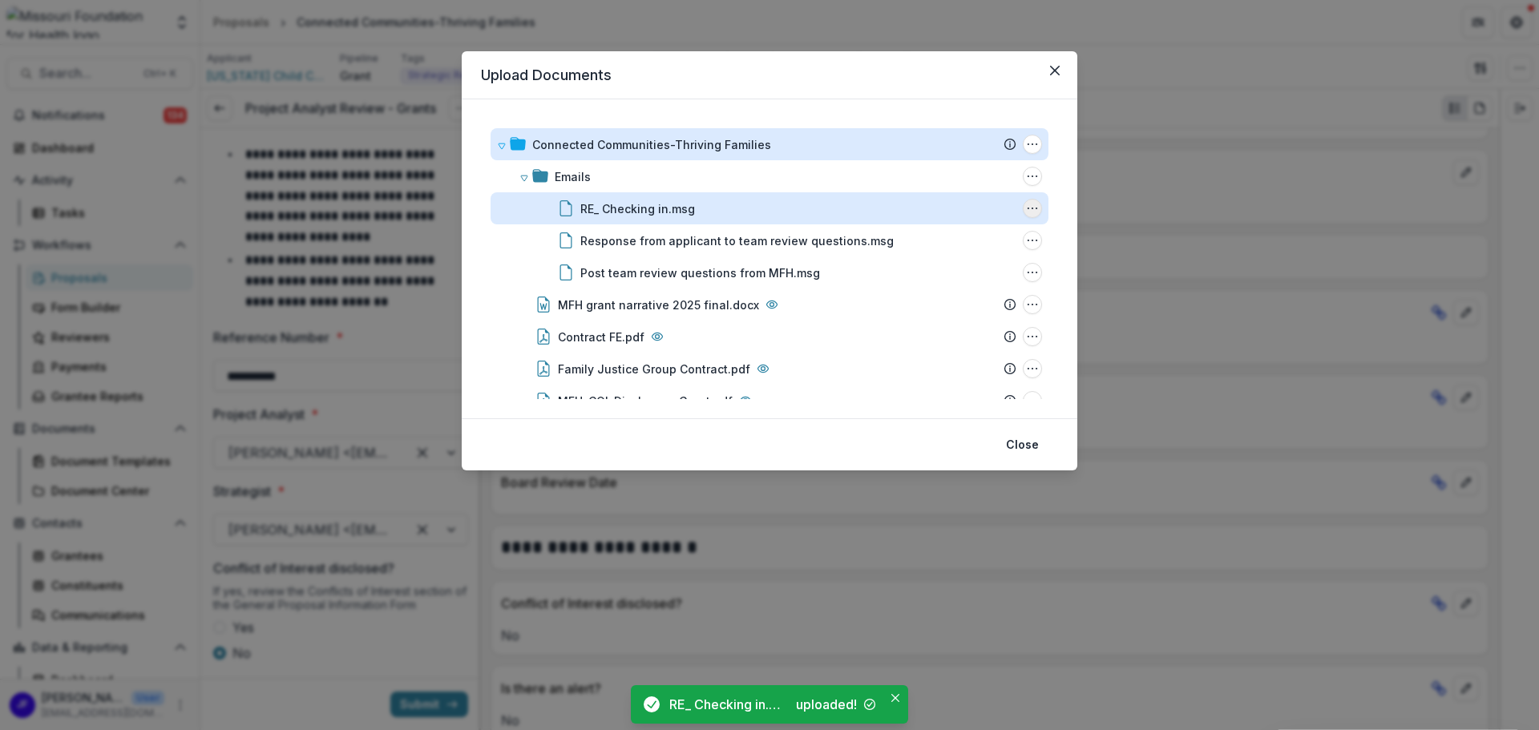
click at [1032, 205] on icon "RE_ Checking in.msg Options" at bounding box center [1032, 208] width 13 height 13
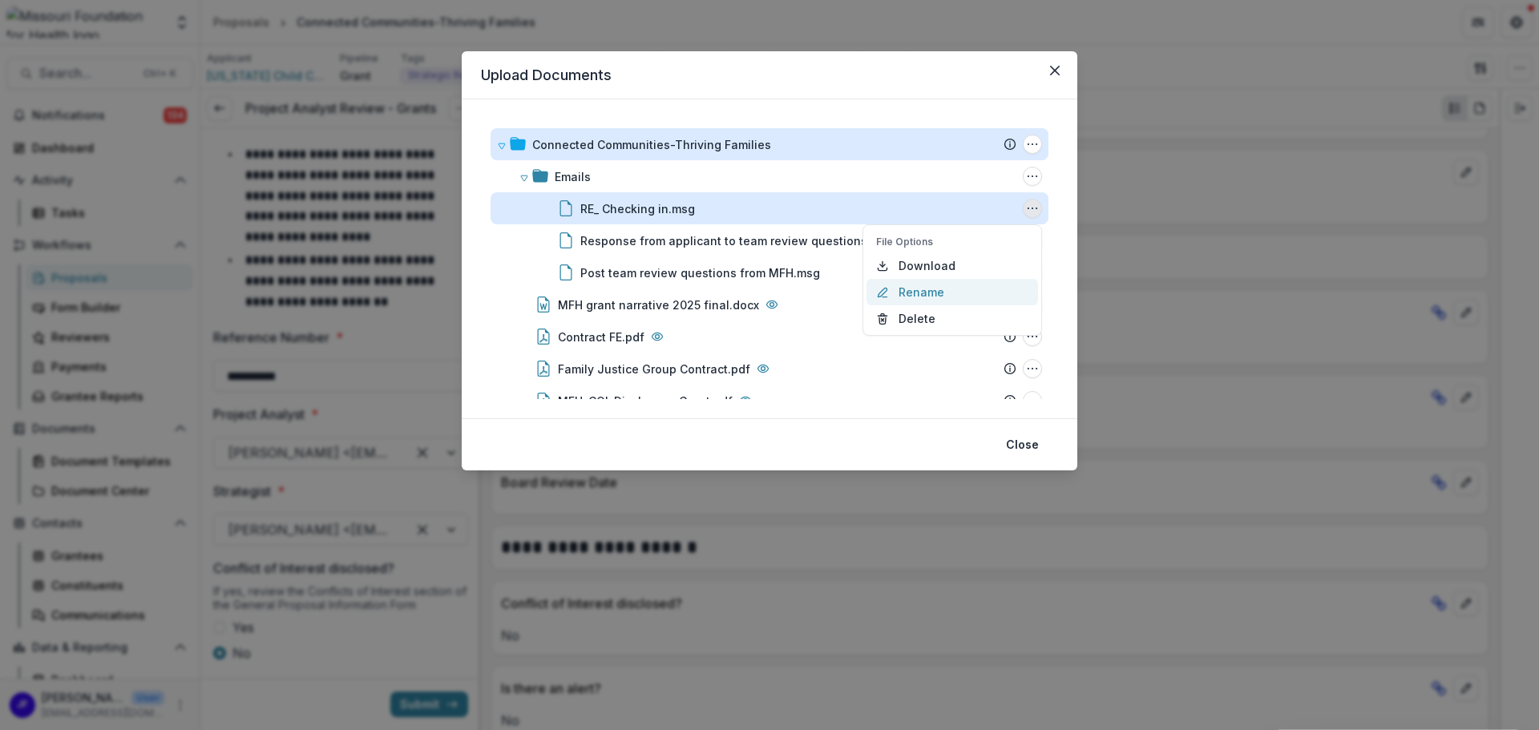
click at [914, 296] on button "Rename" at bounding box center [953, 292] width 172 height 26
type input "*"
type input "**********"
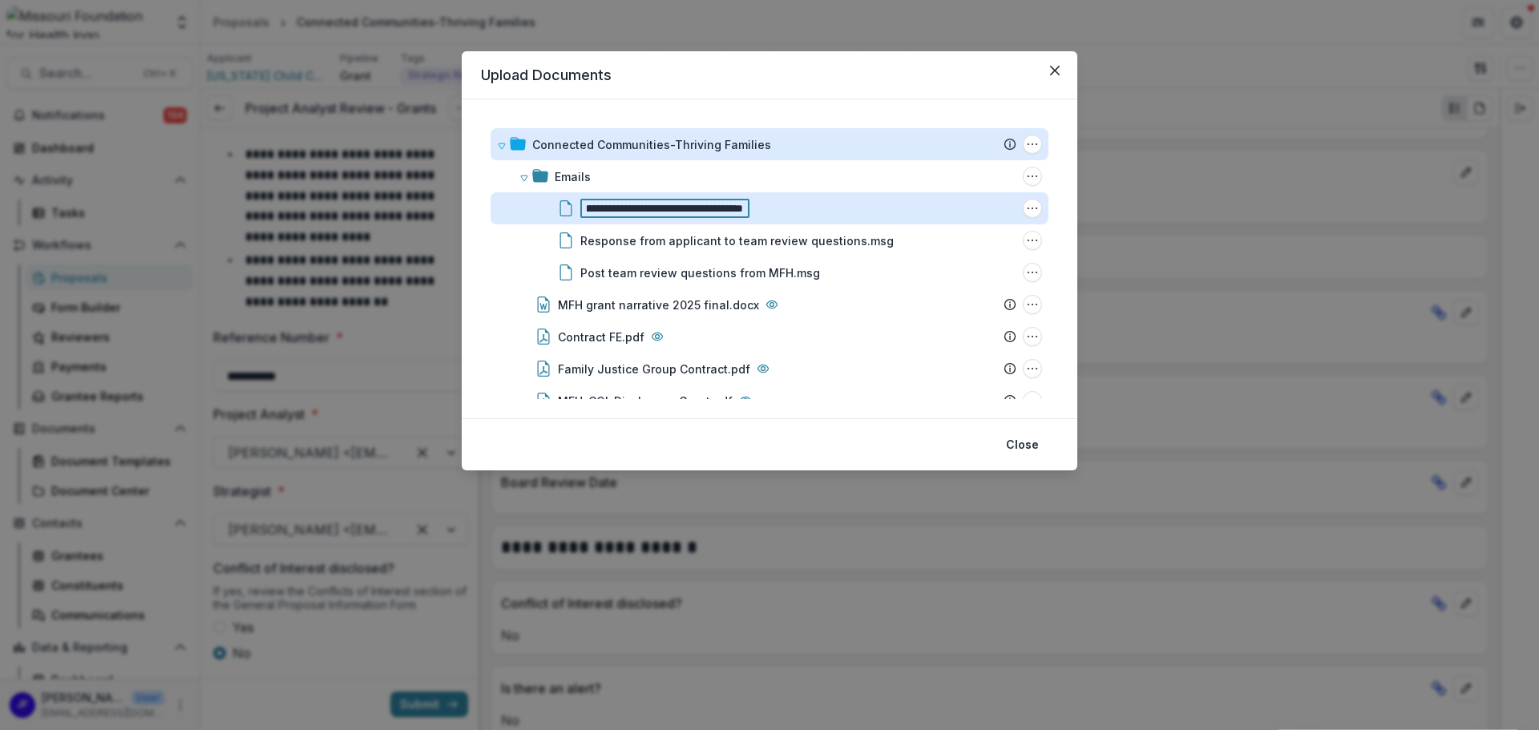
scroll to position [0, 64]
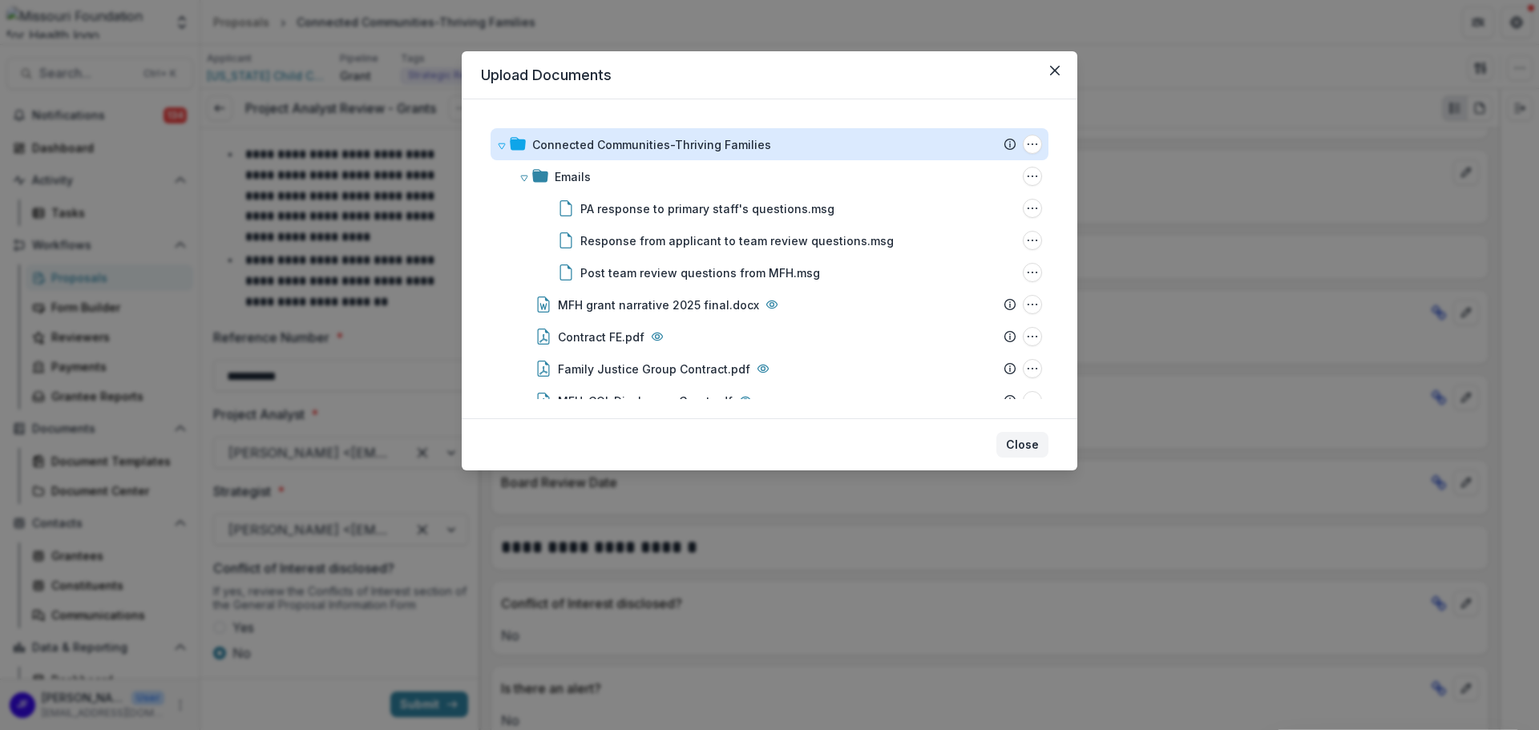
click at [1020, 443] on button "Close" at bounding box center [1023, 445] width 52 height 26
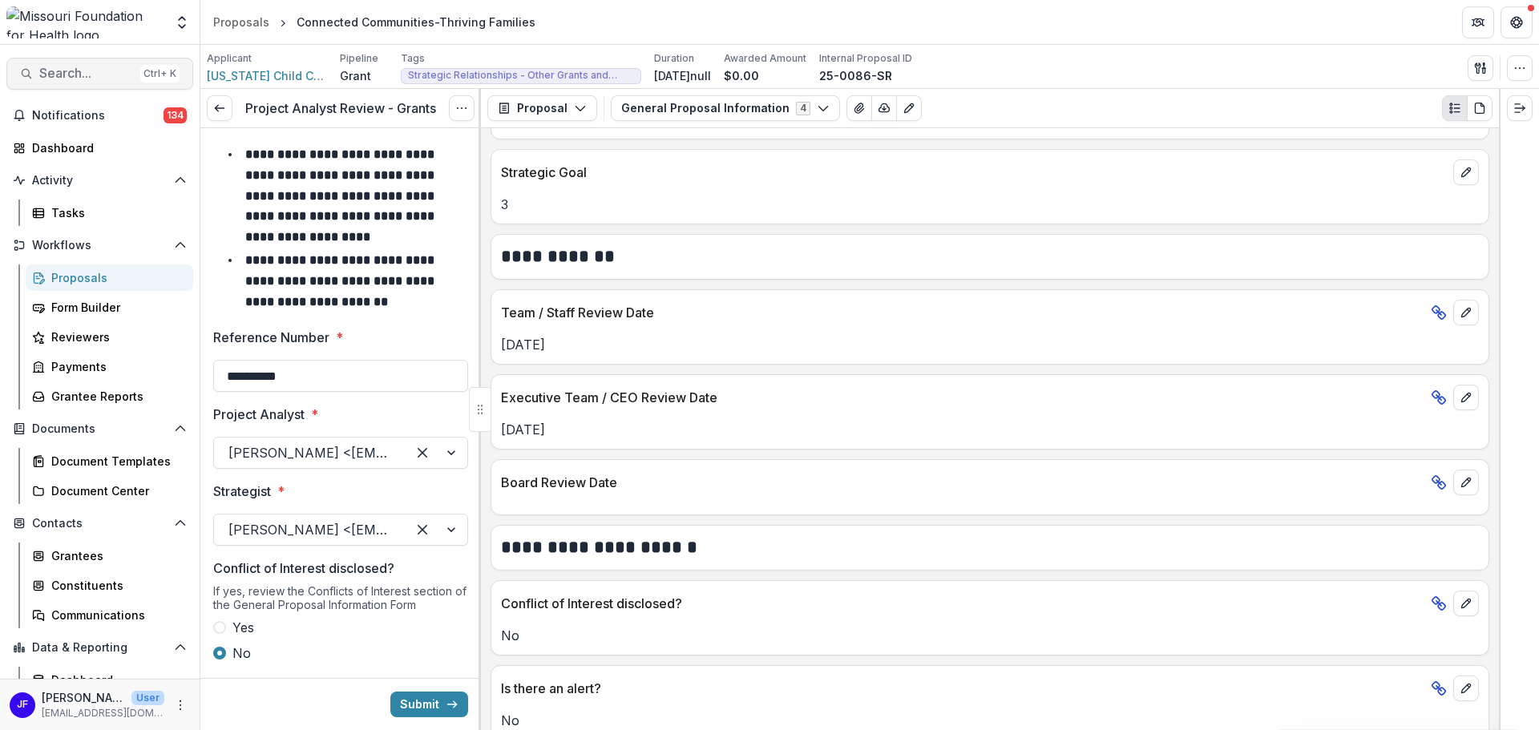
drag, startPoint x: 639, startPoint y: 6, endPoint x: 67, endPoint y: 78, distance: 576.9
click at [67, 78] on span "Search..." at bounding box center [86, 73] width 95 height 15
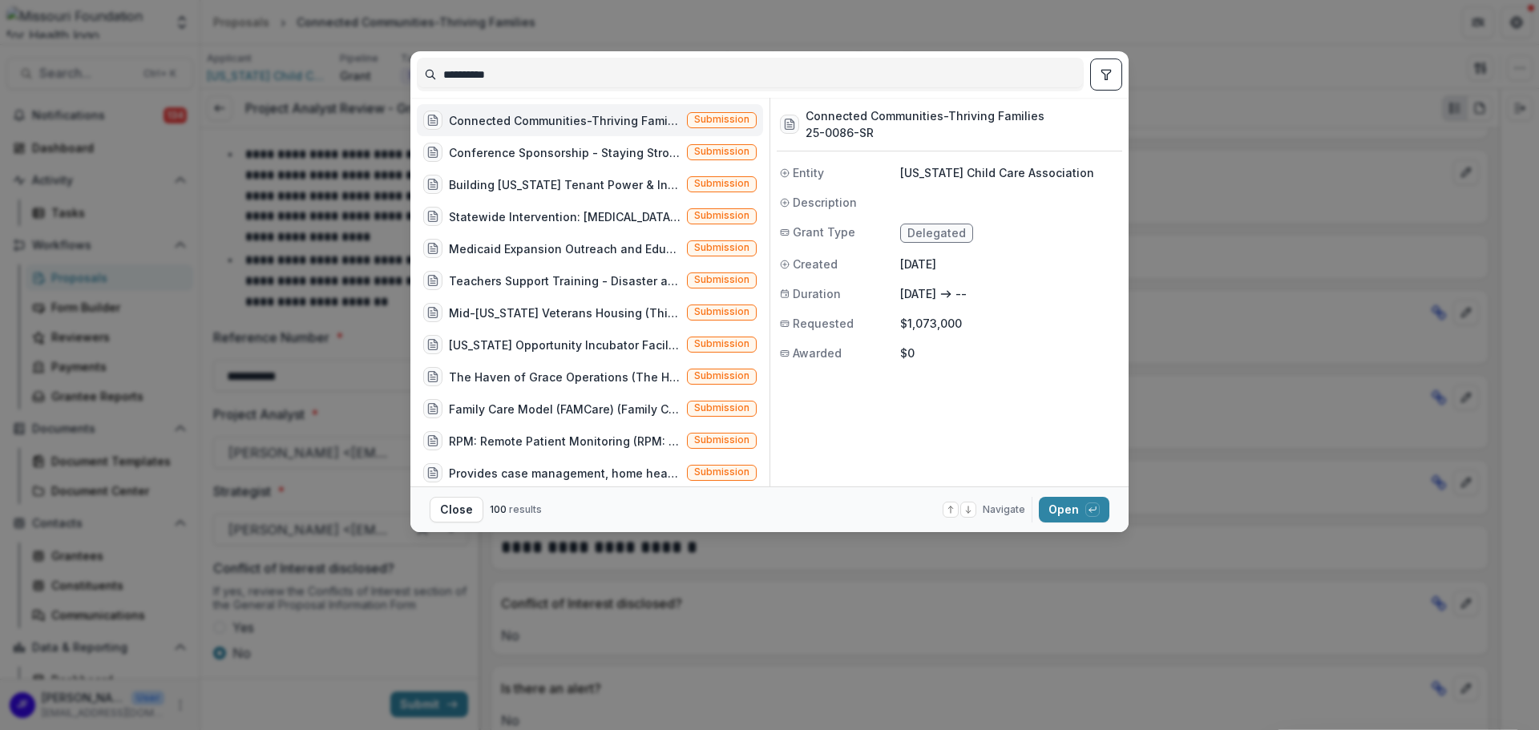
drag, startPoint x: 517, startPoint y: 75, endPoint x: 401, endPoint y: 67, distance: 116.5
click at [401, 67] on div "**********" at bounding box center [769, 365] width 1539 height 730
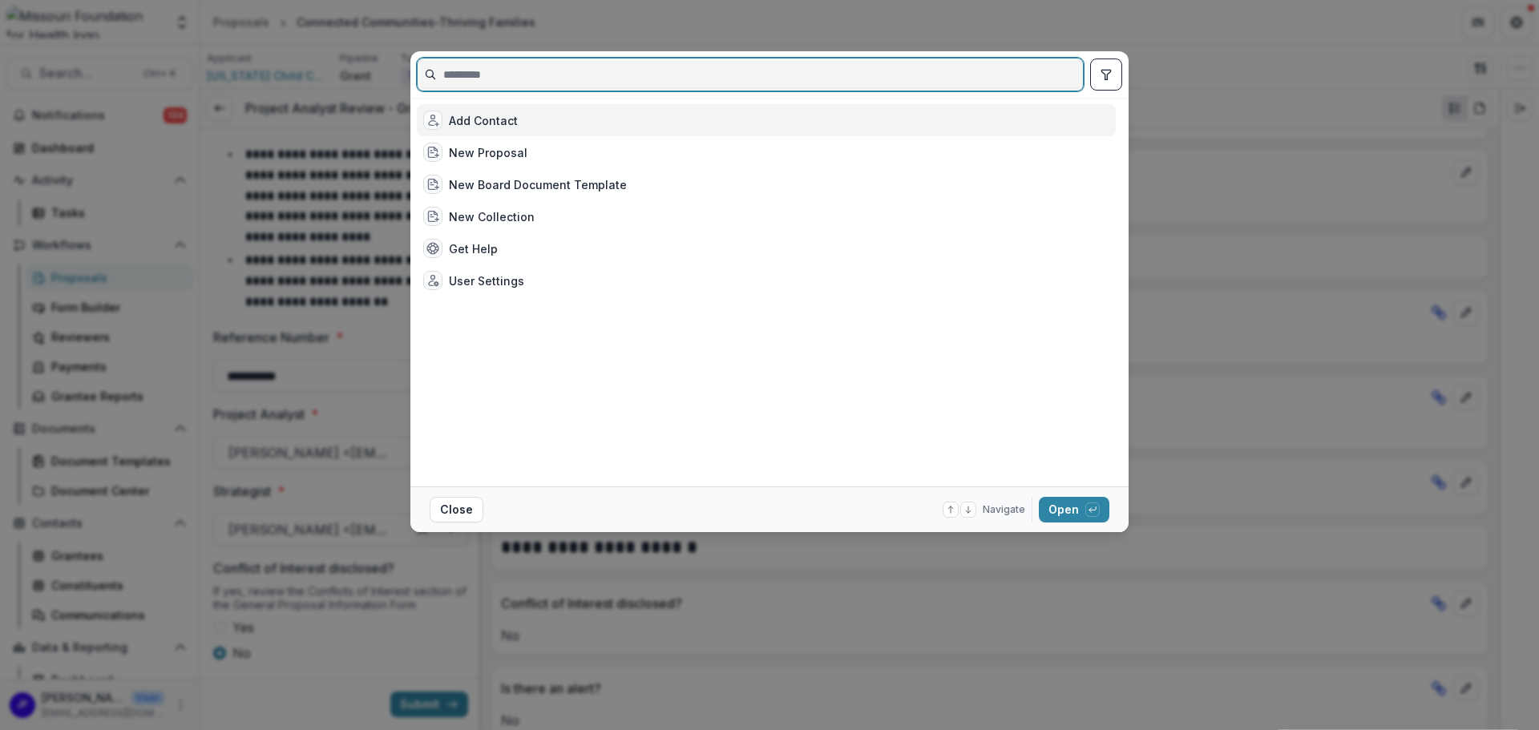
click at [497, 79] on input at bounding box center [750, 75] width 665 height 26
paste input "**********"
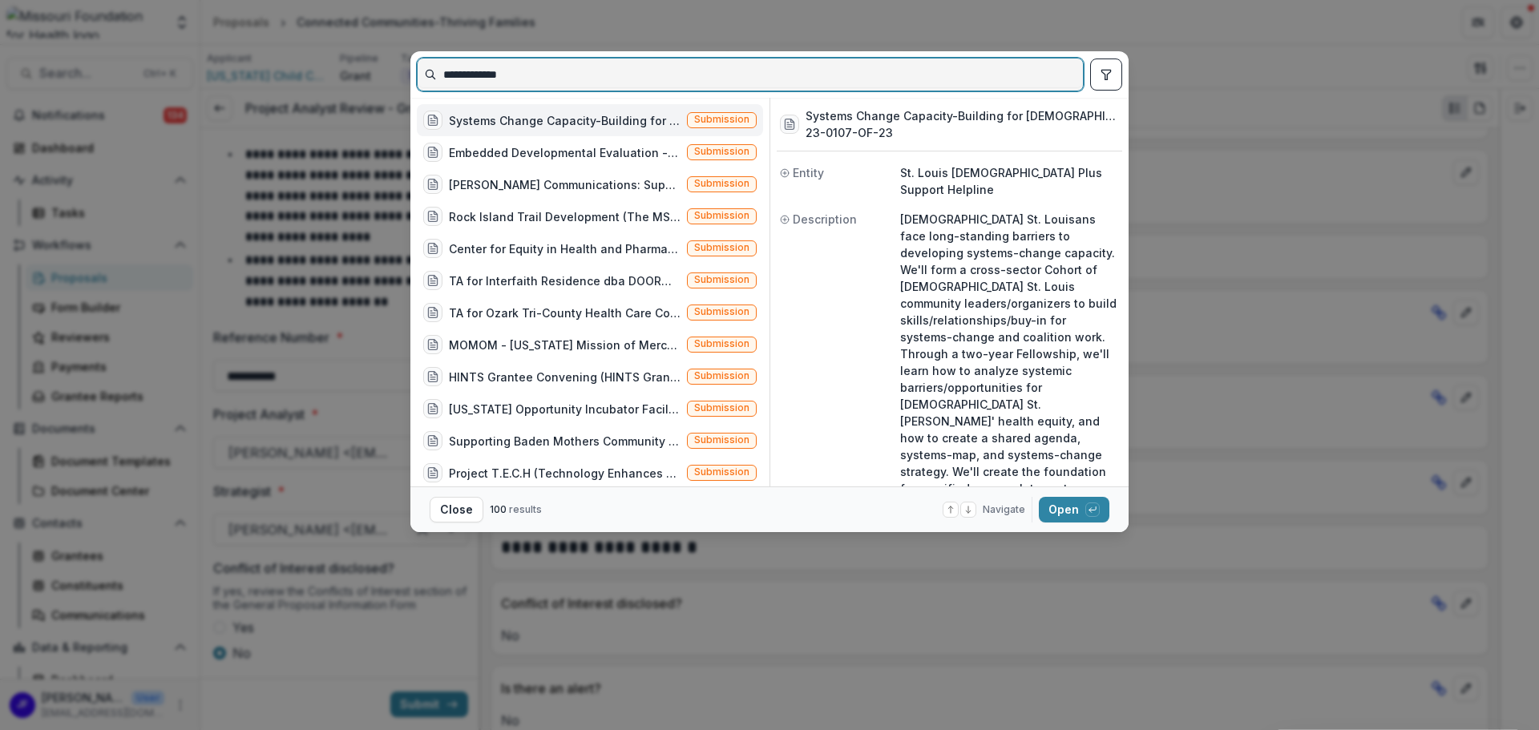
type input "**********"
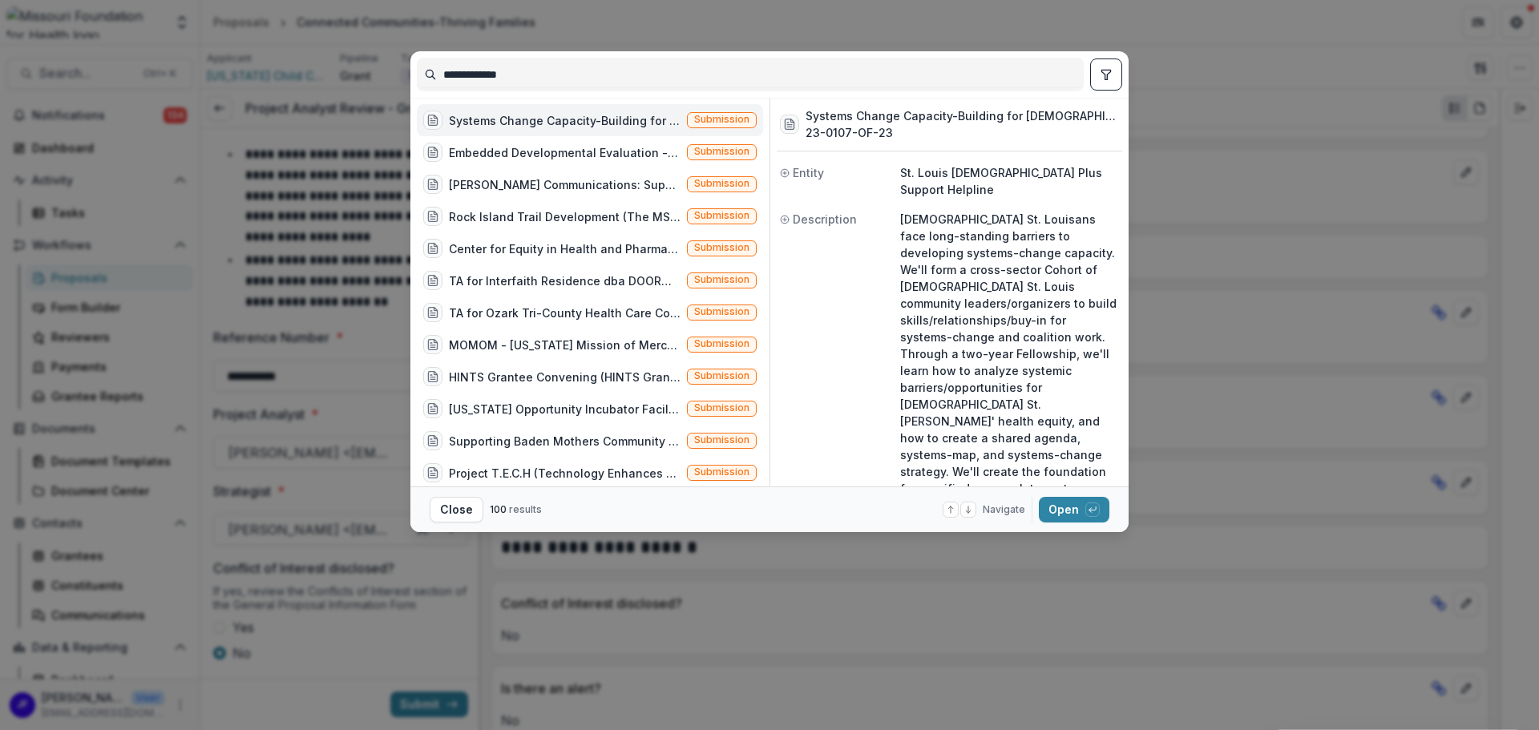
click at [1114, 74] on button "toggle filters" at bounding box center [1106, 75] width 32 height 32
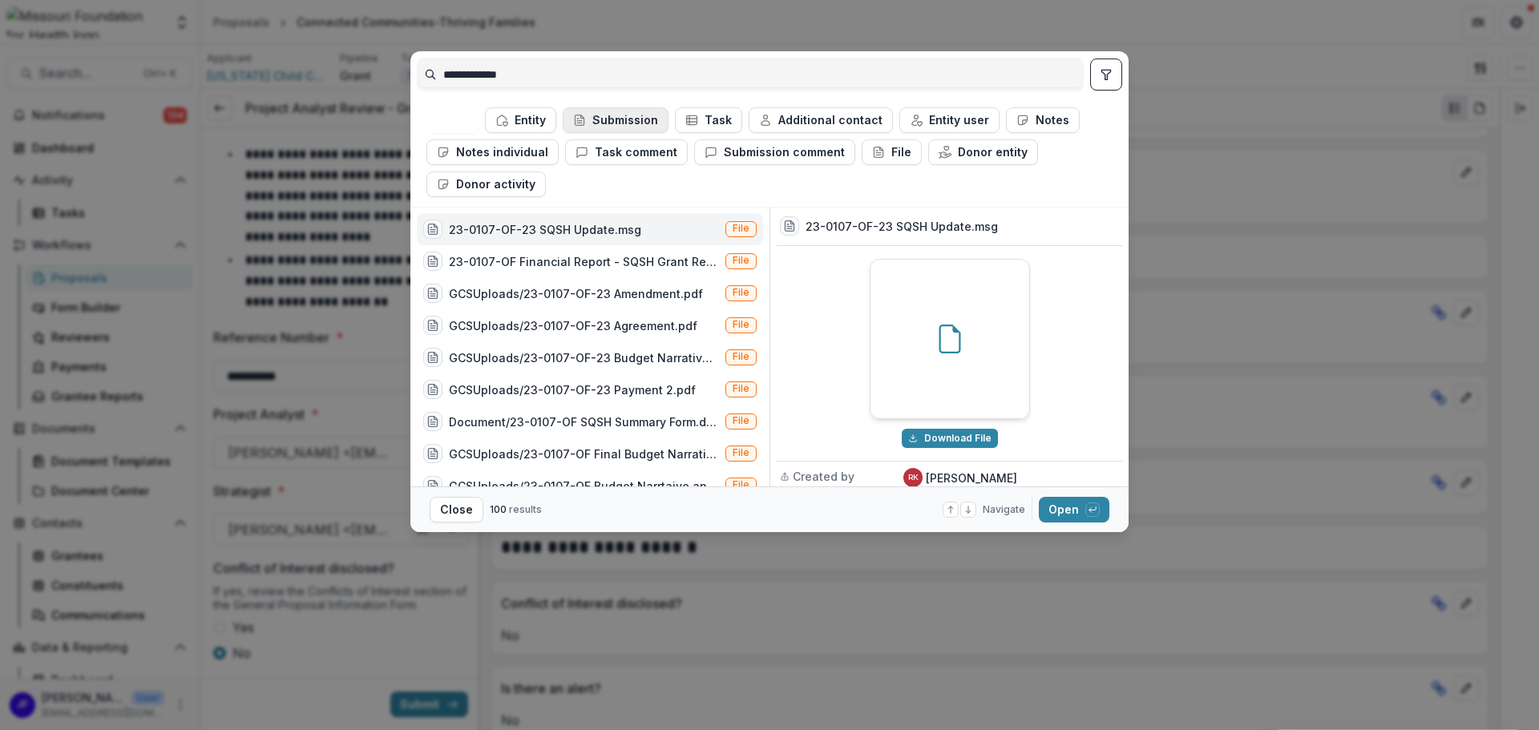
click at [586, 122] on icon "button" at bounding box center [579, 120] width 13 height 13
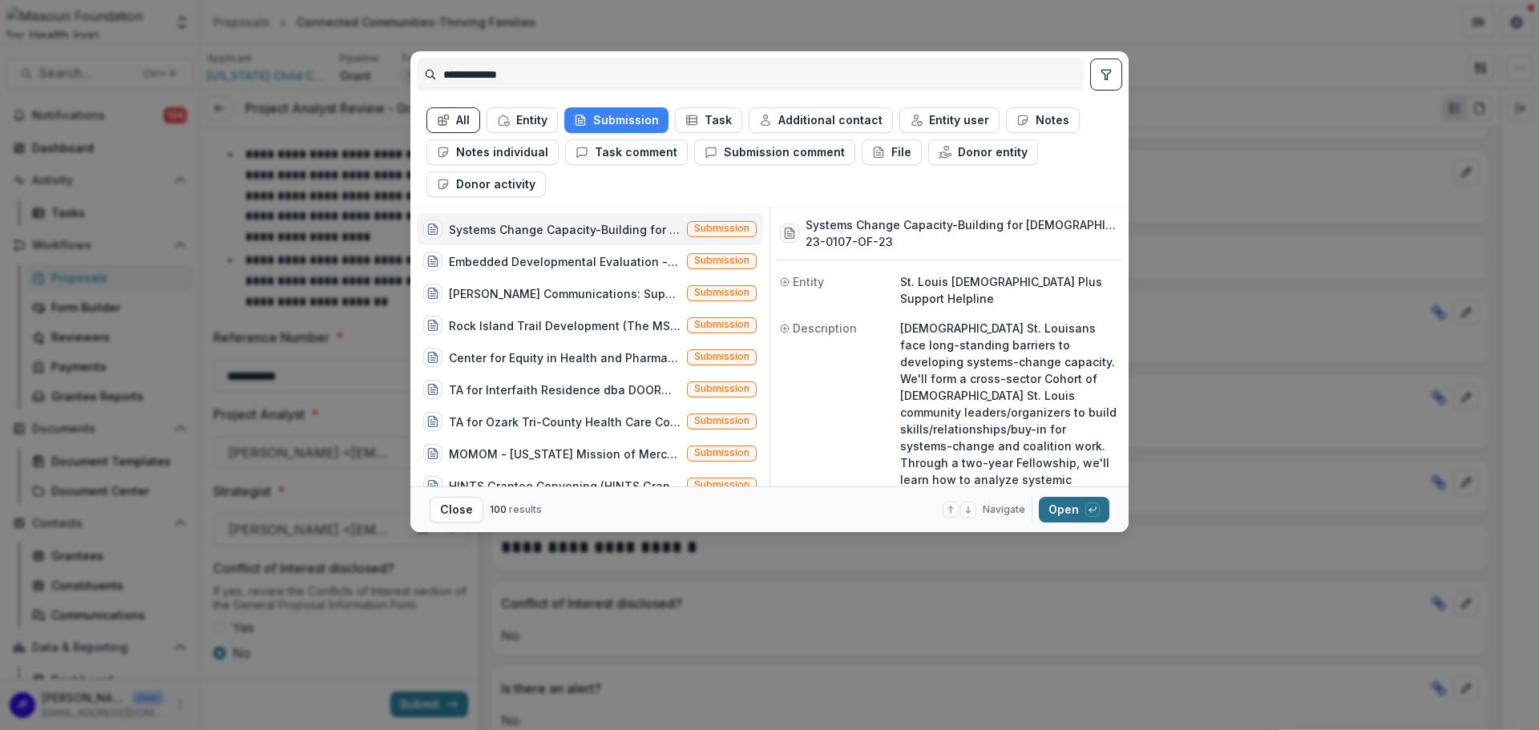
click at [1057, 511] on button "Open with enter key" at bounding box center [1074, 510] width 71 height 26
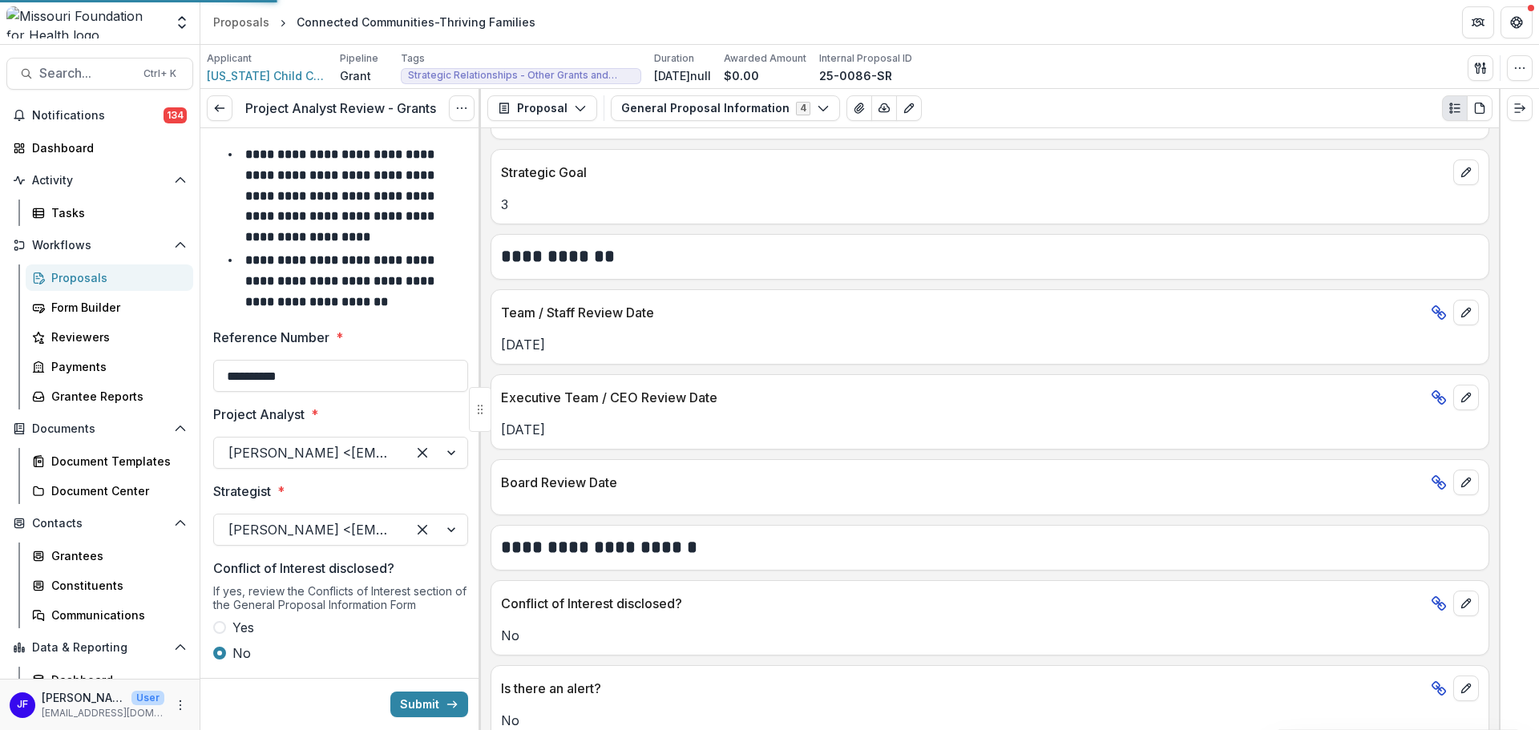
scroll to position [87, 0]
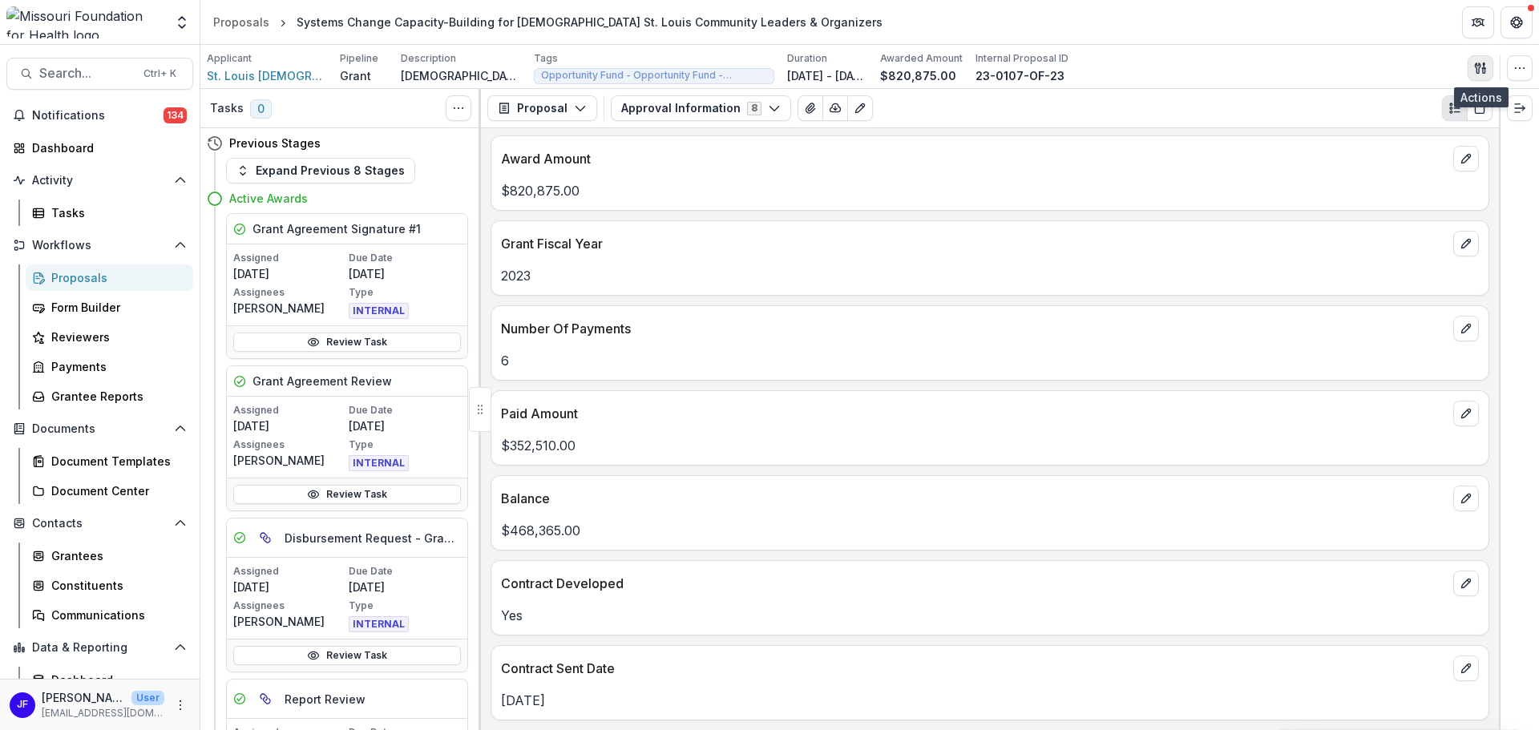
click at [1483, 64] on polygon "button" at bounding box center [1484, 64] width 2 height 2
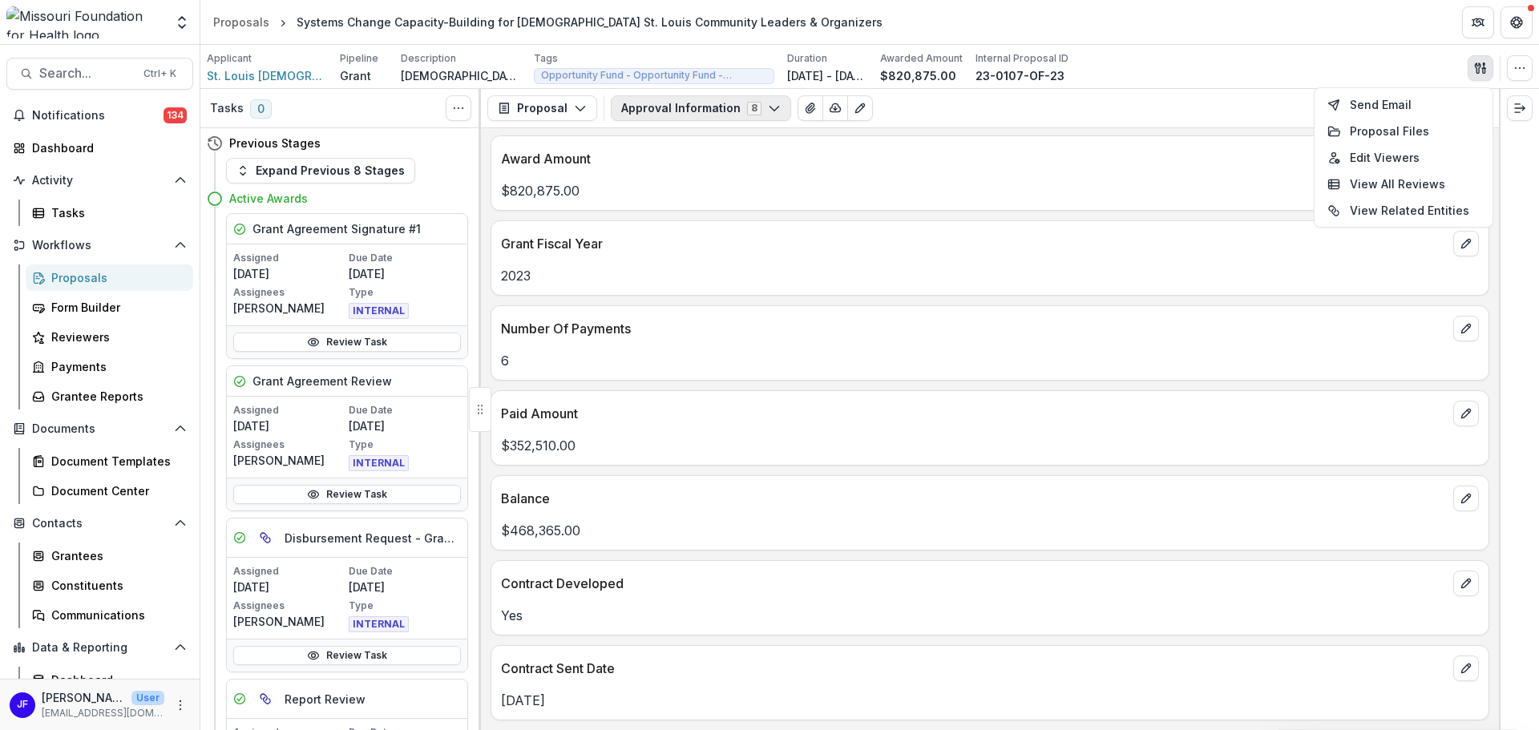
click at [667, 110] on button "Approval Information 8" at bounding box center [701, 108] width 180 height 26
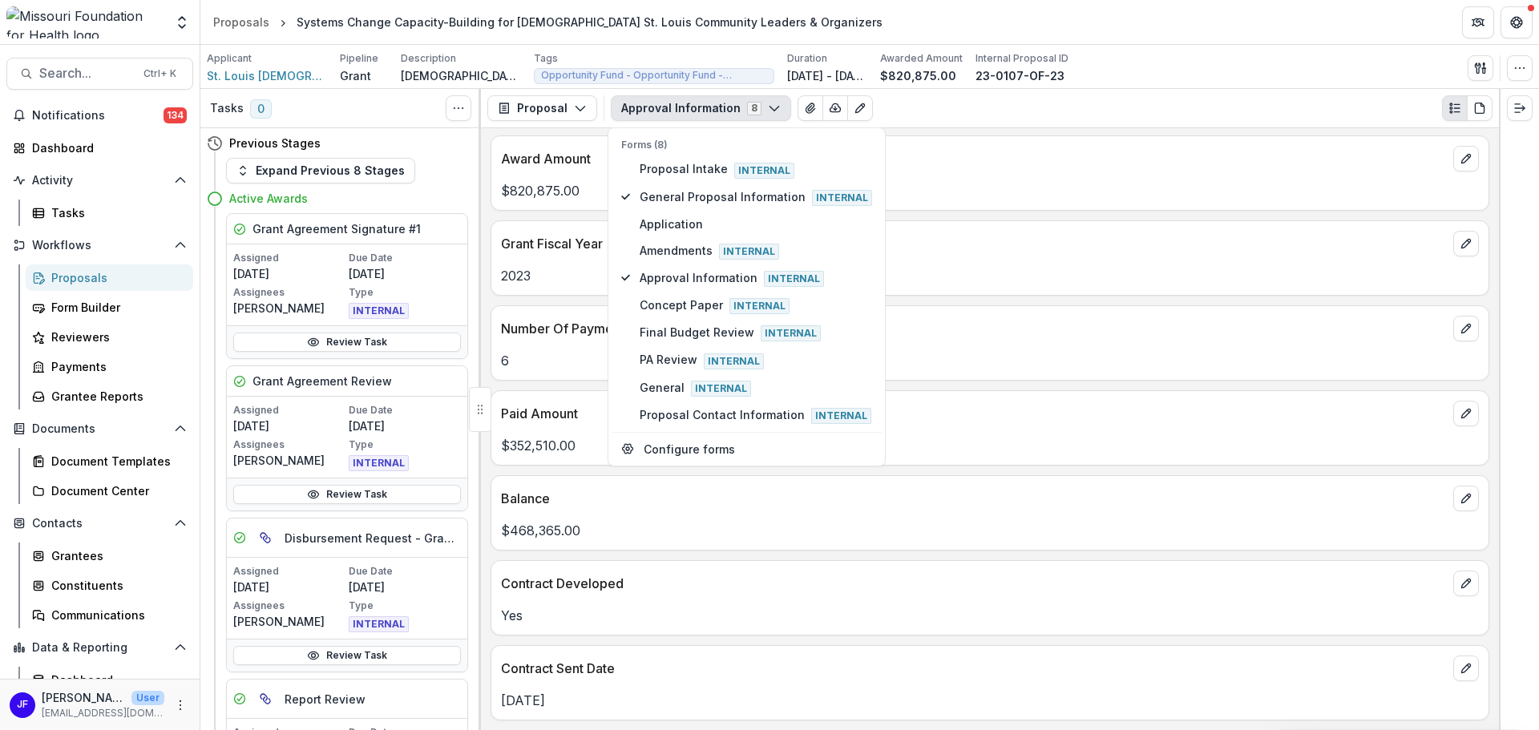
click at [649, 100] on button "Approval Information 8" at bounding box center [701, 108] width 180 height 26
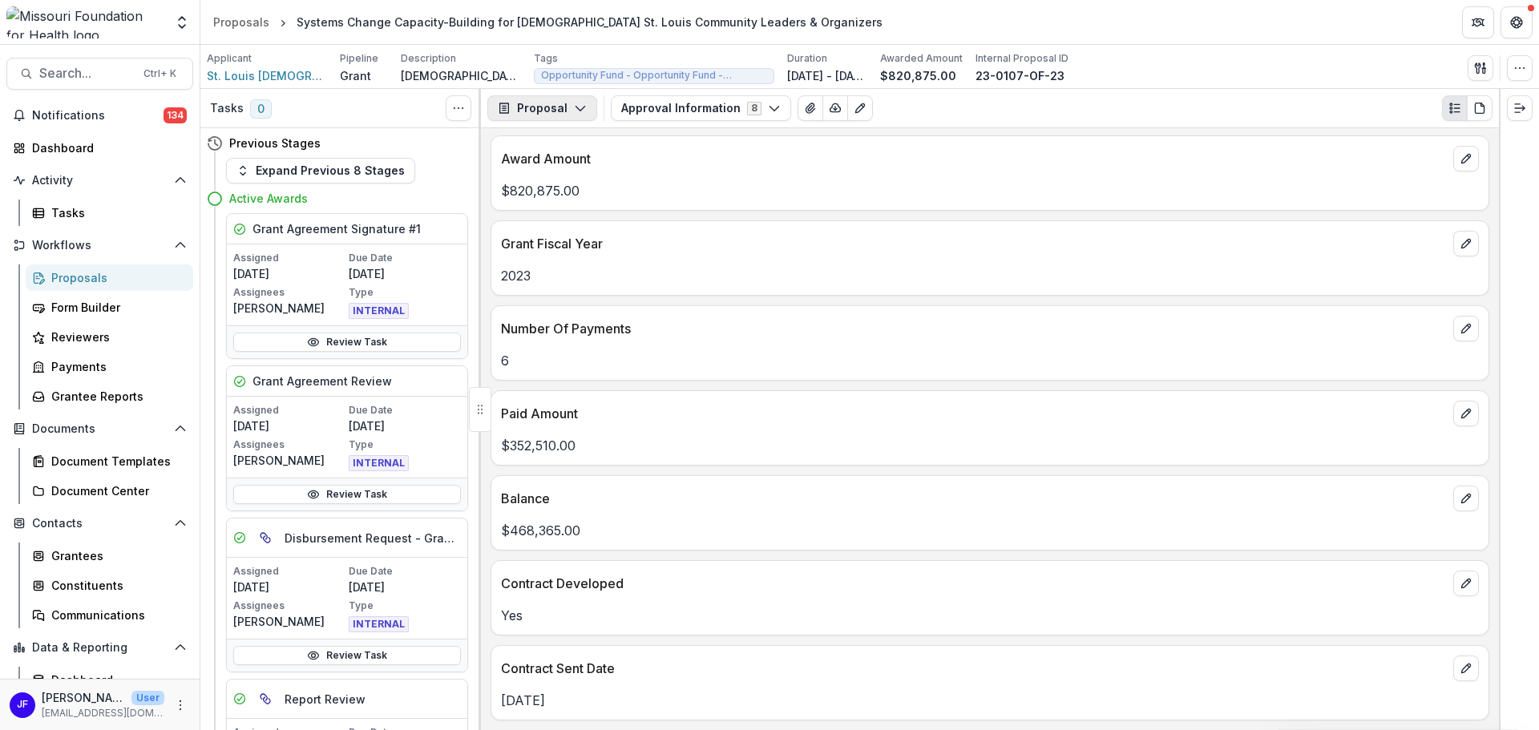
click at [565, 102] on button "Proposal" at bounding box center [542, 108] width 110 height 26
click at [566, 188] on button "Reports" at bounding box center [583, 197] width 184 height 26
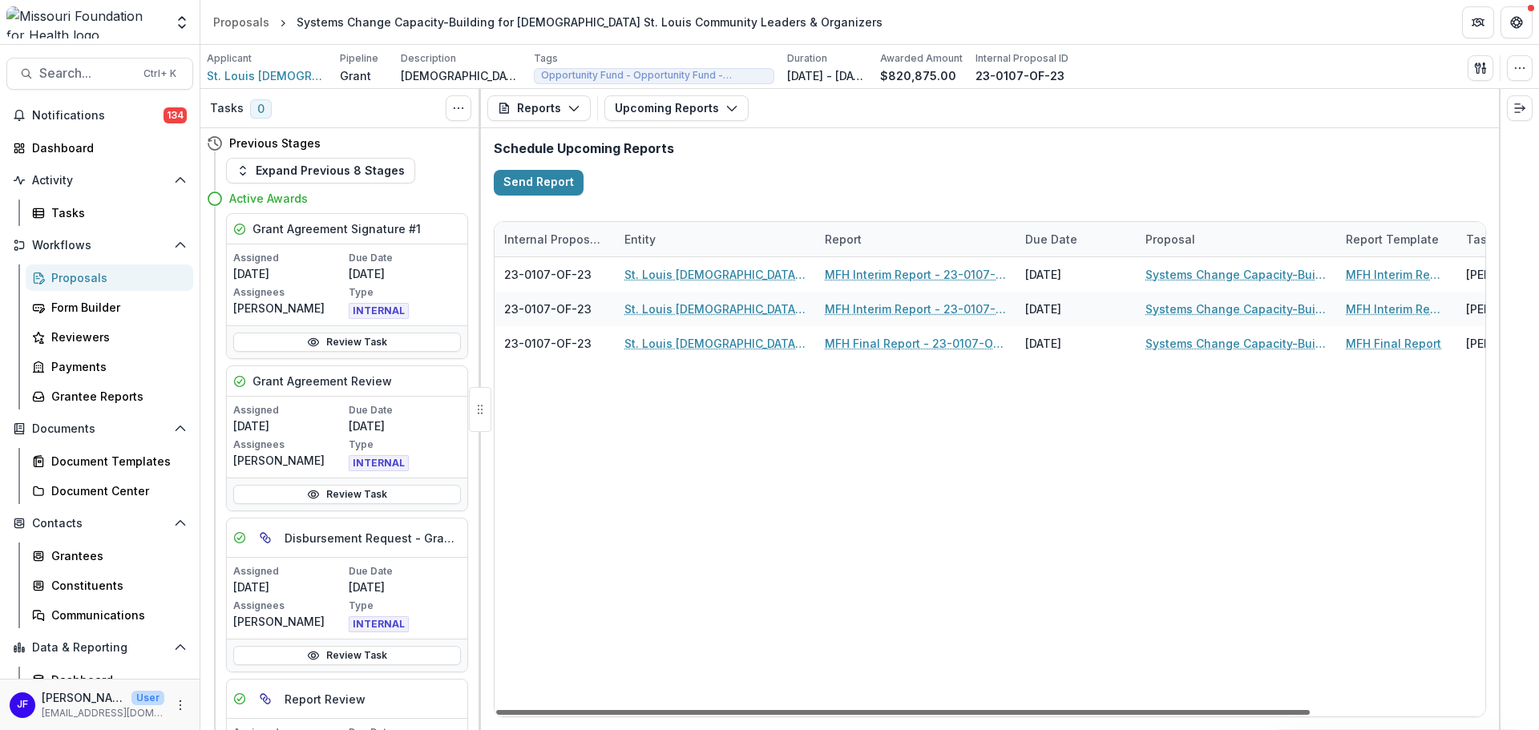
drag, startPoint x: 718, startPoint y: 710, endPoint x: 691, endPoint y: 711, distance: 26.5
click at [692, 713] on div at bounding box center [903, 712] width 814 height 5
click at [663, 102] on button "Upcoming Reports" at bounding box center [676, 108] width 144 height 26
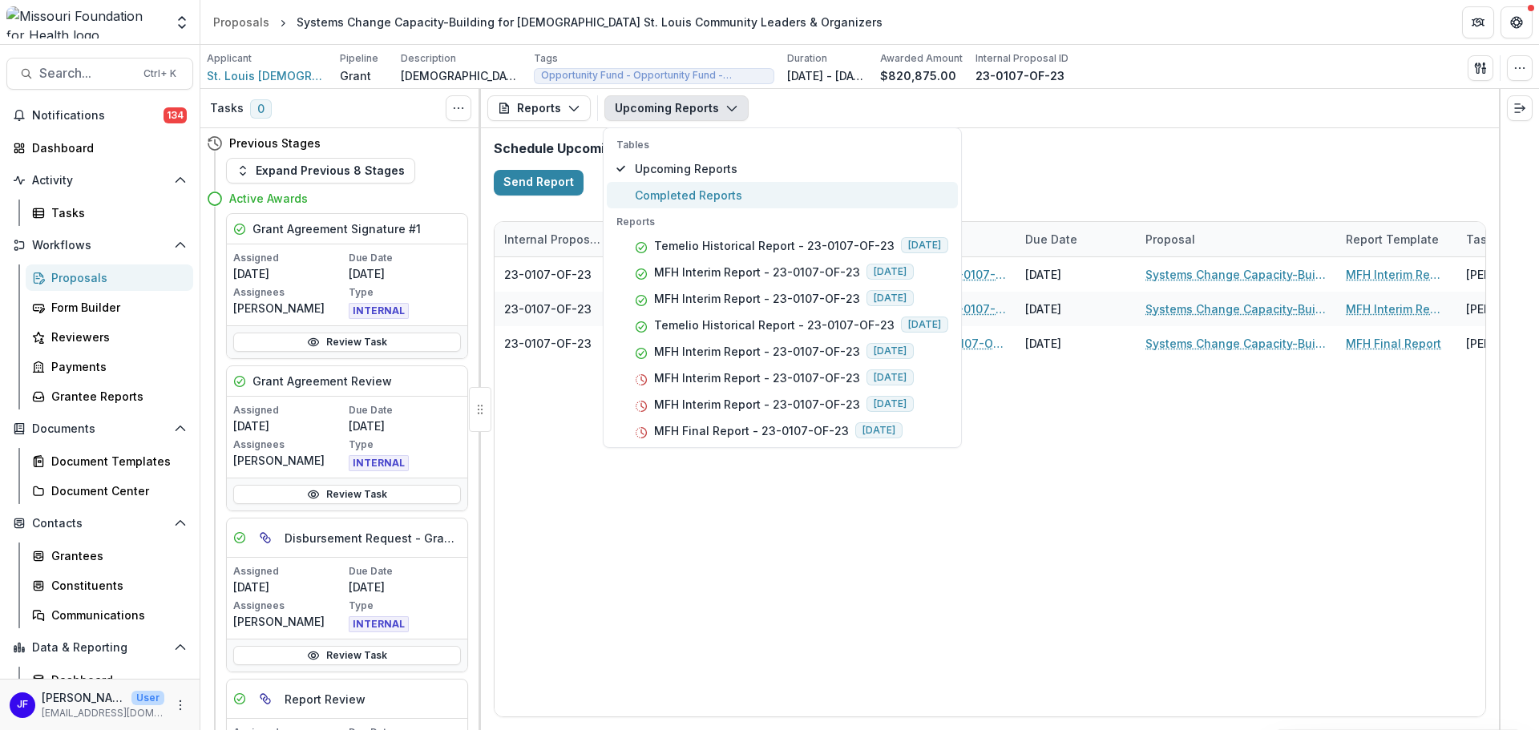
click at [691, 192] on span "Completed Reports" at bounding box center [791, 195] width 313 height 17
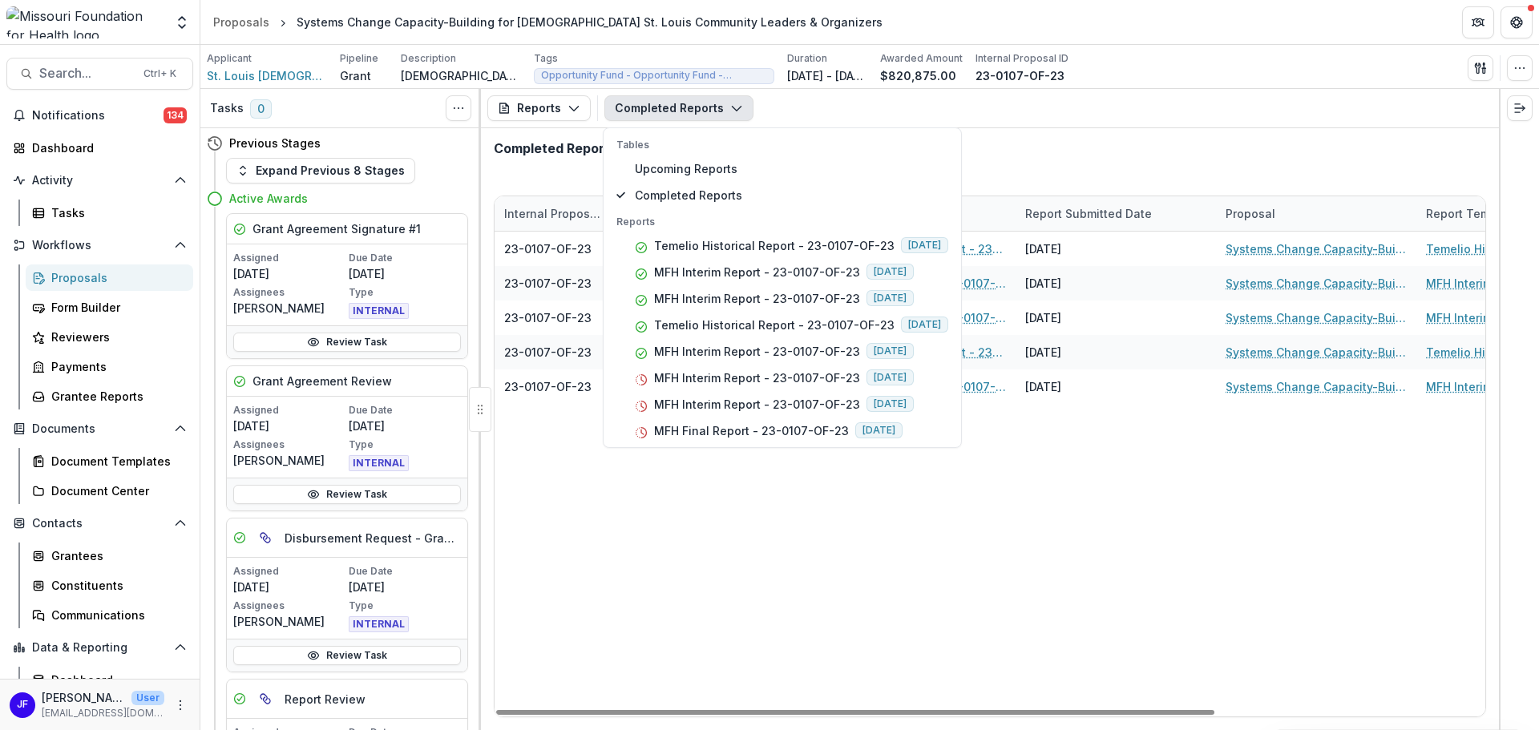
click at [900, 650] on div "23-0107-OF-23 St. Louis Queer Plus Support Helpline Temelio Historical Report -…" at bounding box center [1176, 474] width 1363 height 485
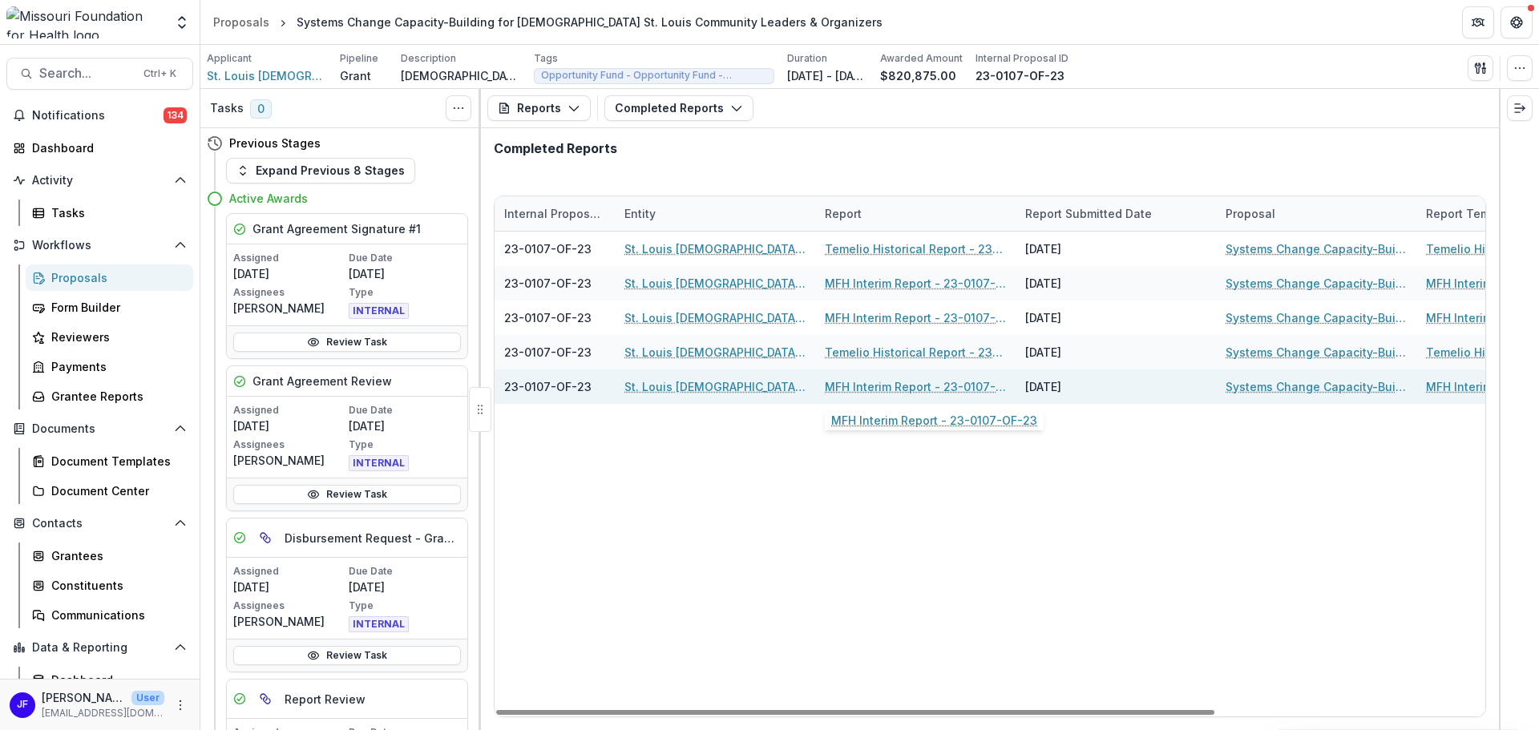
click at [883, 390] on link "MFH Interim Report - 23-0107-OF-23" at bounding box center [915, 386] width 181 height 17
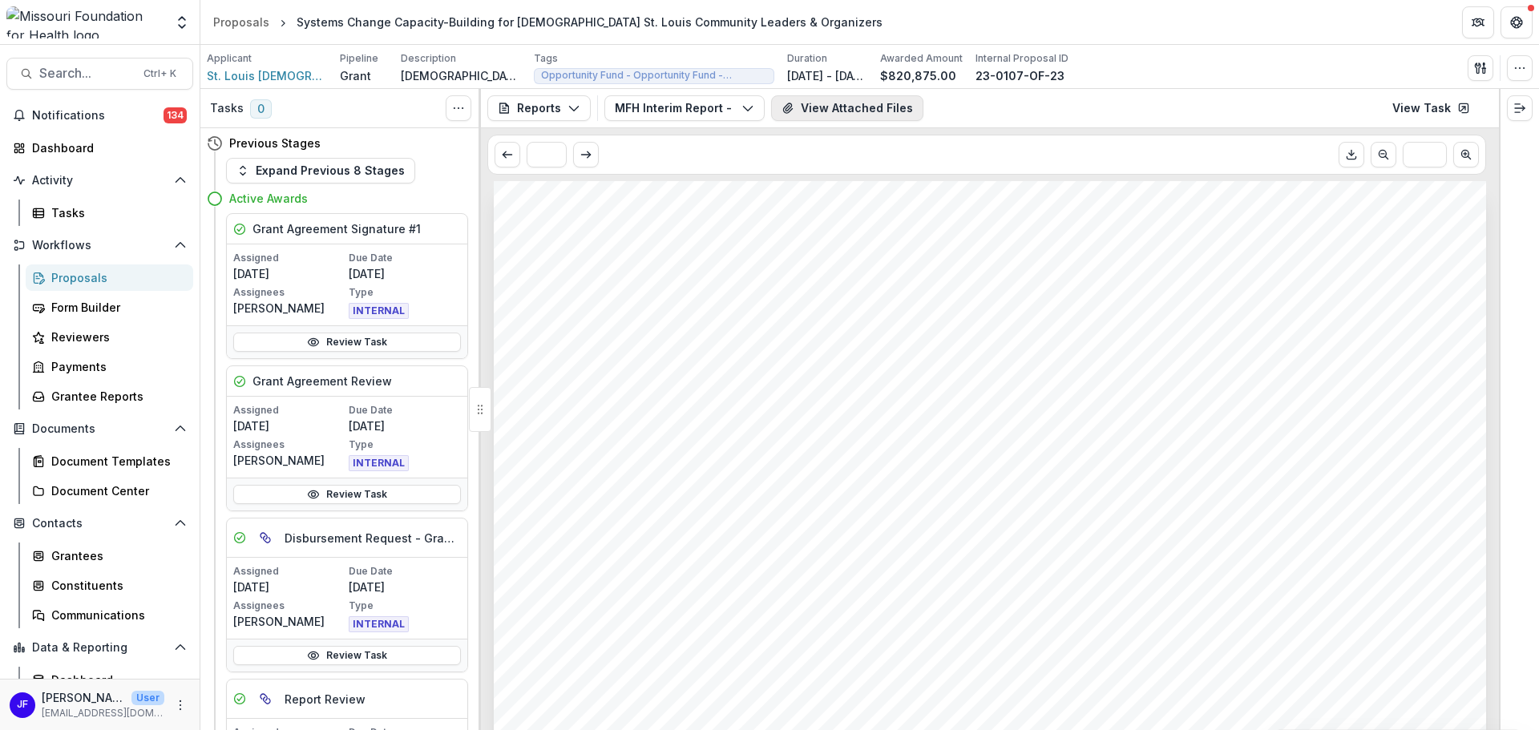
click at [880, 104] on button "View Attached Files" at bounding box center [847, 108] width 152 height 26
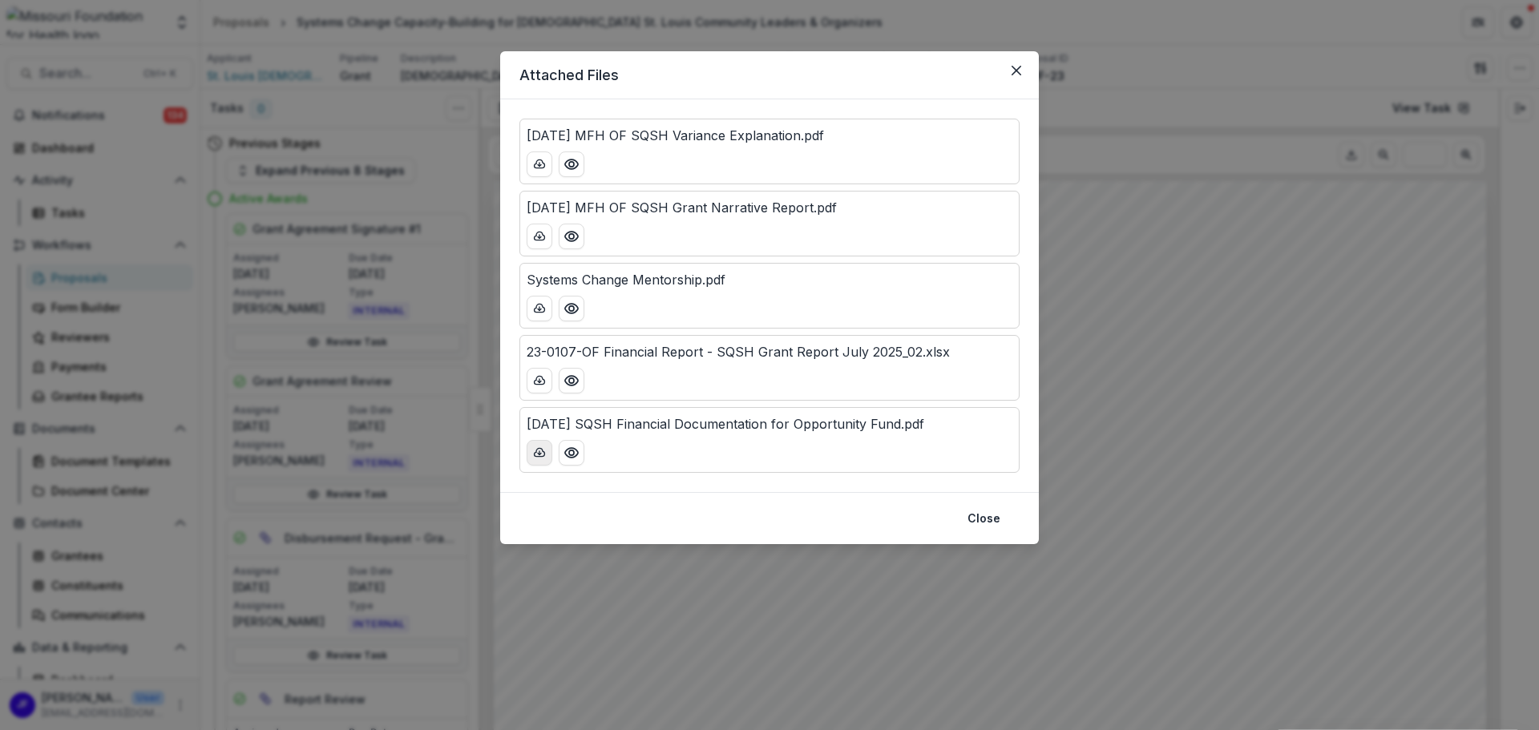
click at [542, 455] on icon "download-button" at bounding box center [539, 453] width 13 height 13
click at [543, 232] on icon "download-button" at bounding box center [539, 236] width 13 height 13
click at [540, 307] on icon "download-button" at bounding box center [539, 308] width 13 height 13
click at [995, 515] on button "Close" at bounding box center [984, 519] width 52 height 26
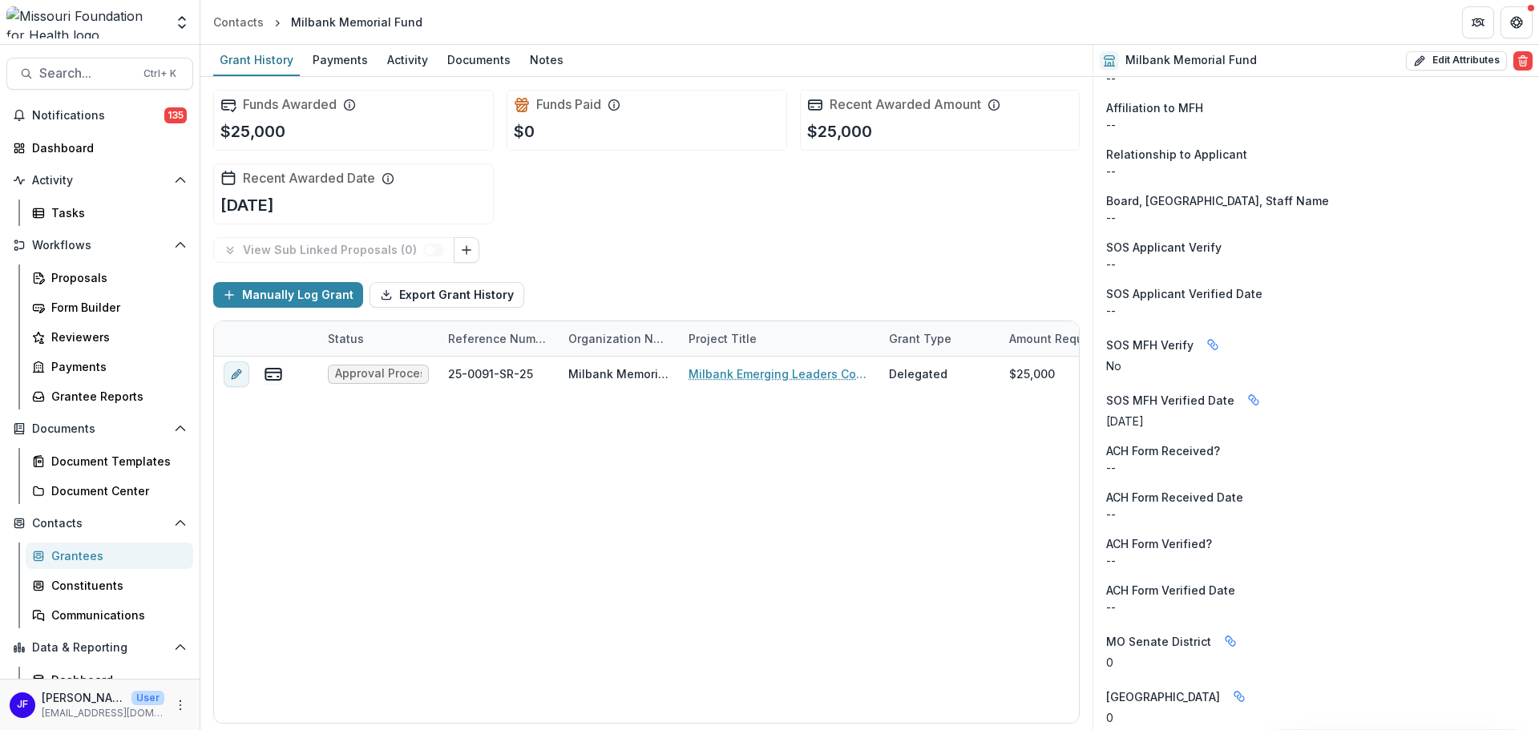
scroll to position [1363, 0]
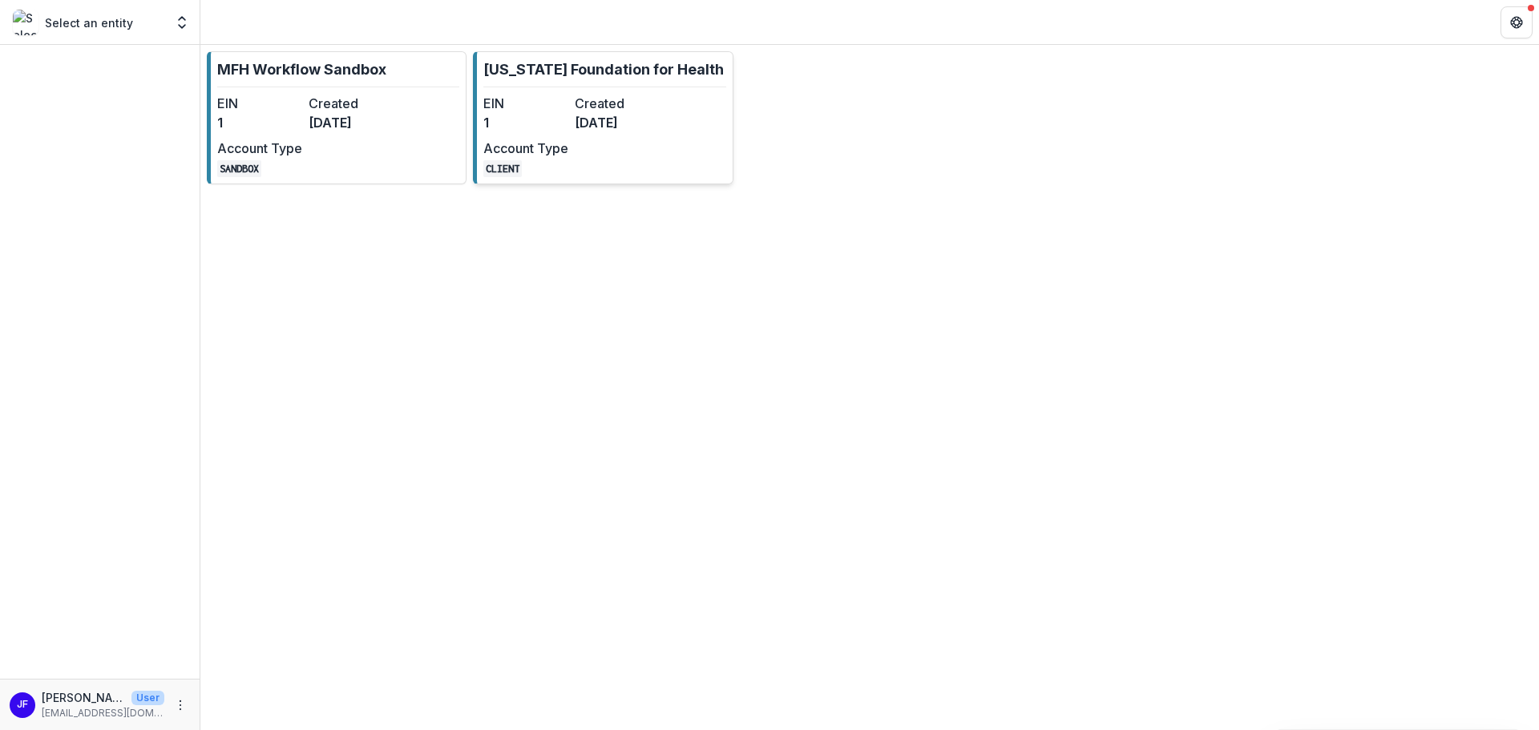
click at [519, 111] on dt "EIN" at bounding box center [525, 103] width 85 height 19
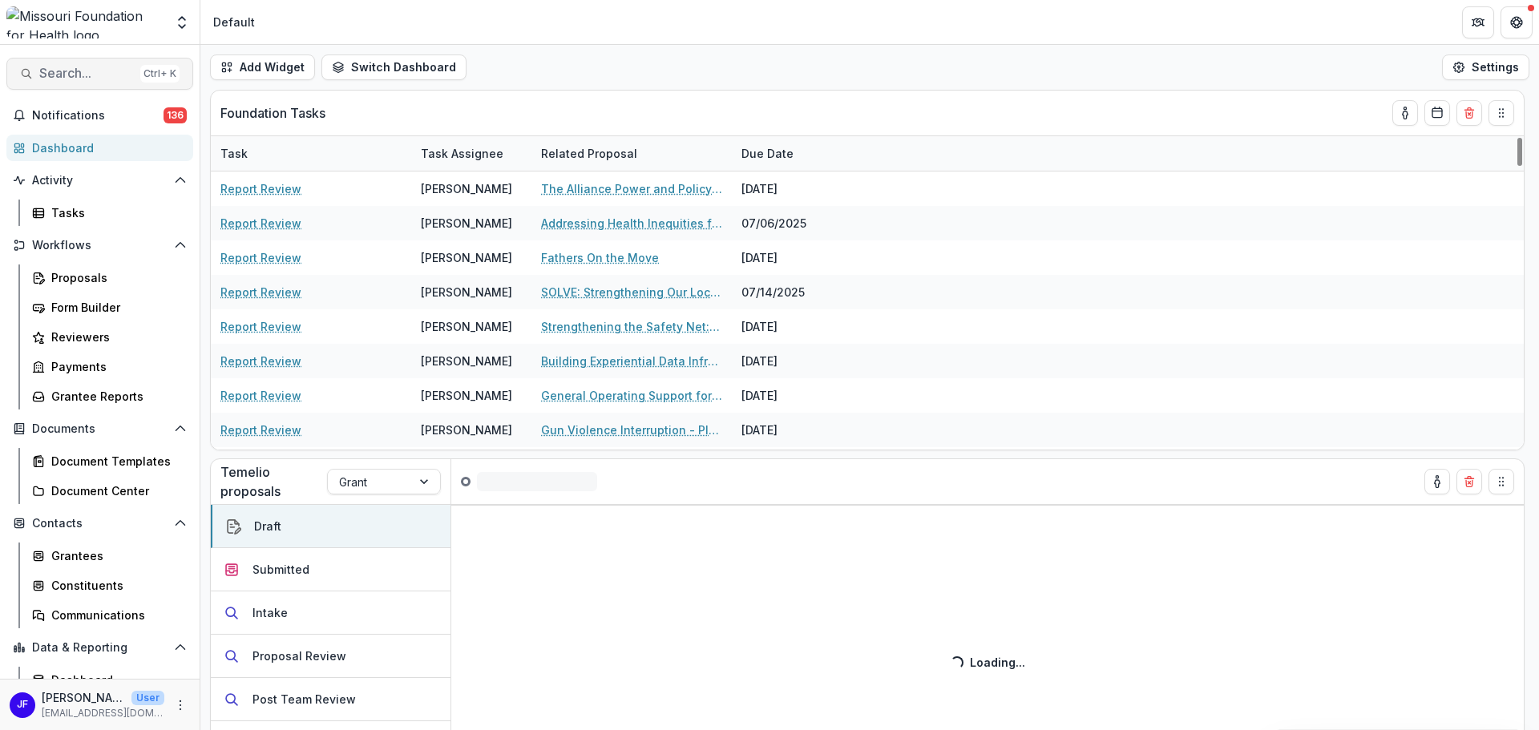
click at [58, 75] on span "Search..." at bounding box center [86, 73] width 95 height 15
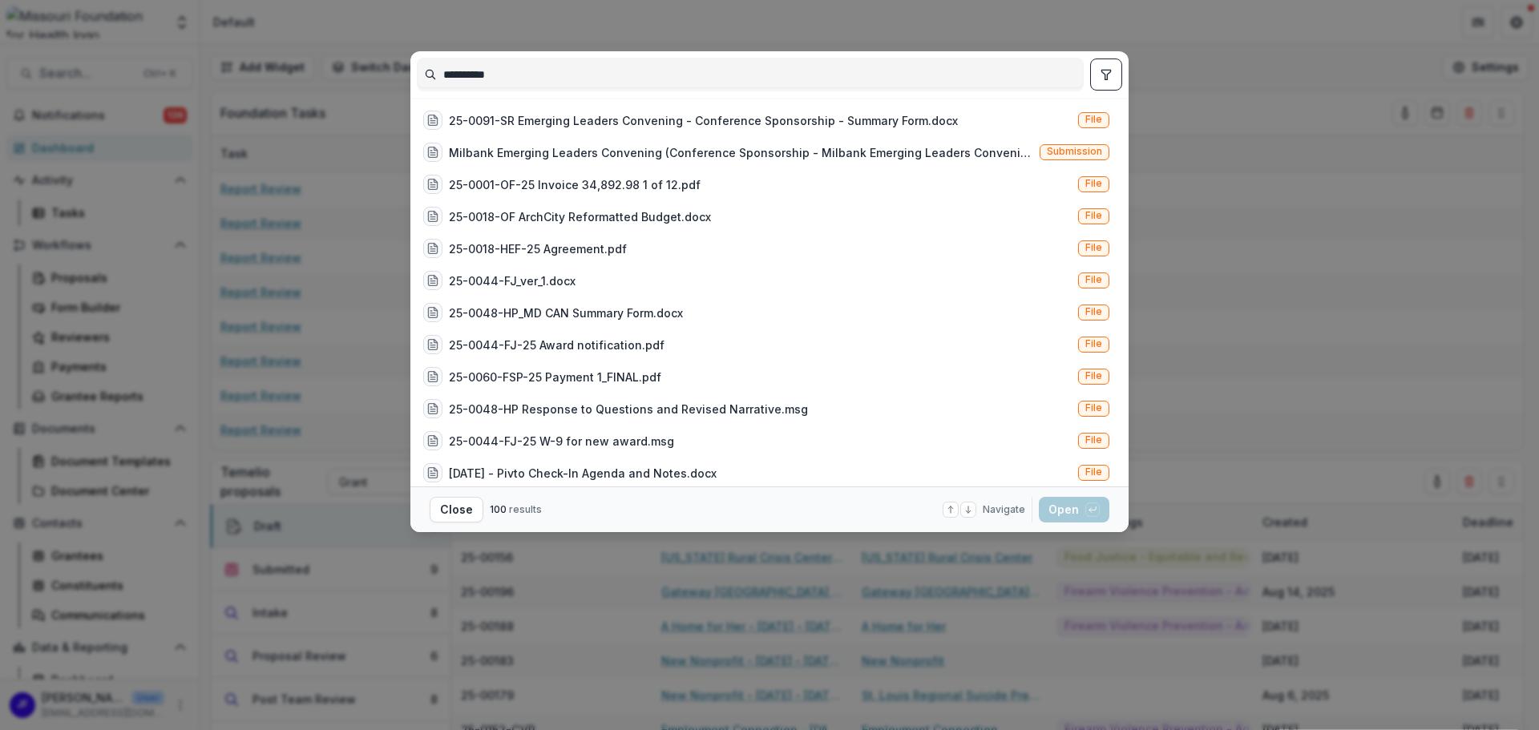
type input "**********"
click at [1105, 78] on icon "toggle filters" at bounding box center [1106, 74] width 13 height 13
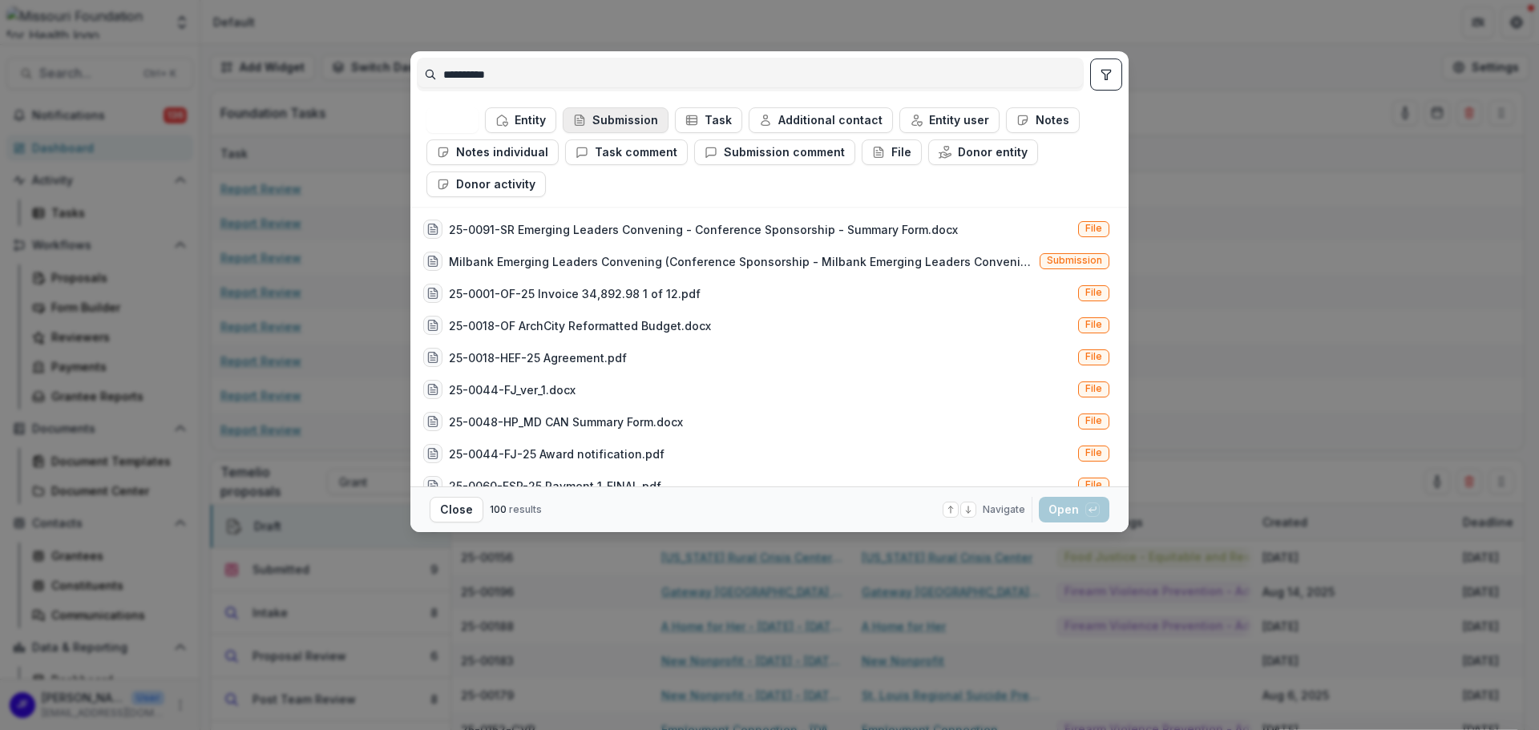
click at [613, 120] on button "Submission" at bounding box center [616, 120] width 106 height 26
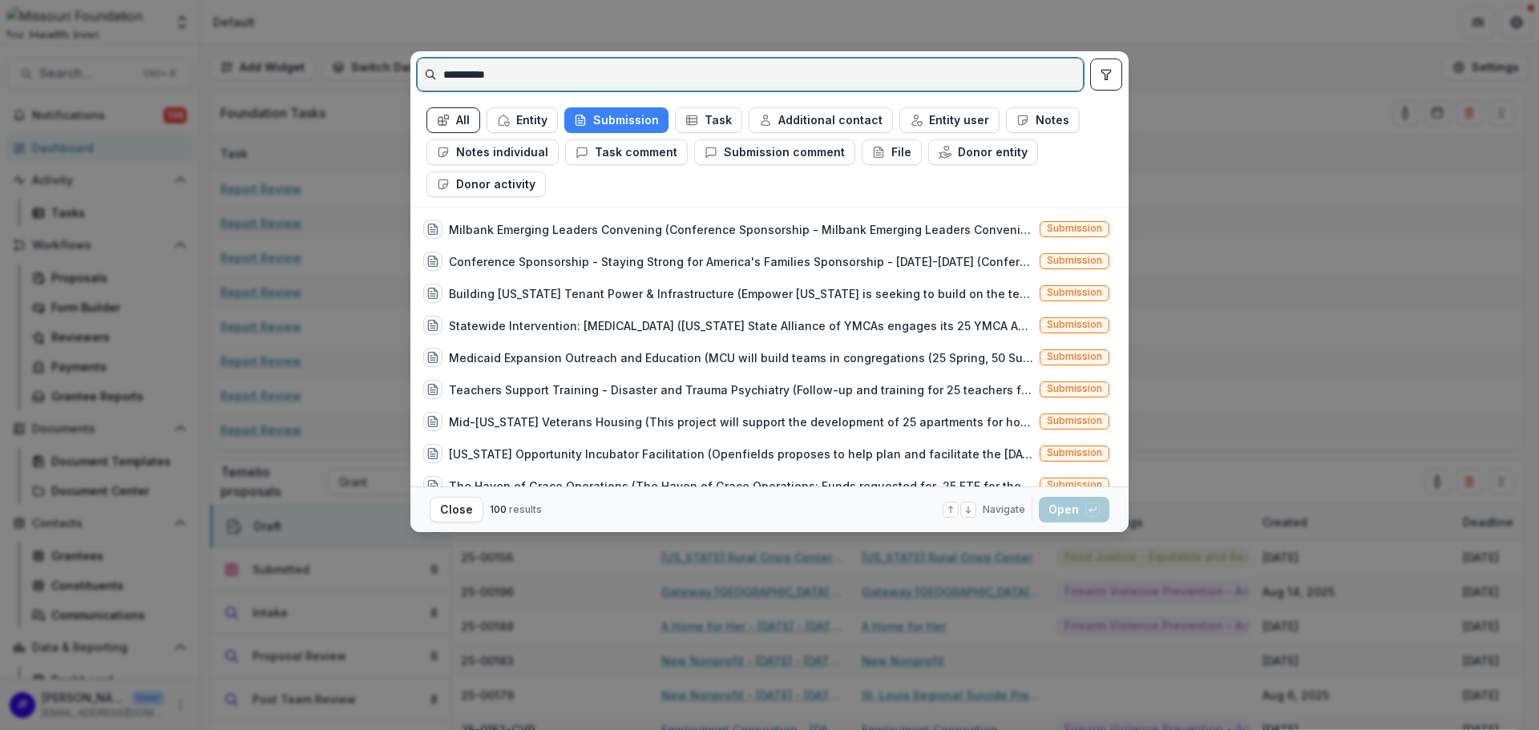
click at [524, 67] on input "**********" at bounding box center [750, 75] width 665 height 26
drag, startPoint x: 524, startPoint y: 69, endPoint x: 406, endPoint y: 75, distance: 118.0
click at [406, 75] on div "**********" at bounding box center [769, 365] width 1539 height 730
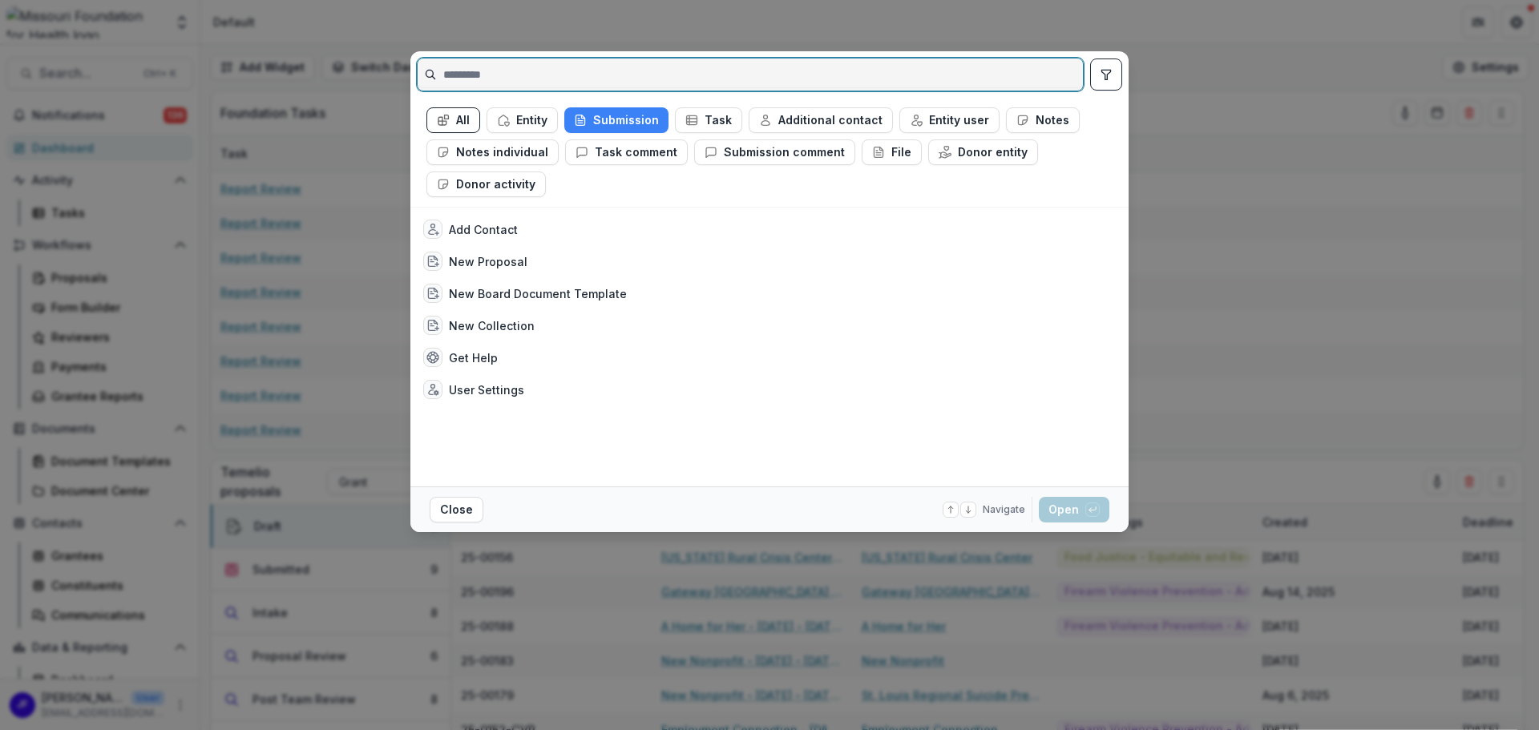
click at [464, 72] on input at bounding box center [750, 75] width 665 height 26
paste input "**********"
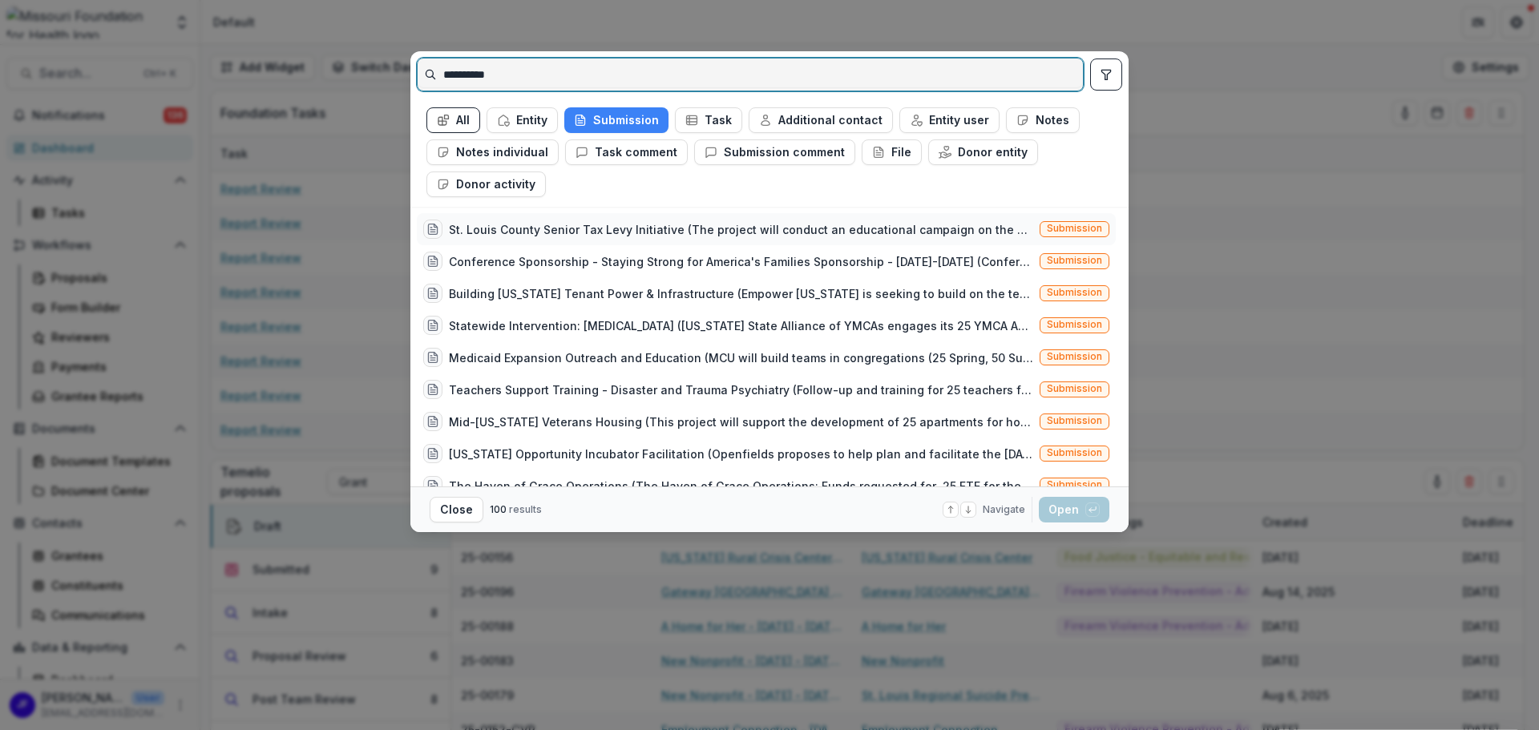
type input "**********"
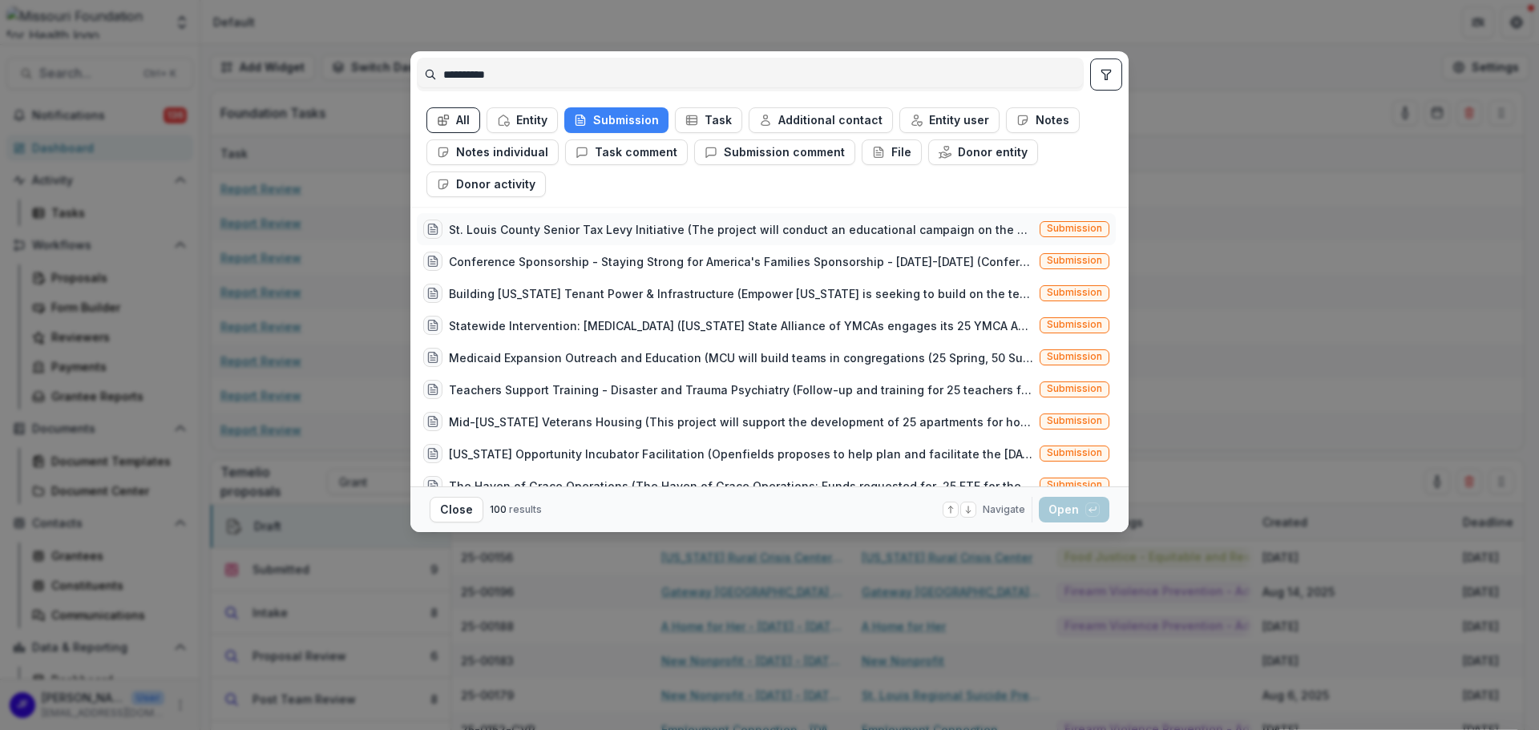
click at [685, 232] on div "St. Louis County Senior Tax Levy Initiative (The project will conduct an educat…" at bounding box center [741, 229] width 584 height 17
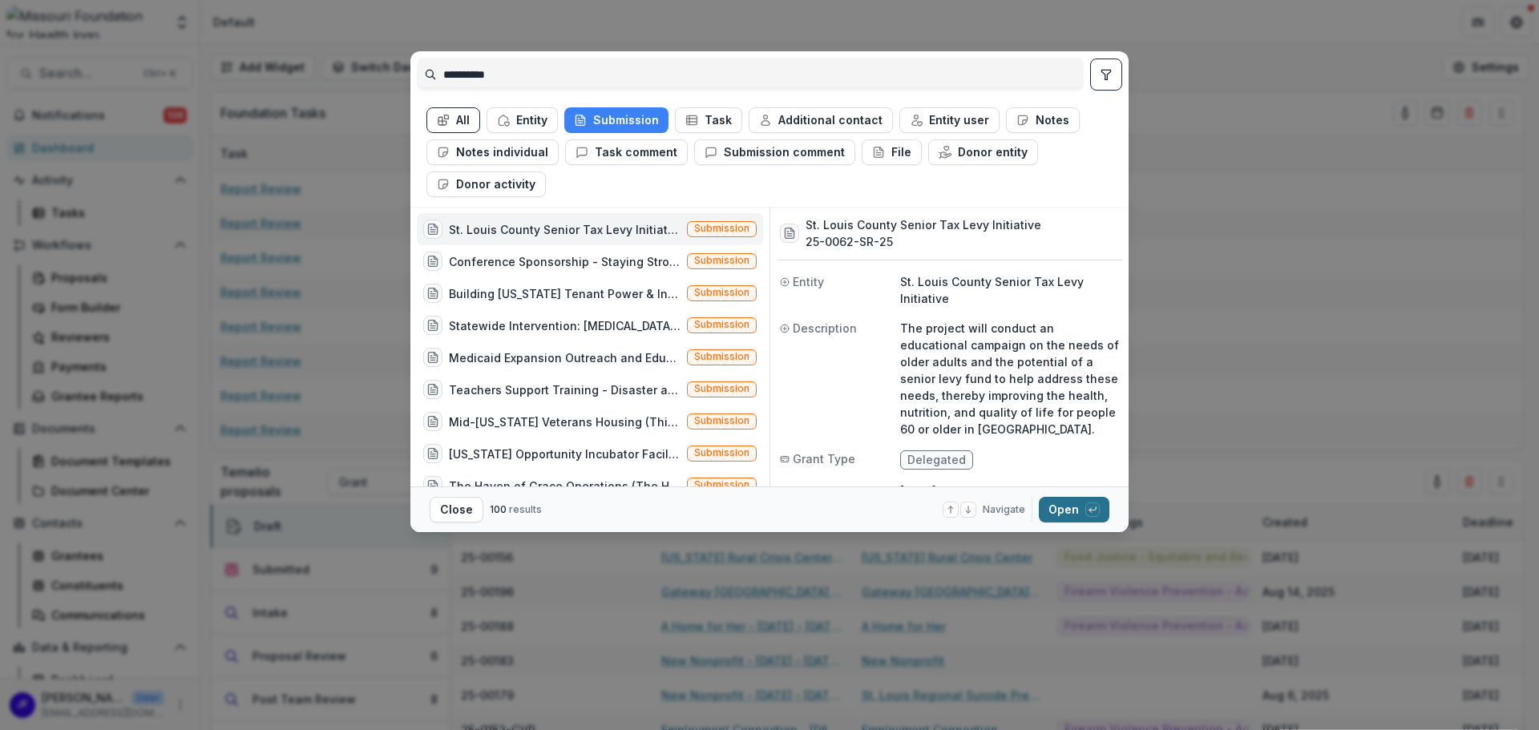
click at [1061, 511] on button "Open with enter key" at bounding box center [1074, 510] width 71 height 26
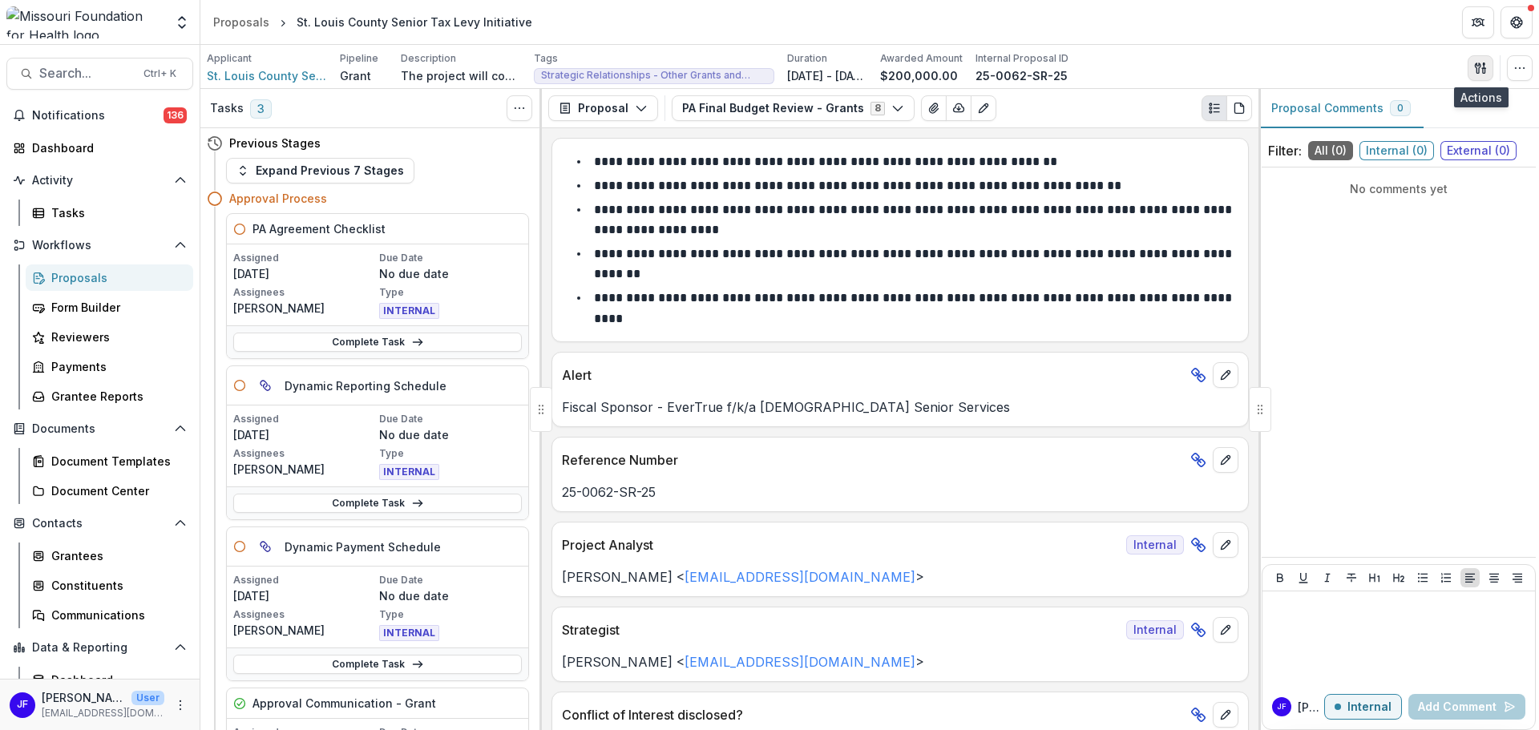
click at [1482, 66] on icon "button" at bounding box center [1480, 68] width 13 height 13
click at [1400, 127] on button "Proposal Files" at bounding box center [1404, 131] width 172 height 26
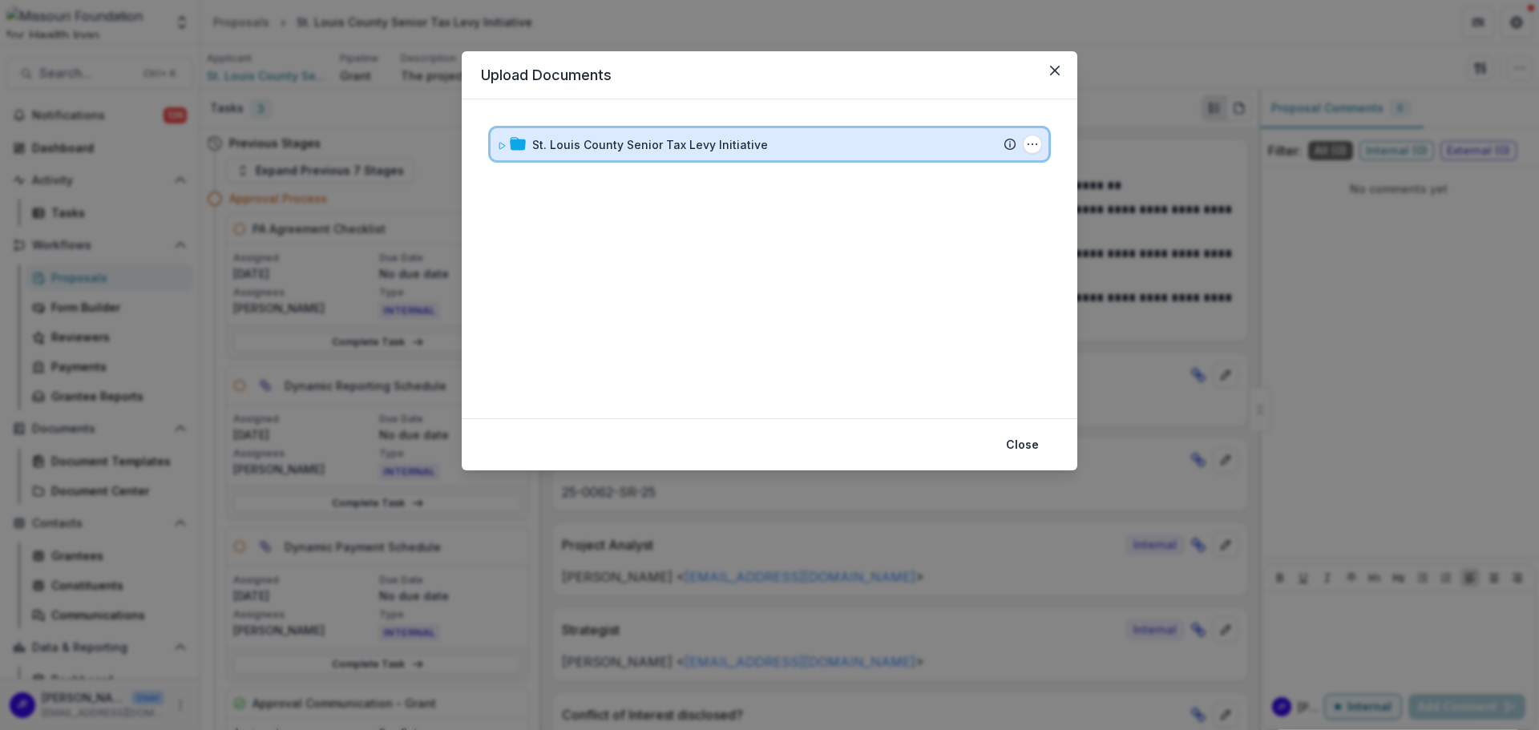
click at [503, 144] on icon at bounding box center [502, 146] width 6 height 6
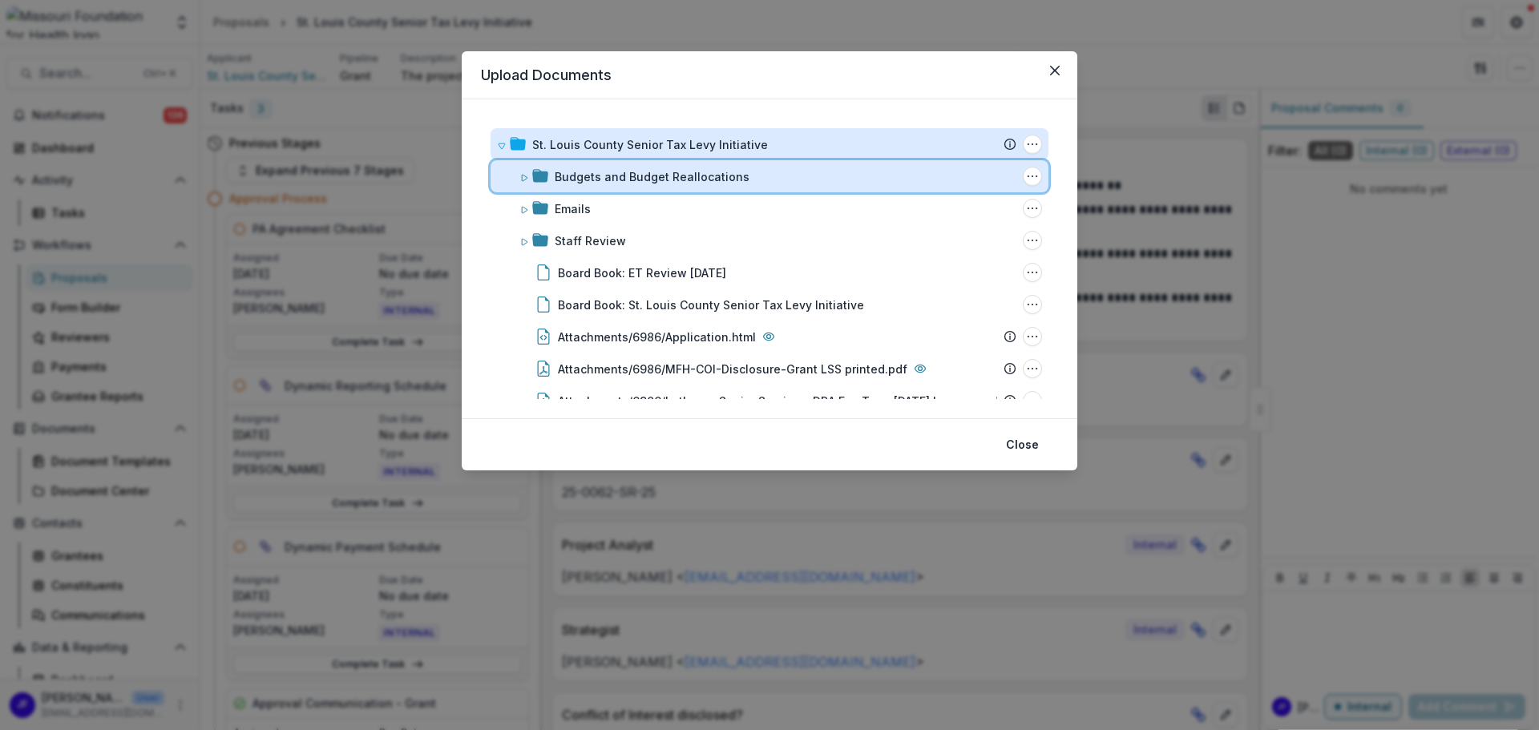
click at [523, 176] on icon at bounding box center [525, 178] width 10 height 10
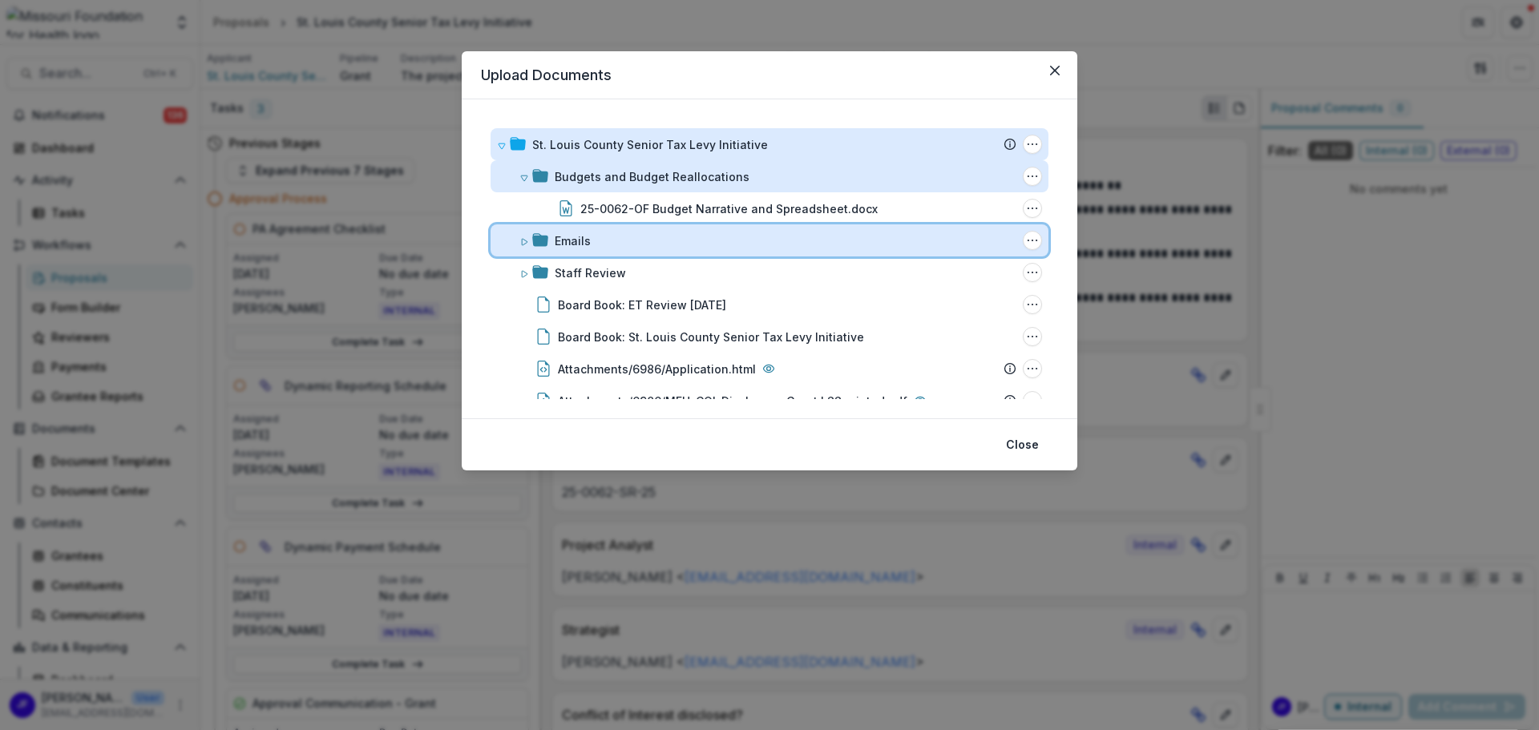
click at [525, 245] on icon at bounding box center [525, 242] width 10 height 10
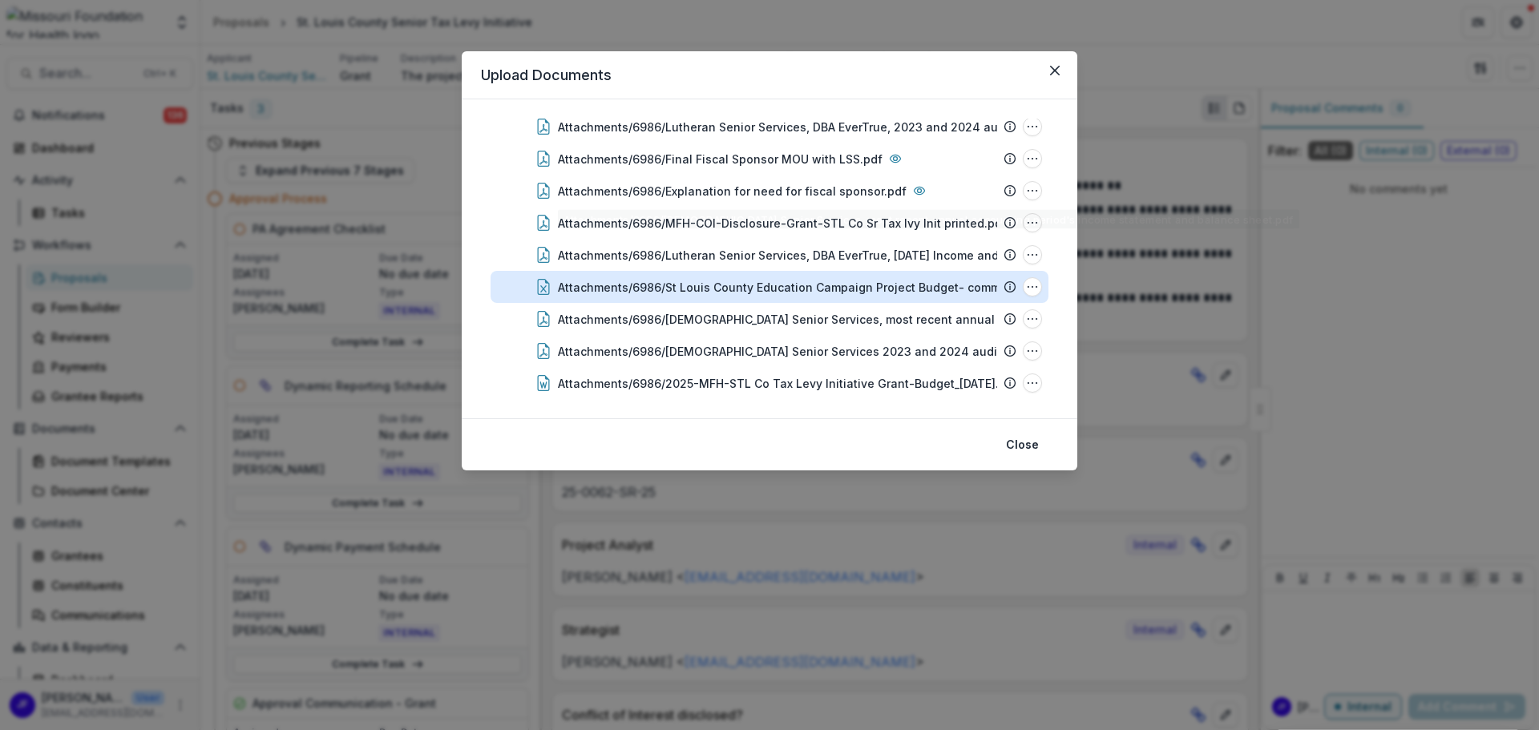
scroll to position [515, 0]
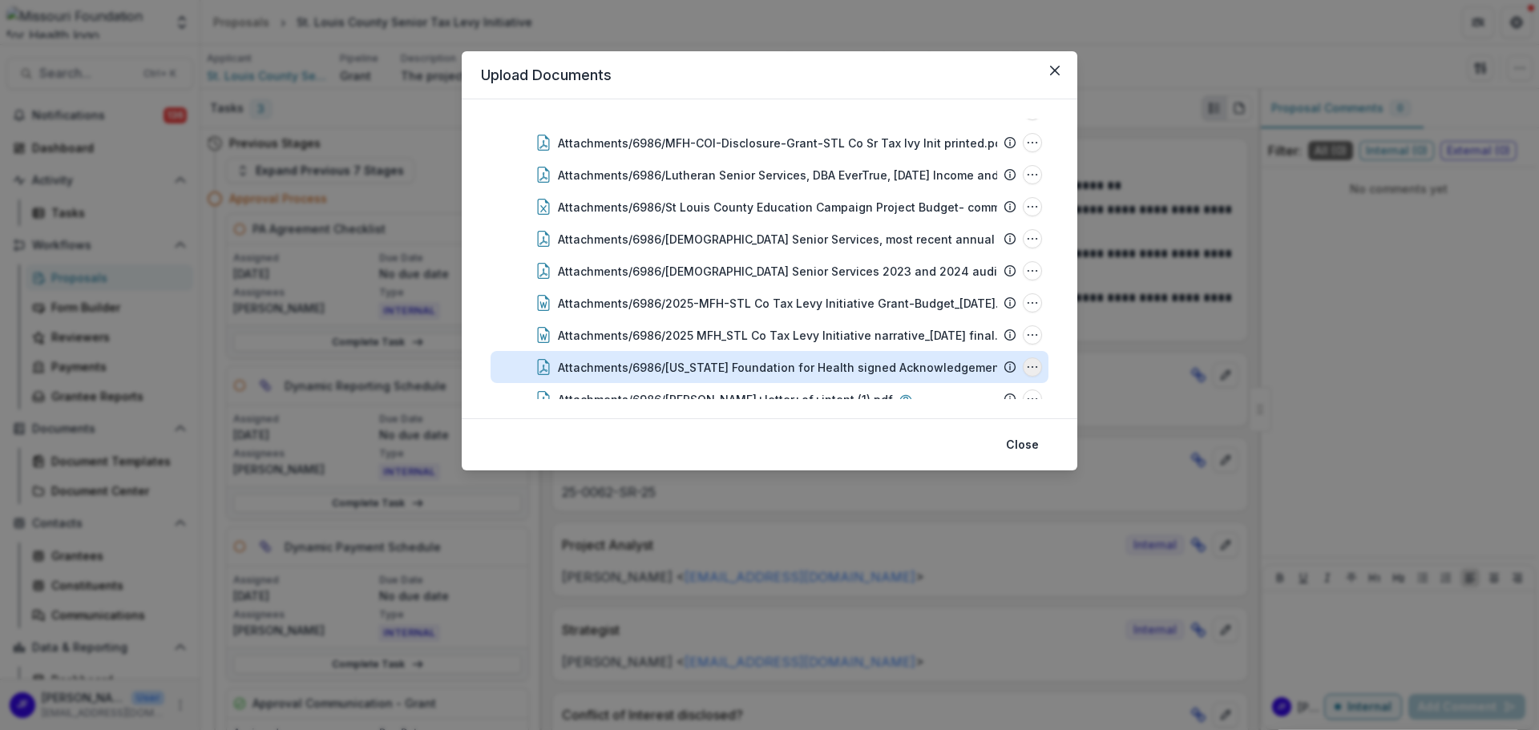
click at [1029, 365] on icon "Attachments/6986/Missouri Foundation for Health signed Acknowledgement Form.pdf…" at bounding box center [1032, 367] width 13 height 13
click at [978, 276] on button "Download" at bounding box center [953, 281] width 172 height 26
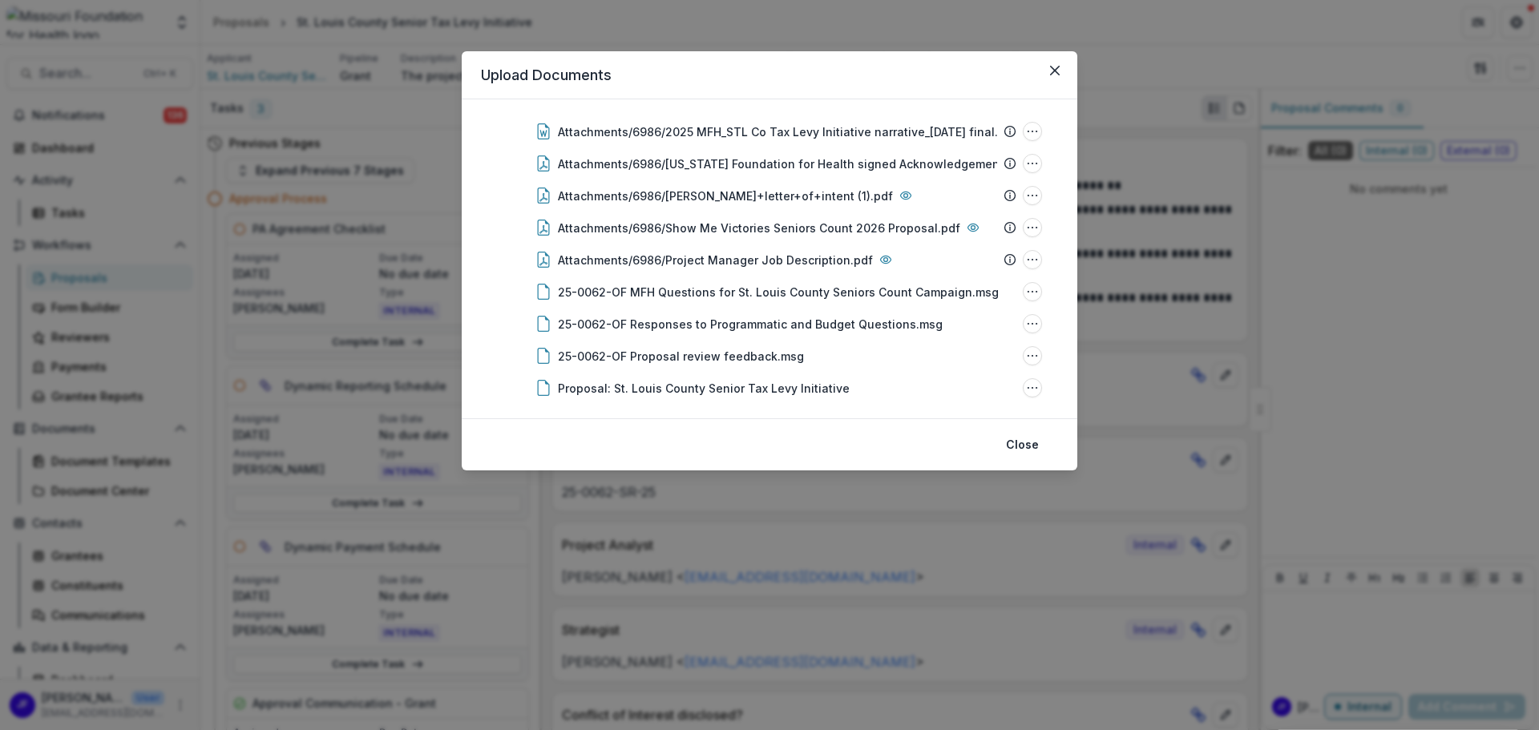
scroll to position [730, 0]
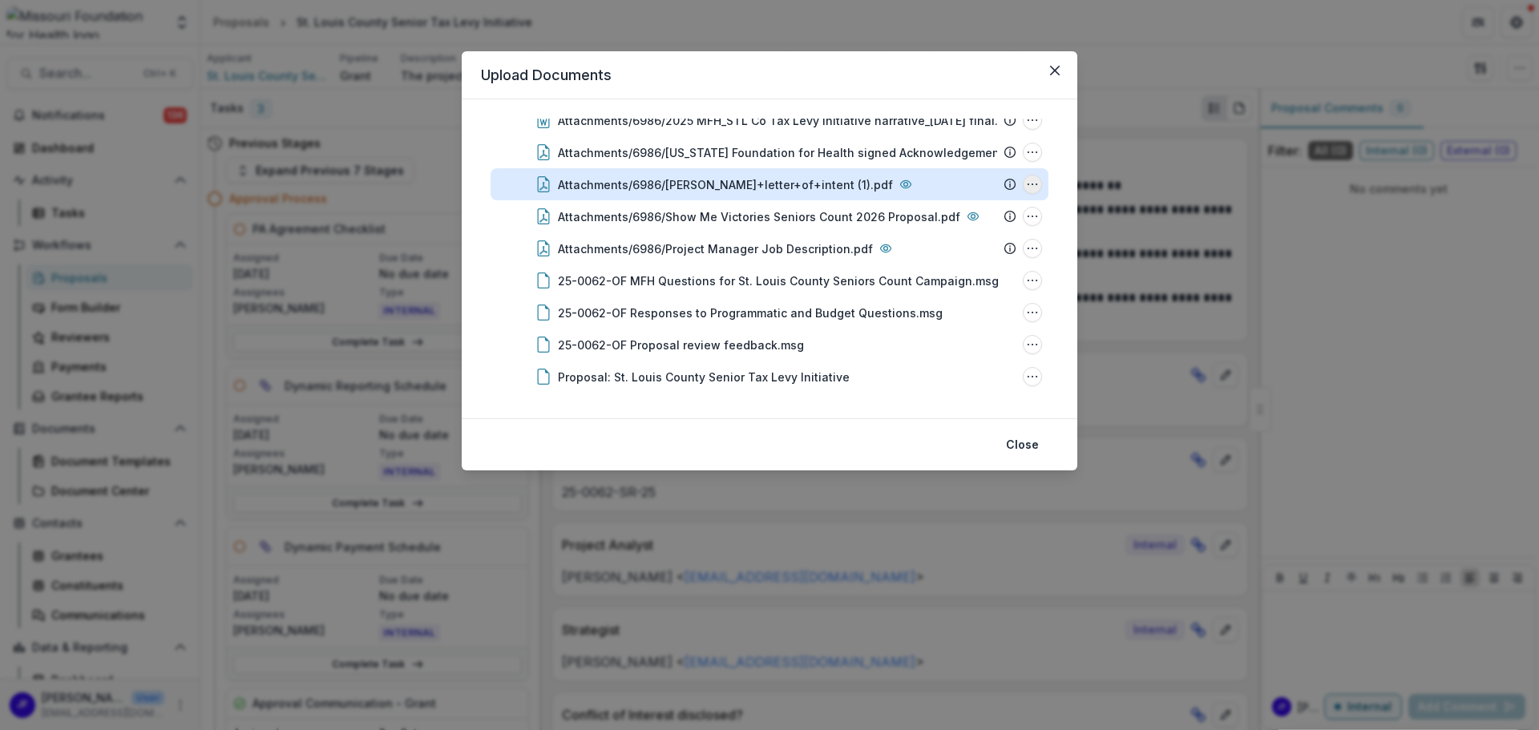
click at [1030, 181] on icon "Attachments/6986/Opsal+letter+of+intent (1).pdf Options" at bounding box center [1032, 184] width 13 height 13
click at [934, 241] on button "Download" at bounding box center [953, 241] width 172 height 26
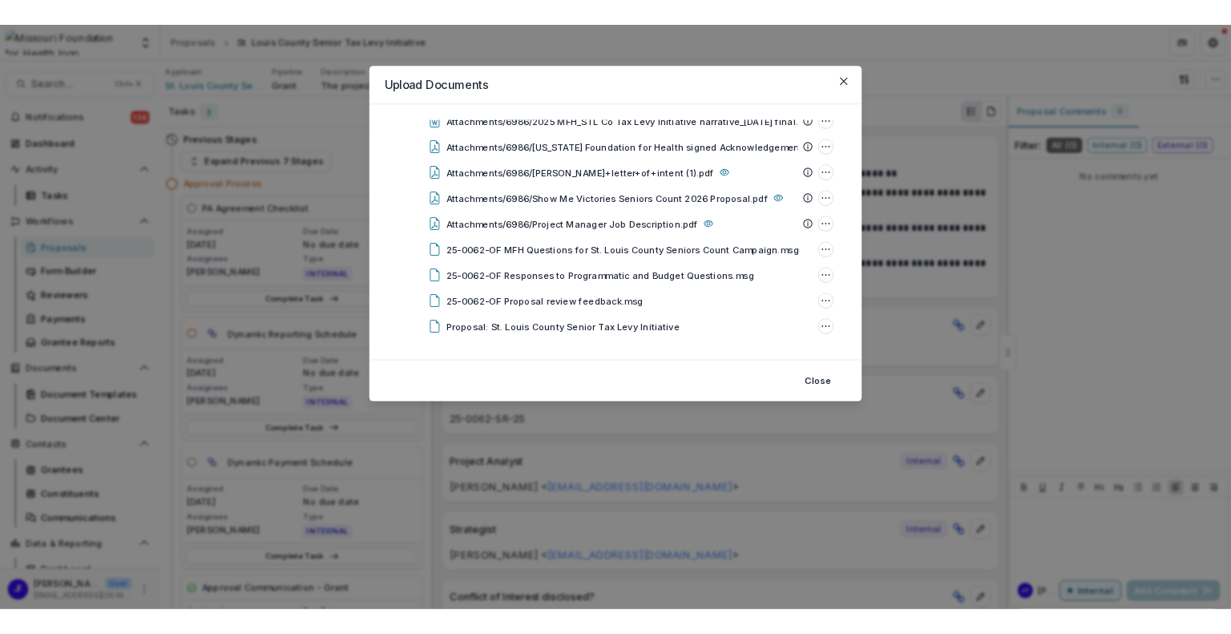
scroll to position [733, 0]
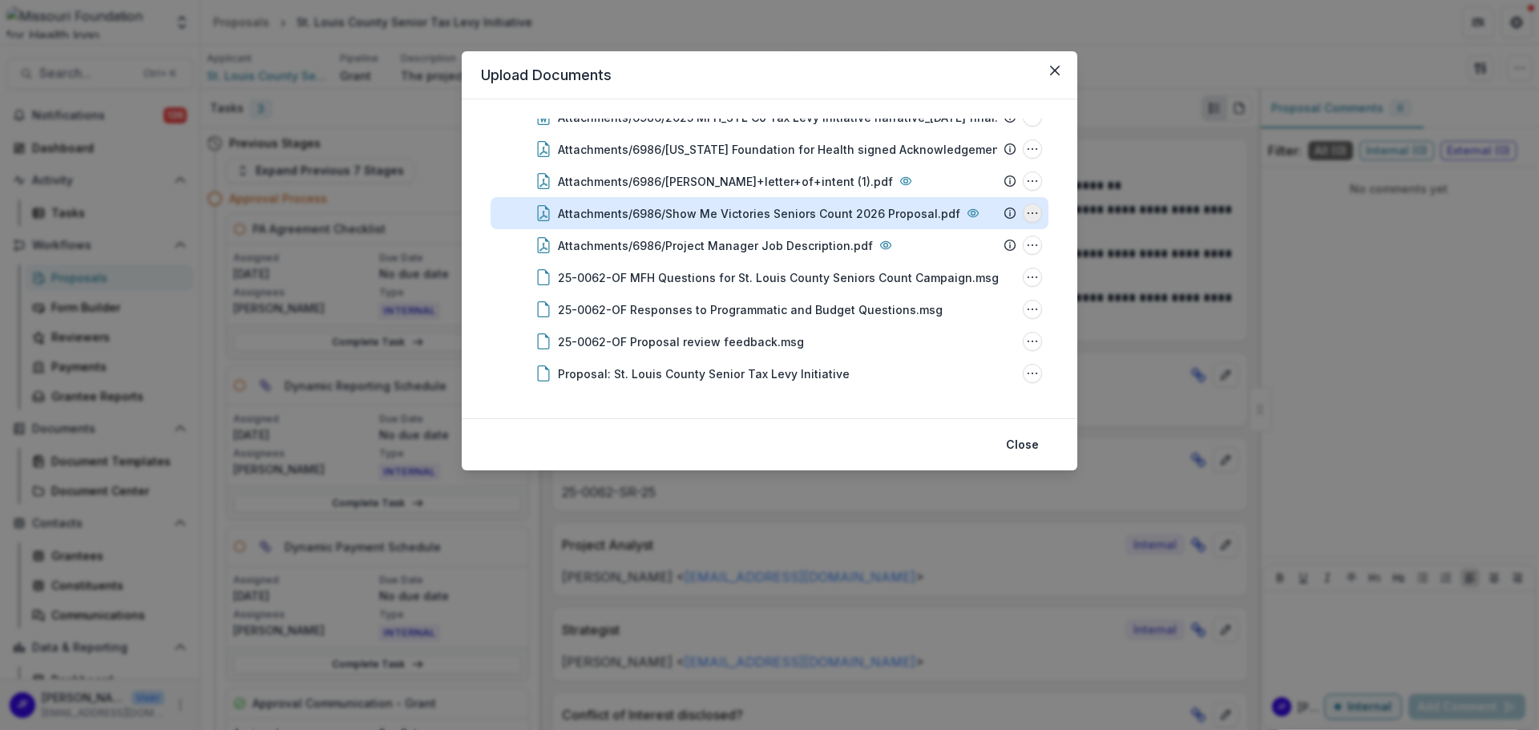
click at [1030, 211] on icon "Attachments/6986/Show Me Victories Seniors Count 2026 Proposal.pdf Options" at bounding box center [1032, 213] width 13 height 13
click at [938, 270] on button "Download" at bounding box center [953, 270] width 172 height 26
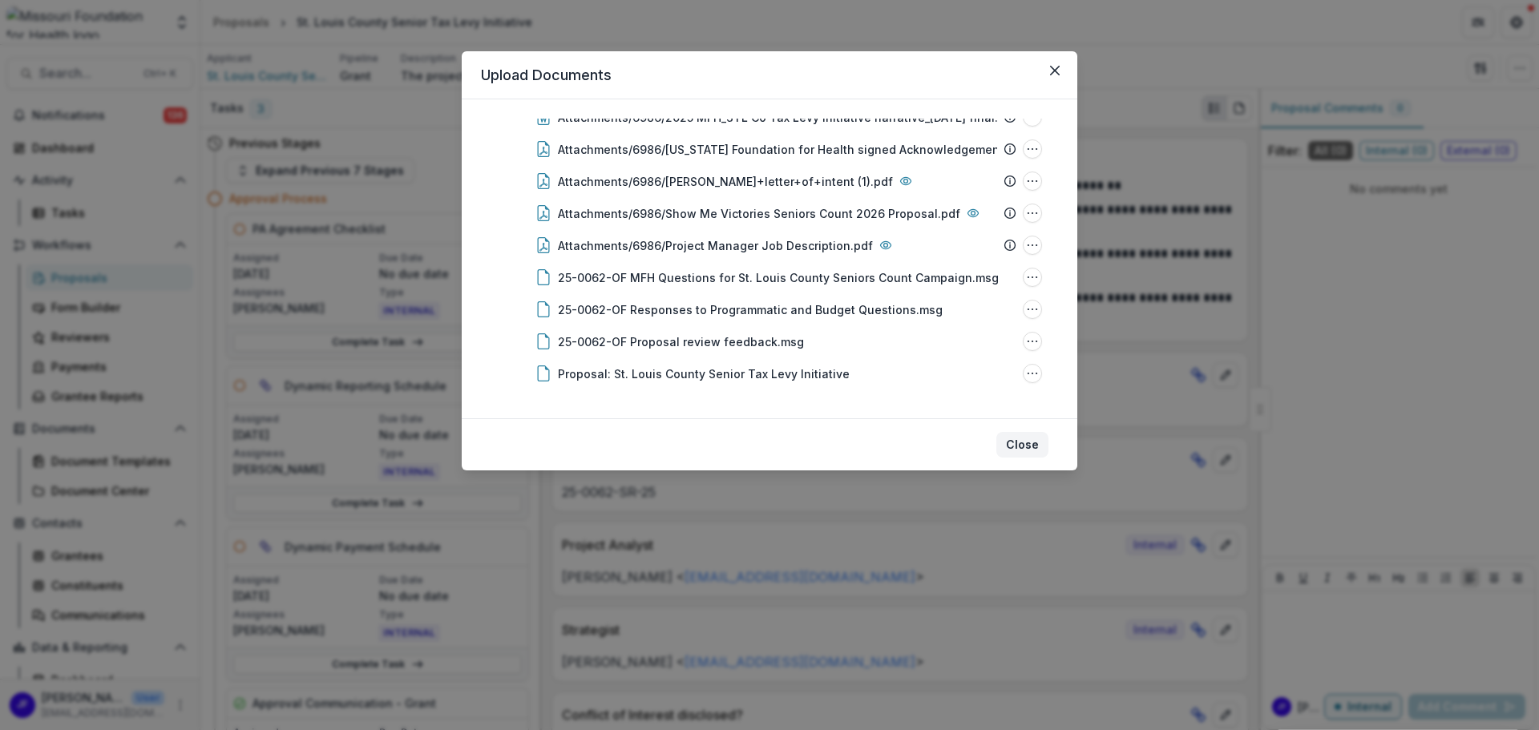
click at [1026, 445] on button "Close" at bounding box center [1023, 445] width 52 height 26
